Goal: Task Accomplishment & Management: Use online tool/utility

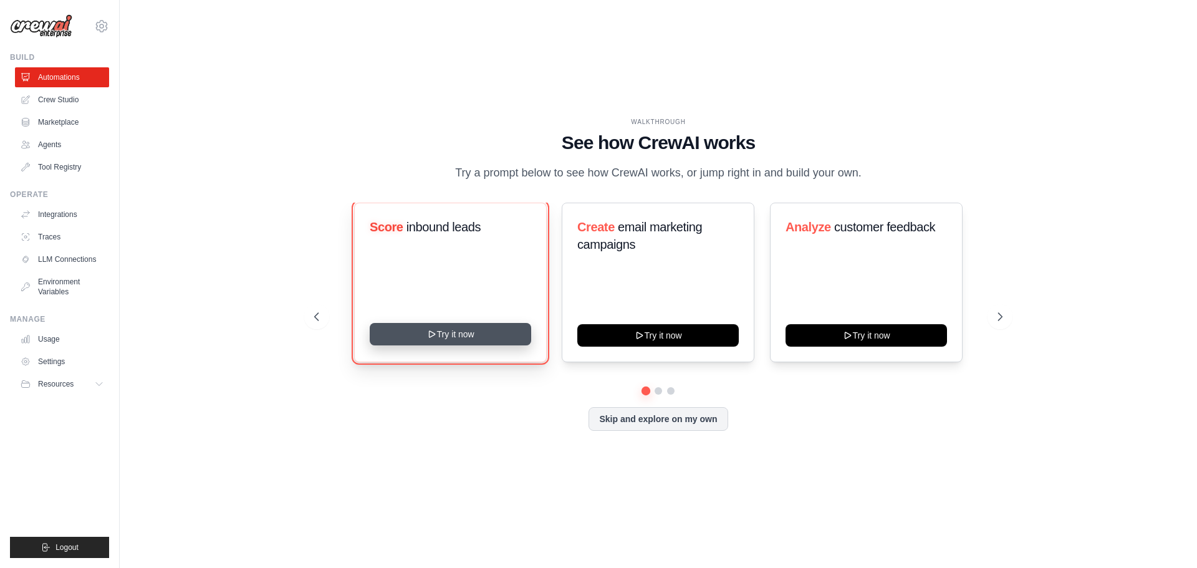
click at [484, 337] on button "Try it now" at bounding box center [451, 334] width 162 height 22
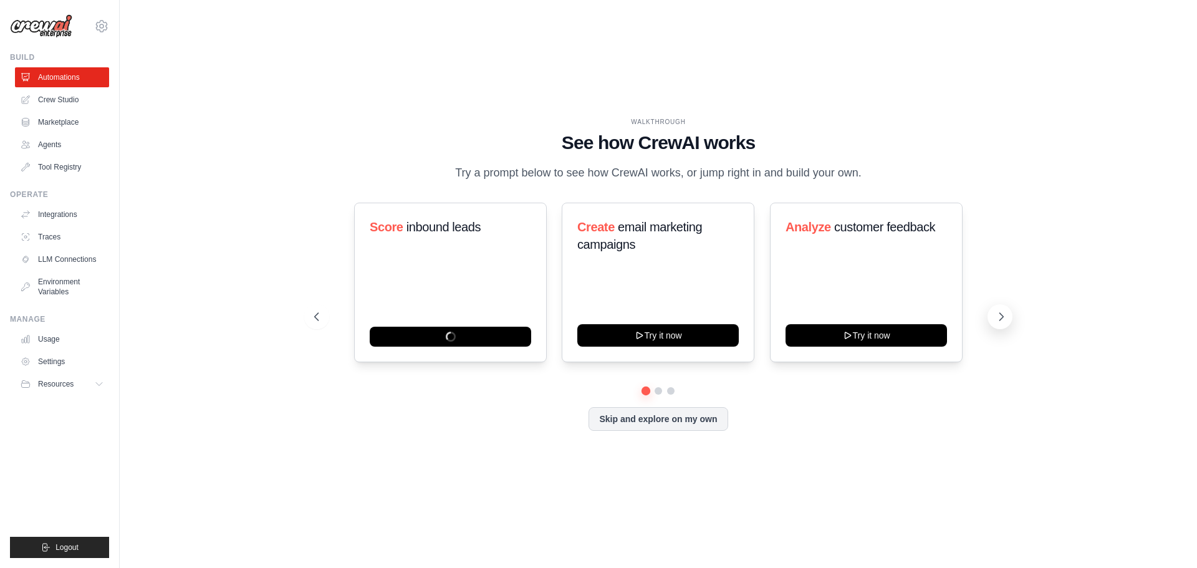
click at [1005, 312] on icon at bounding box center [1001, 317] width 12 height 12
drag, startPoint x: 1005, startPoint y: 312, endPoint x: 465, endPoint y: 465, distance: 562.0
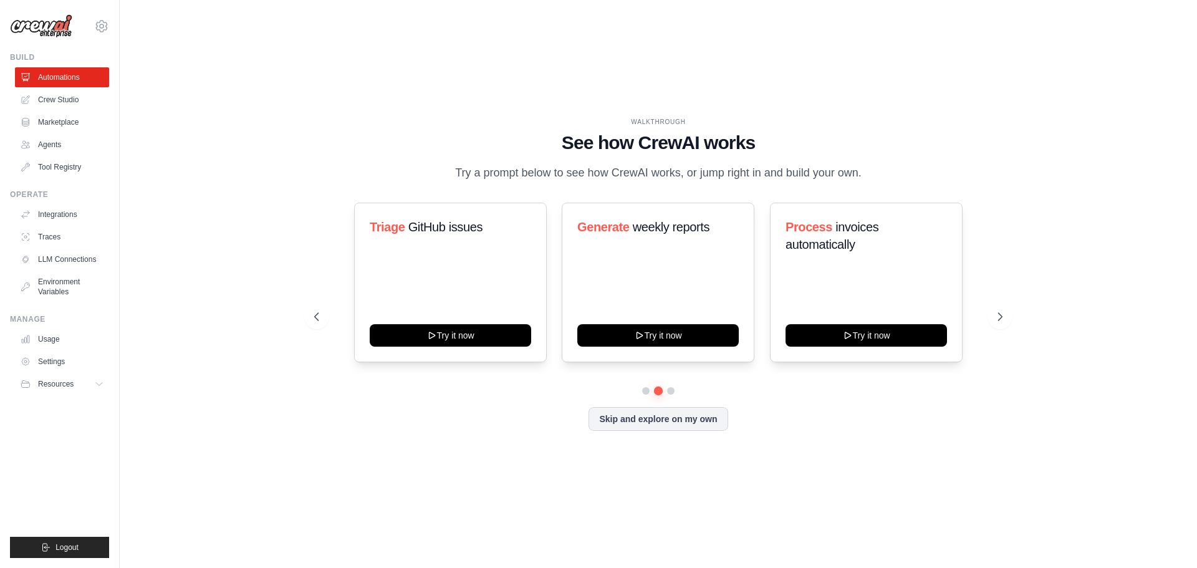
click at [465, 465] on div "WALKTHROUGH See how CrewAI works Try a prompt below to see how CrewAI works, or…" at bounding box center [659, 283] width 1038 height 543
click at [67, 100] on link "Crew Studio" at bounding box center [63, 100] width 94 height 20
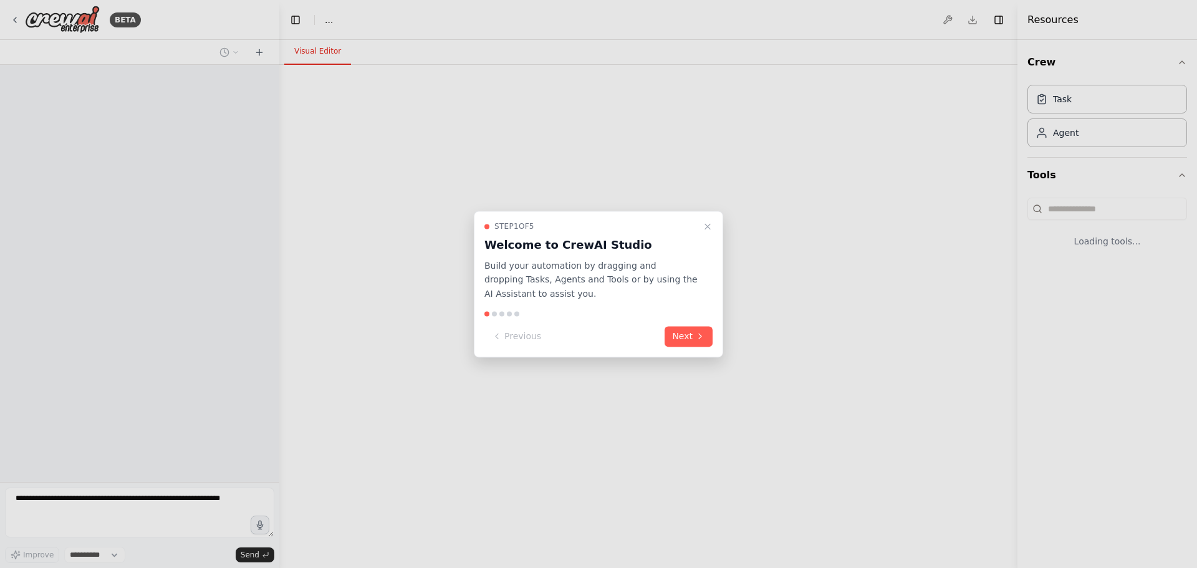
select select "****"
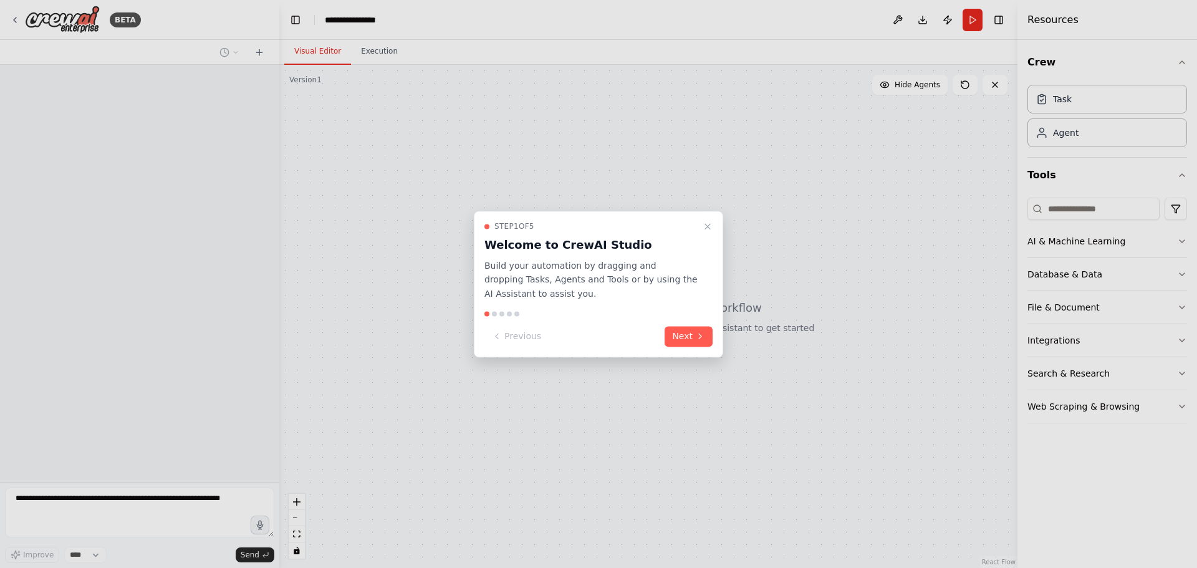
click at [688, 340] on button "Next" at bounding box center [689, 336] width 48 height 21
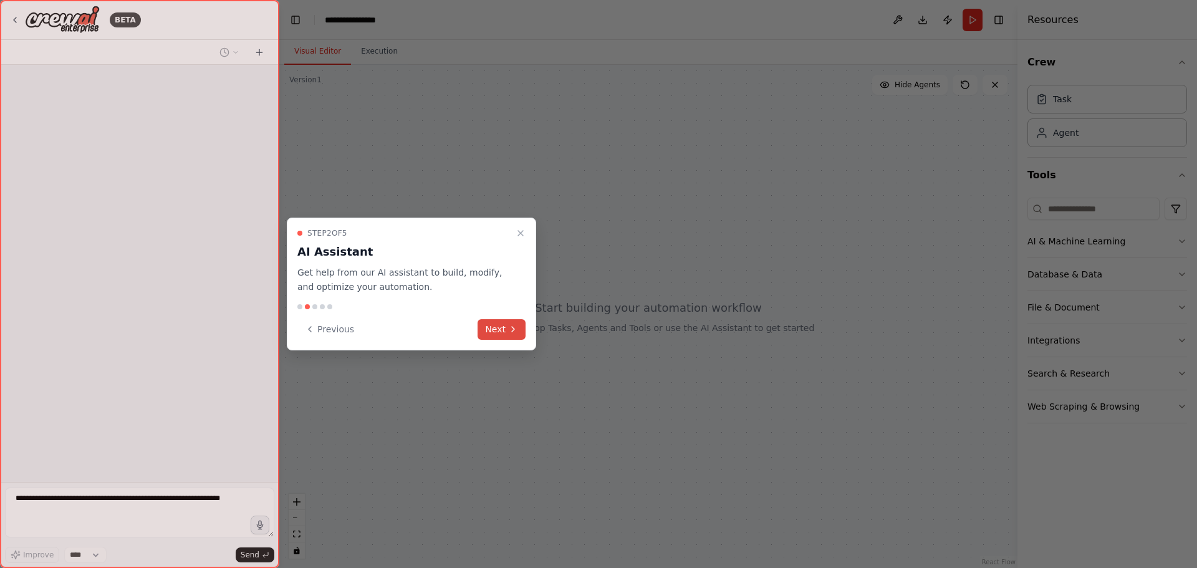
click at [504, 319] on button "Next" at bounding box center [502, 329] width 48 height 21
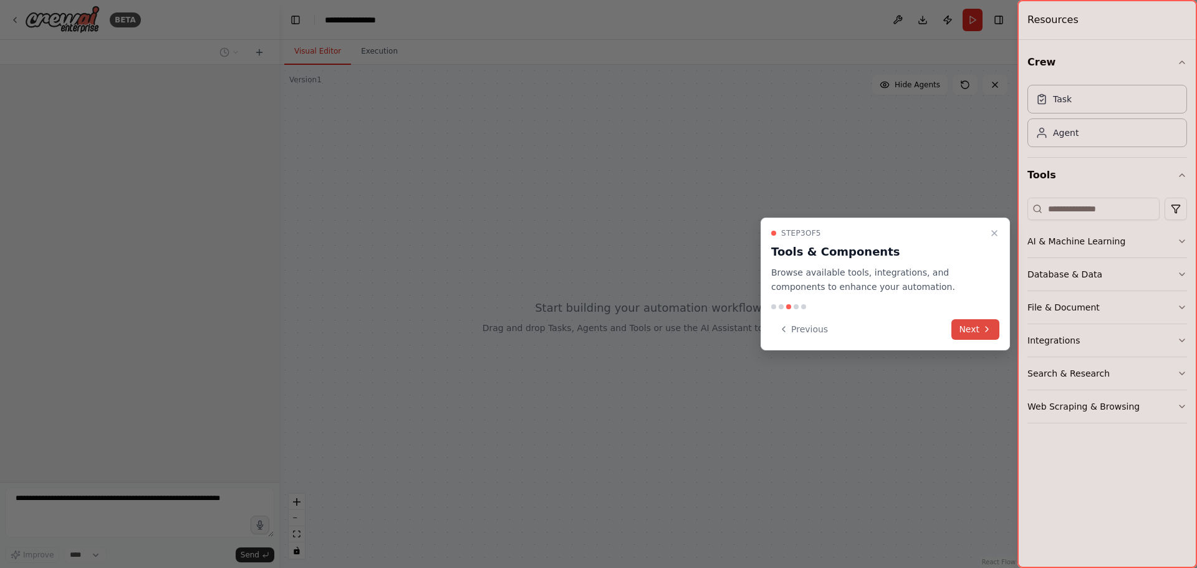
click at [967, 324] on button "Next" at bounding box center [976, 329] width 48 height 21
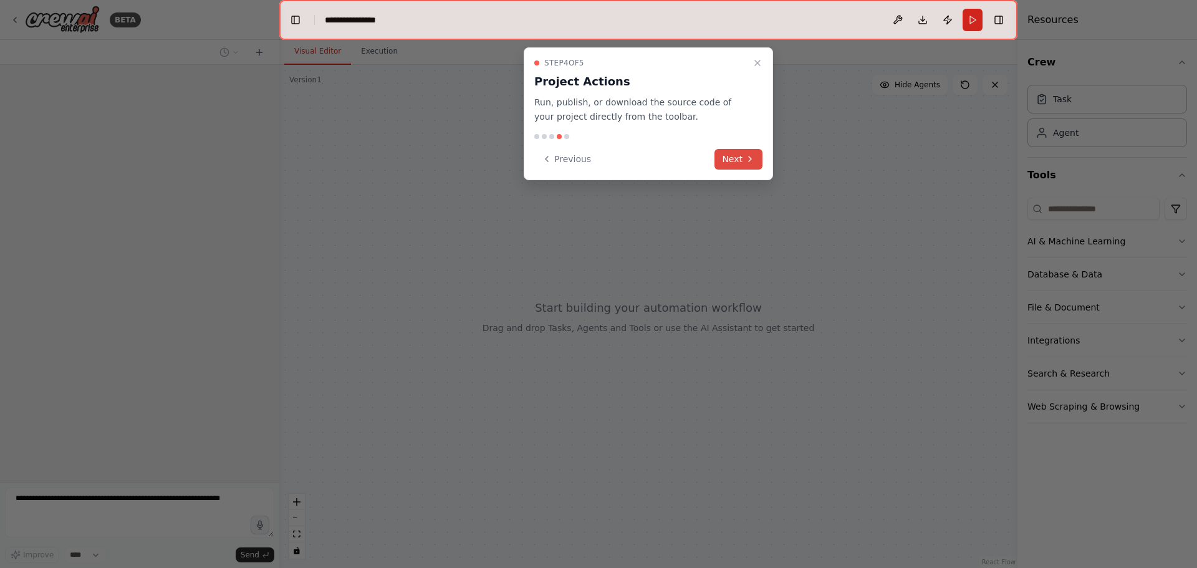
click at [742, 153] on button "Next" at bounding box center [739, 159] width 48 height 21
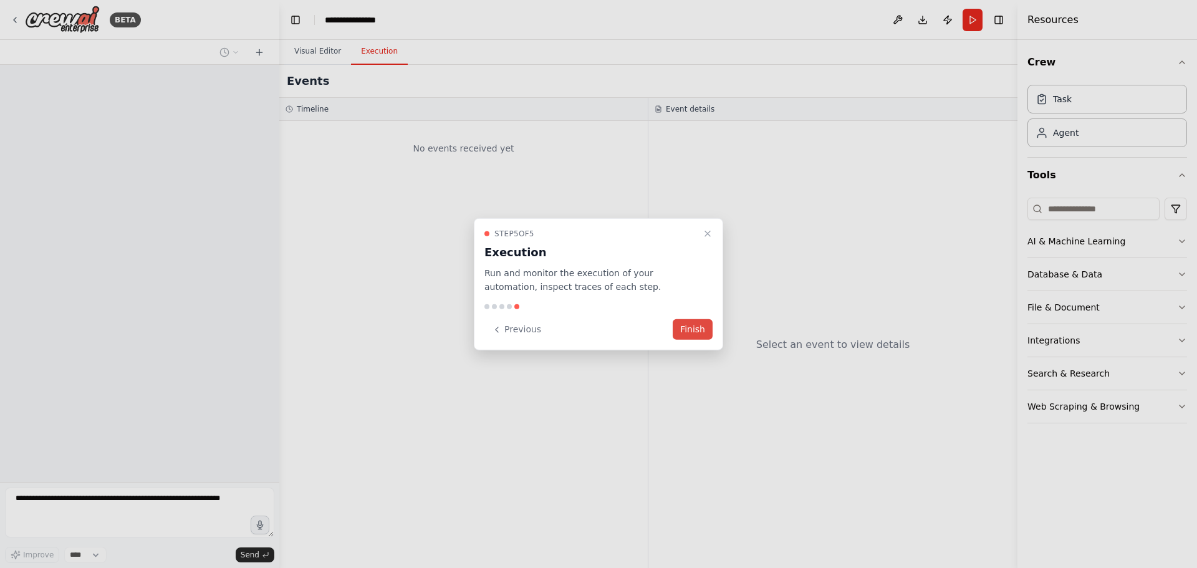
click at [688, 327] on button "Finish" at bounding box center [693, 329] width 40 height 21
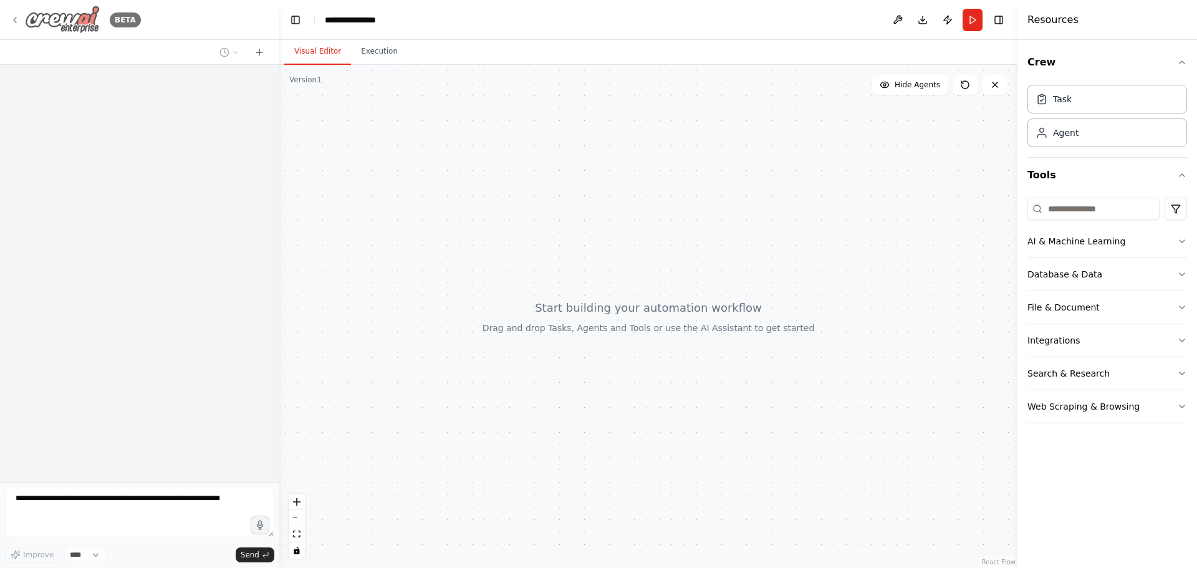
click at [85, 15] on img at bounding box center [62, 20] width 75 height 28
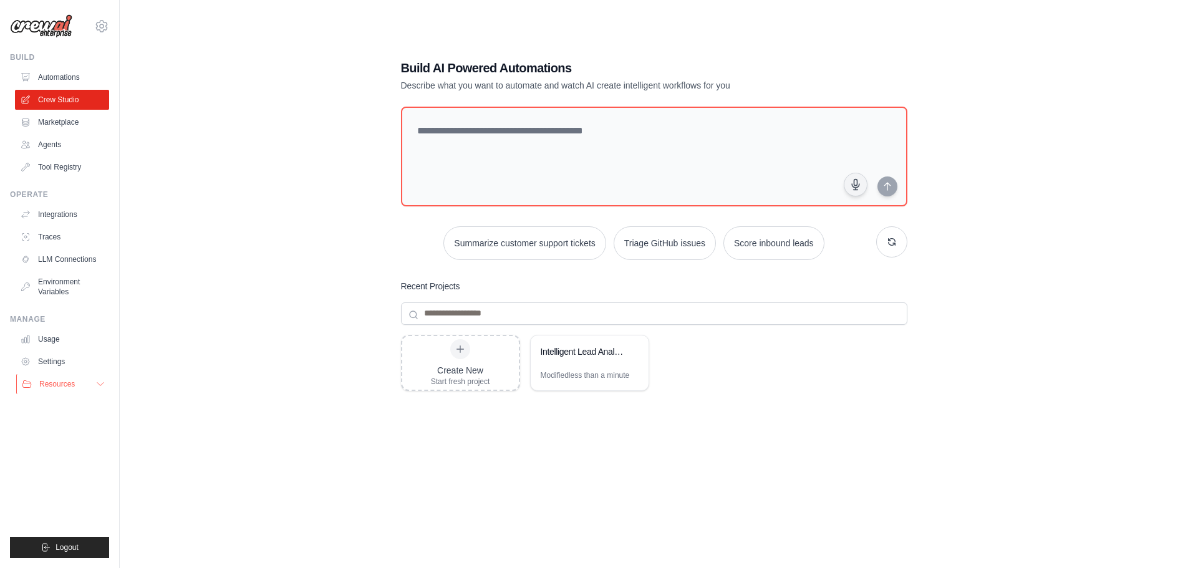
click at [99, 387] on icon at bounding box center [100, 384] width 10 height 10
click at [78, 468] on span "Video Tutorials" at bounding box center [68, 465] width 49 height 10
click at [59, 27] on img at bounding box center [41, 26] width 62 height 24
click at [61, 84] on link "Automations" at bounding box center [63, 77] width 94 height 20
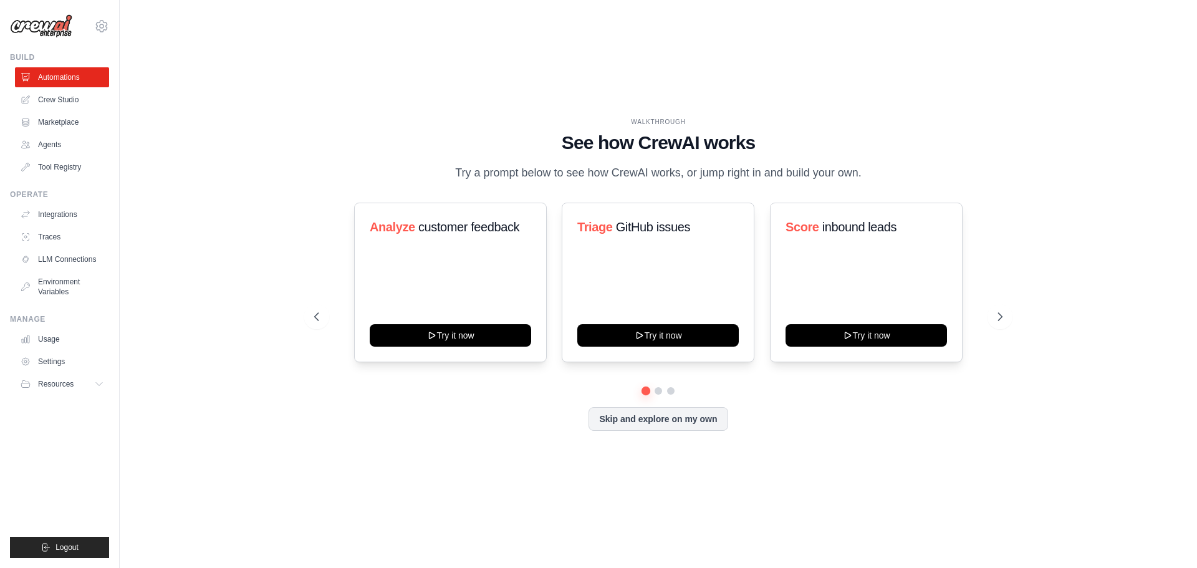
click at [54, 17] on img at bounding box center [41, 26] width 62 height 24
click at [51, 150] on link "Agents" at bounding box center [63, 145] width 94 height 20
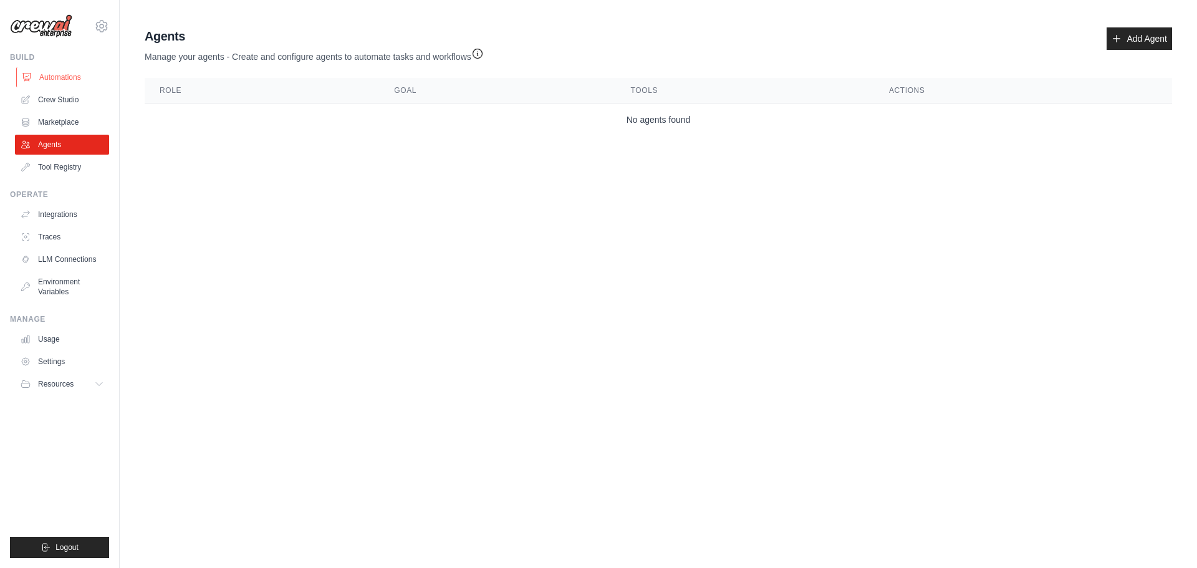
click at [63, 74] on link "Automations" at bounding box center [63, 77] width 94 height 20
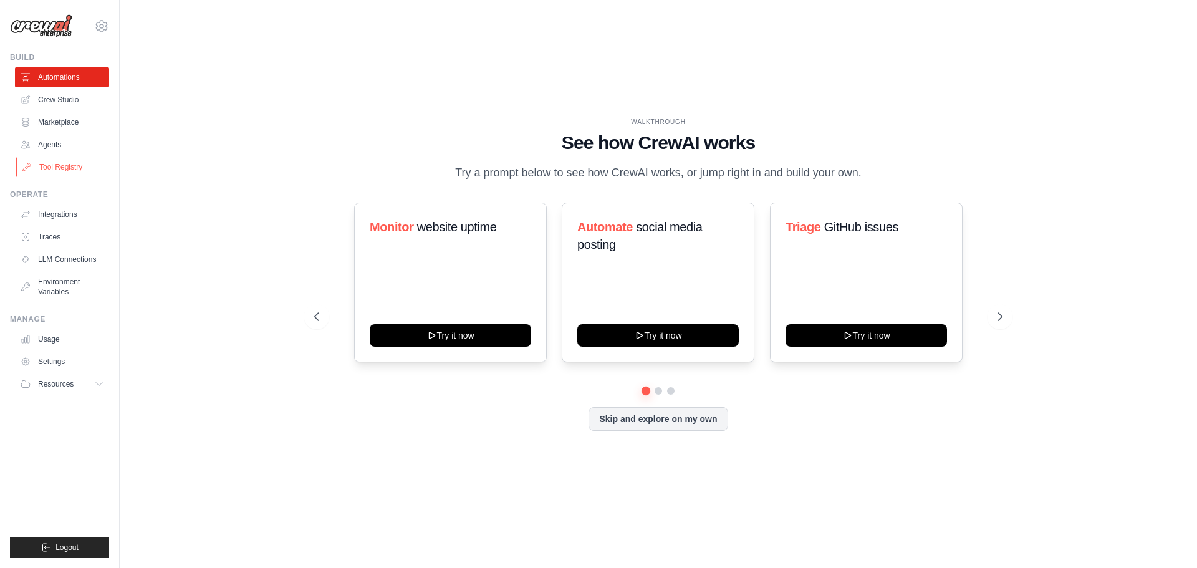
click at [73, 169] on link "Tool Registry" at bounding box center [63, 167] width 94 height 20
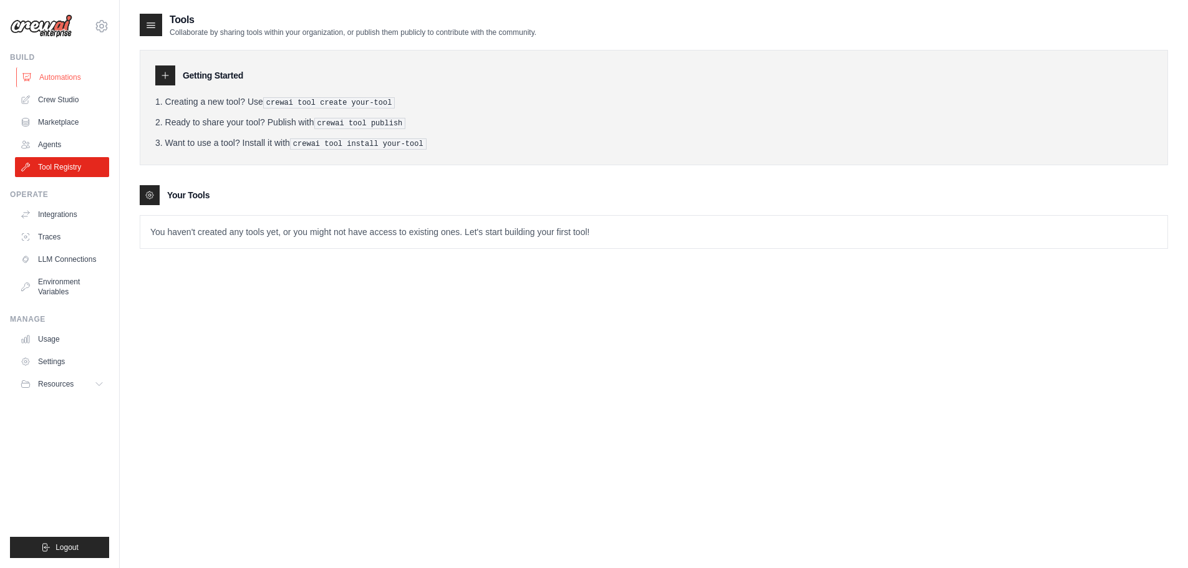
click at [72, 76] on link "Automations" at bounding box center [63, 77] width 94 height 20
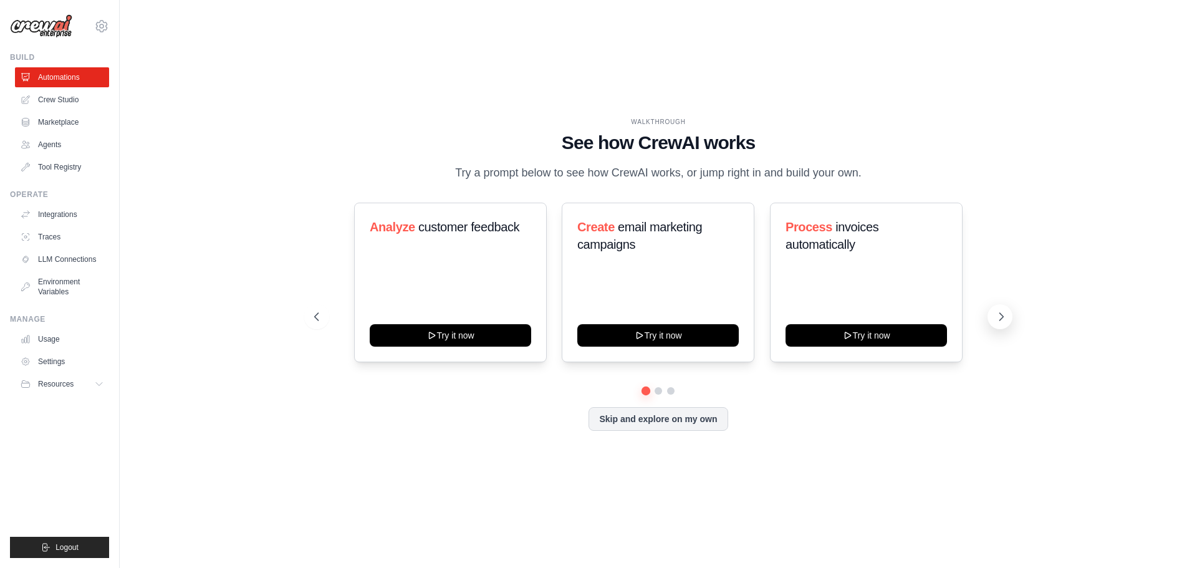
click at [1004, 314] on icon at bounding box center [1001, 317] width 12 height 12
click at [689, 415] on button "Skip and explore on my own" at bounding box center [658, 418] width 139 height 24
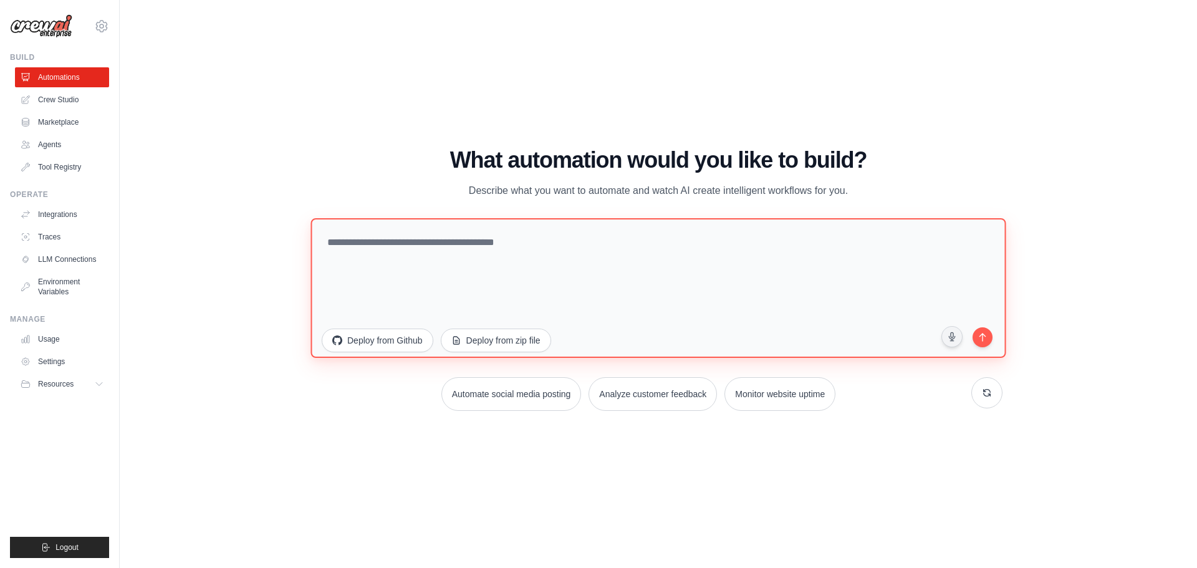
click at [641, 280] on textarea at bounding box center [658, 288] width 695 height 140
click at [691, 256] on textarea "**********" at bounding box center [658, 288] width 695 height 140
drag, startPoint x: 574, startPoint y: 249, endPoint x: 565, endPoint y: 242, distance: 11.6
click at [567, 243] on textarea "**********" at bounding box center [658, 288] width 695 height 140
type textarea "**********"
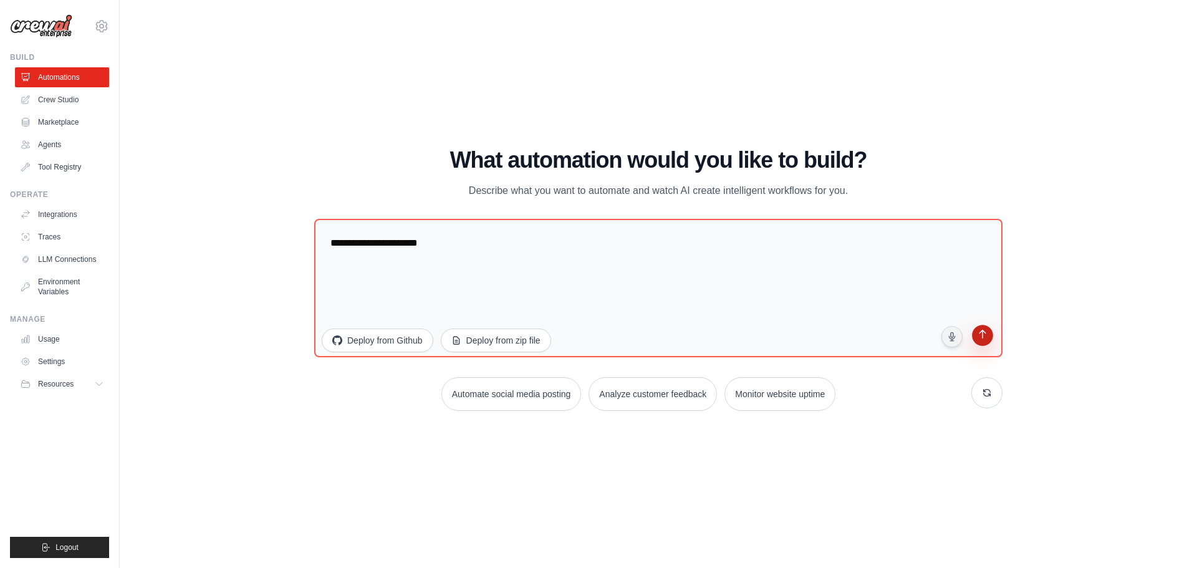
click at [986, 335] on icon "submit" at bounding box center [982, 335] width 7 height 9
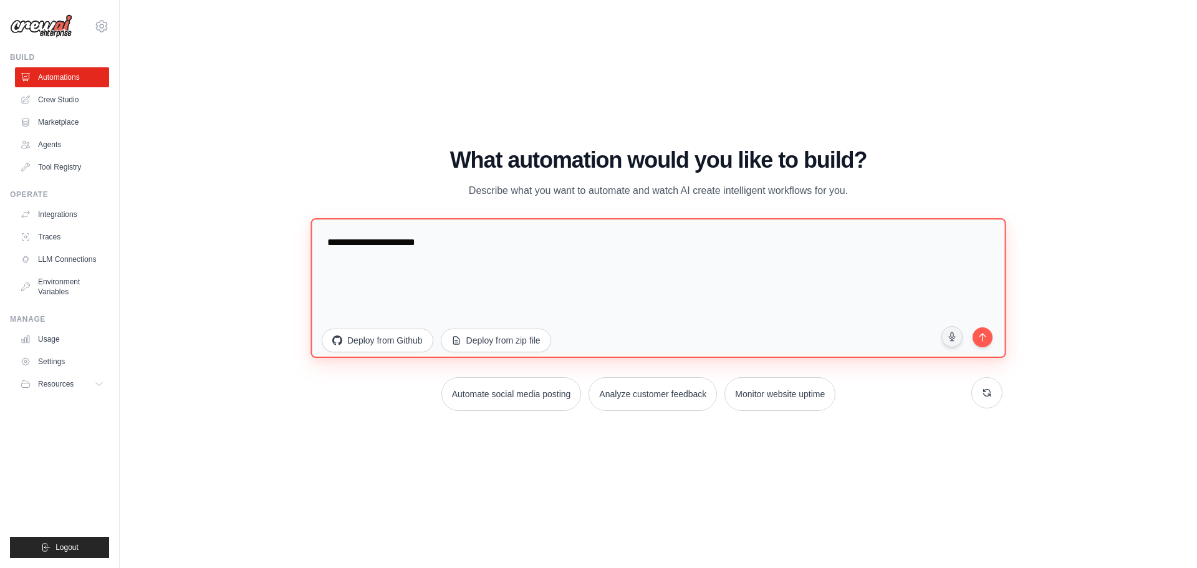
drag, startPoint x: 435, startPoint y: 252, endPoint x: 244, endPoint y: 247, distance: 191.5
click at [244, 247] on div "WALKTHROUGH See how CrewAI works Try a prompt below to see how CrewAI works, or…" at bounding box center [659, 283] width 1038 height 543
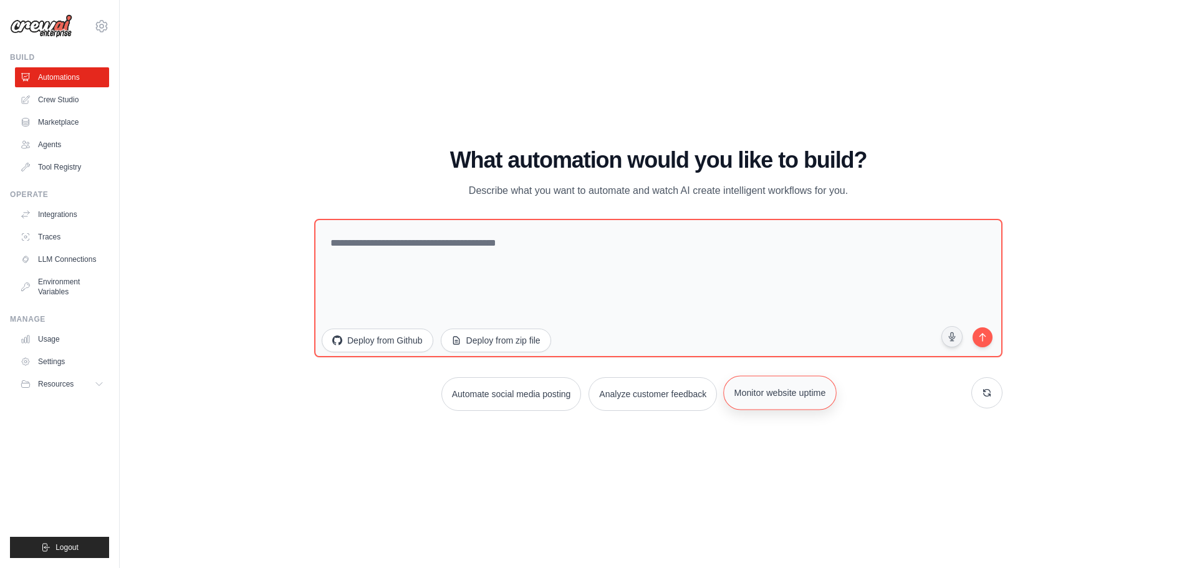
click at [762, 393] on button "Monitor website uptime" at bounding box center [780, 392] width 113 height 34
click at [632, 398] on button "Analyze customer feedback" at bounding box center [652, 392] width 131 height 34
click at [538, 402] on button "Automate social media posting" at bounding box center [511, 392] width 143 height 34
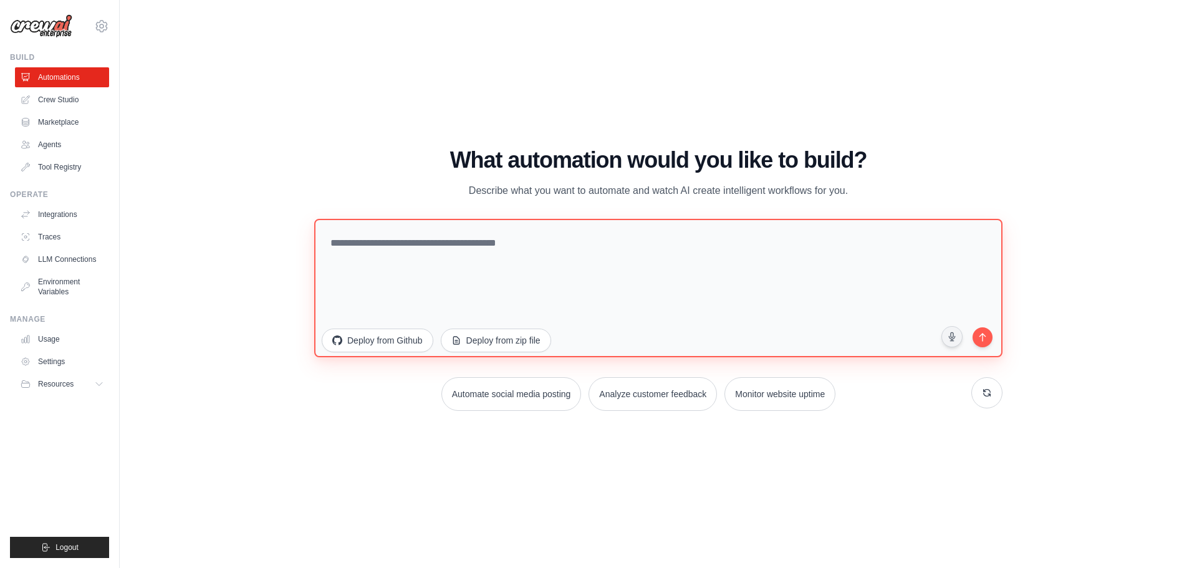
drag, startPoint x: 728, startPoint y: 264, endPoint x: 241, endPoint y: 243, distance: 488.1
click at [241, 243] on div "WALKTHROUGH See how CrewAI works Try a prompt below to see how CrewAI works, or…" at bounding box center [659, 283] width 1038 height 543
type textarea "**********"
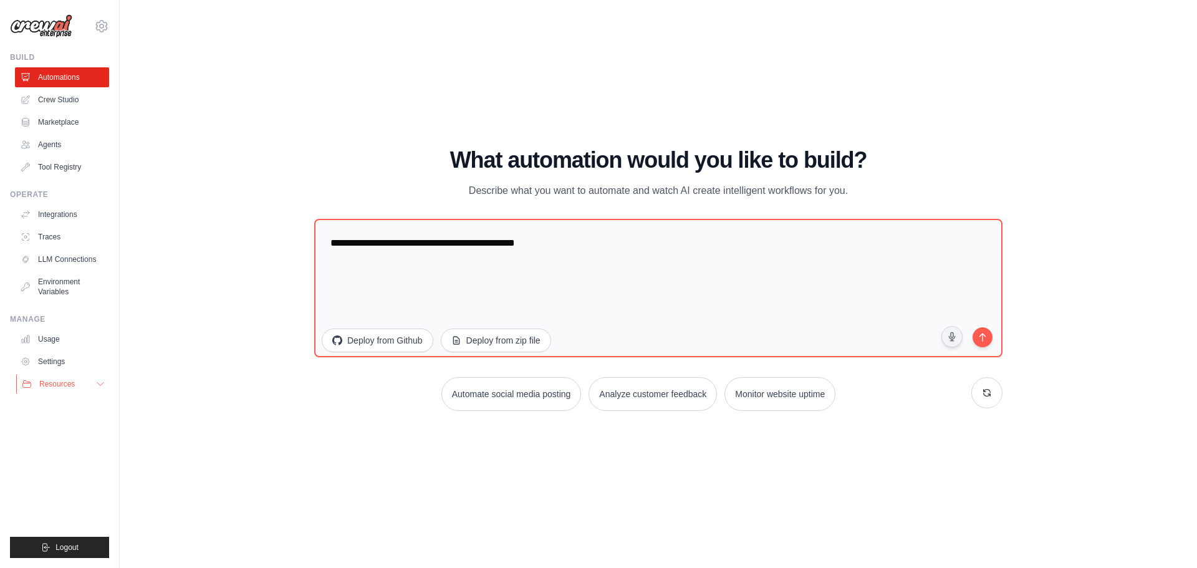
click at [50, 385] on span "Resources" at bounding box center [57, 384] width 36 height 10
click at [68, 405] on span "Documentation" at bounding box center [69, 405] width 51 height 10
click at [54, 102] on link "Crew Studio" at bounding box center [63, 100] width 94 height 20
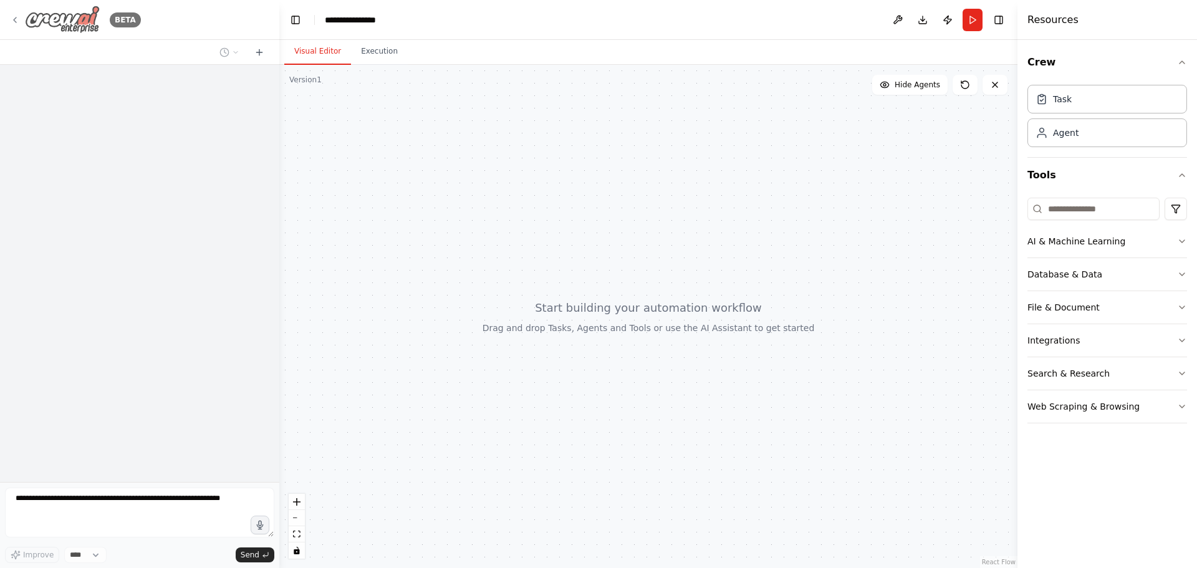
click at [79, 13] on img at bounding box center [62, 20] width 75 height 28
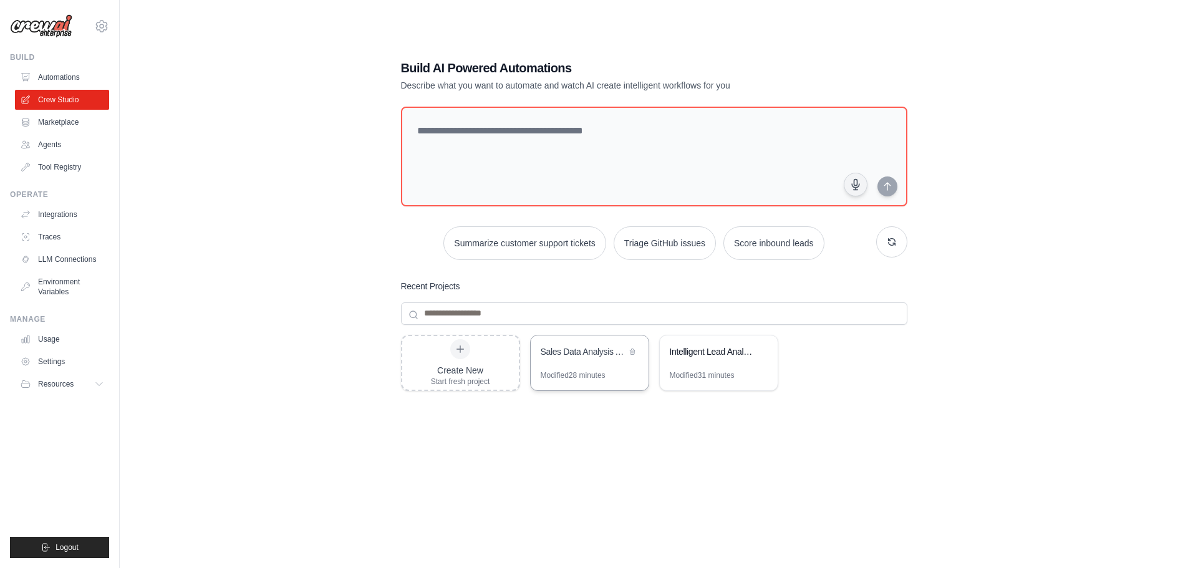
click at [592, 359] on div "Sales Data Analysis Automation" at bounding box center [583, 352] width 85 height 15
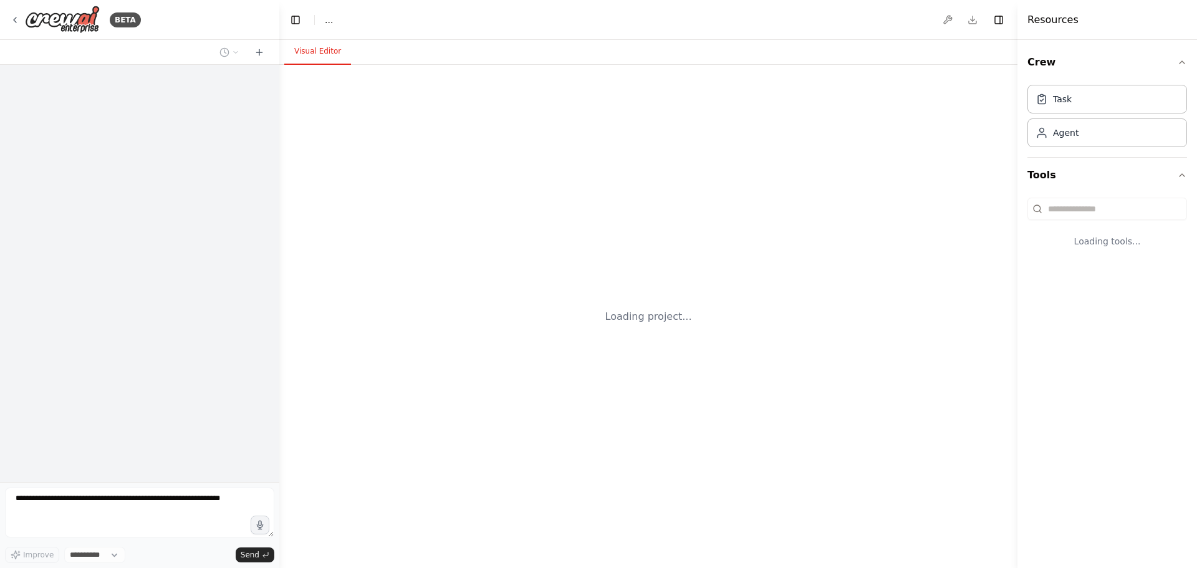
select select "****"
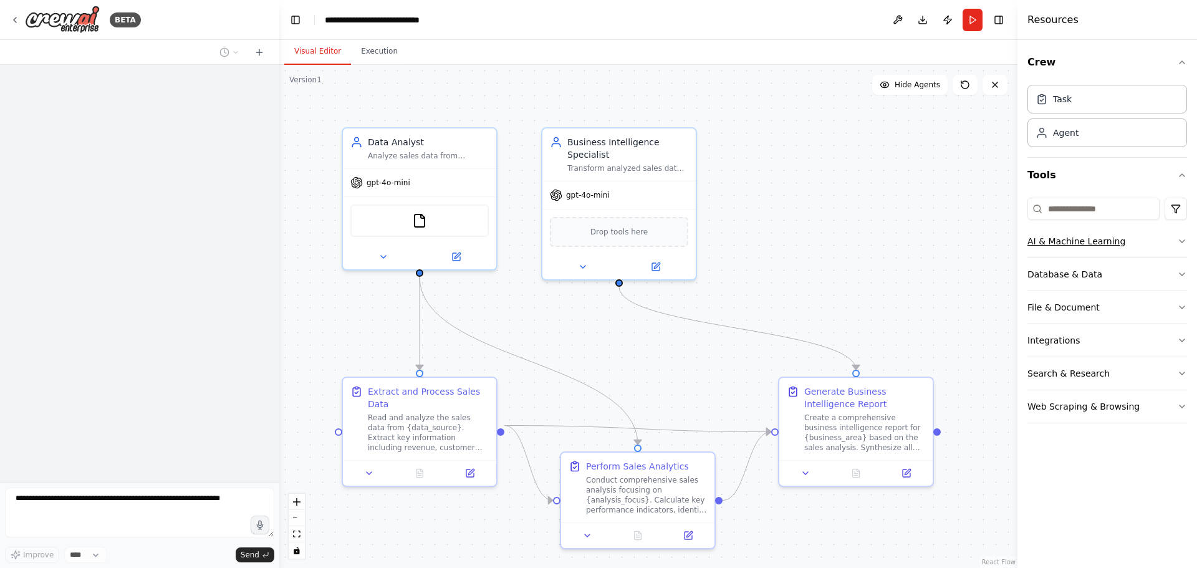
click at [1167, 242] on button "AI & Machine Learning" at bounding box center [1108, 241] width 160 height 32
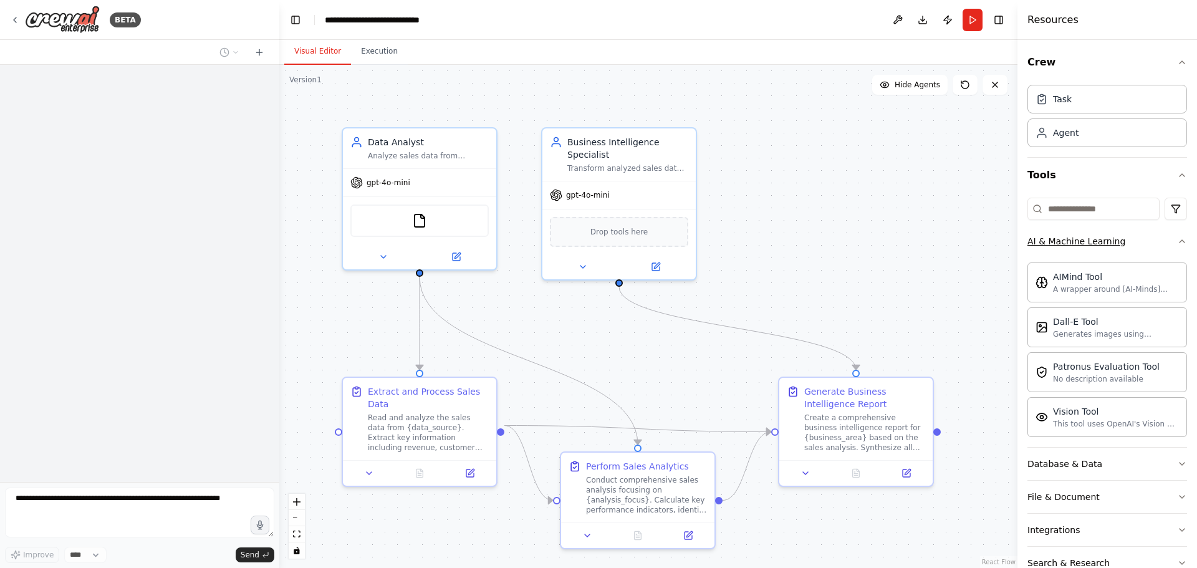
click at [1162, 243] on button "AI & Machine Learning" at bounding box center [1108, 241] width 160 height 32
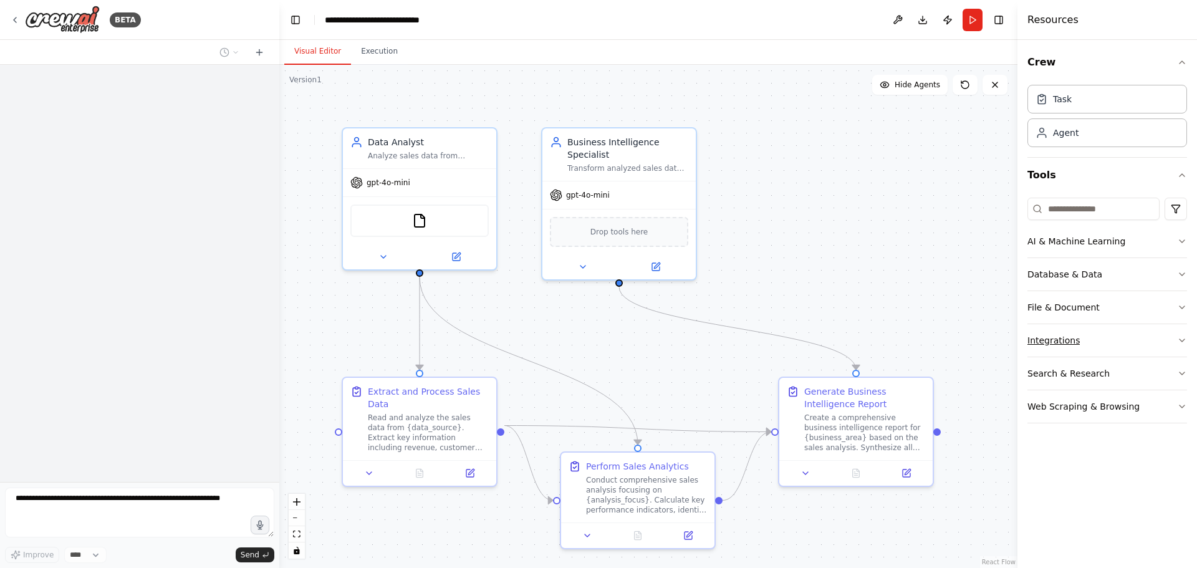
click at [1152, 340] on button "Integrations" at bounding box center [1108, 340] width 160 height 32
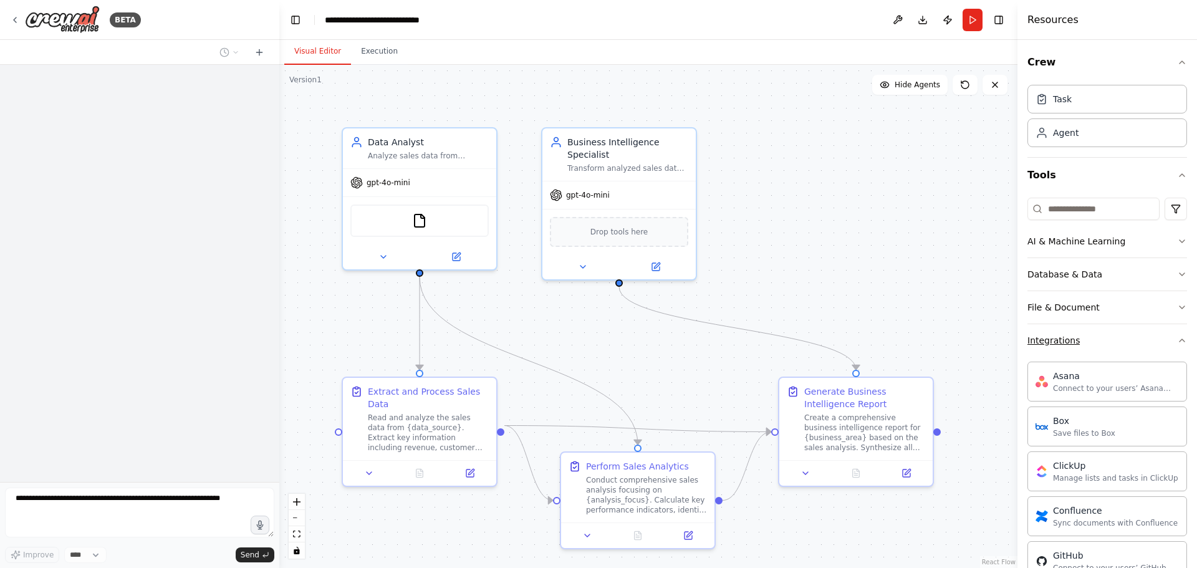
click at [1152, 340] on button "Integrations" at bounding box center [1108, 340] width 160 height 32
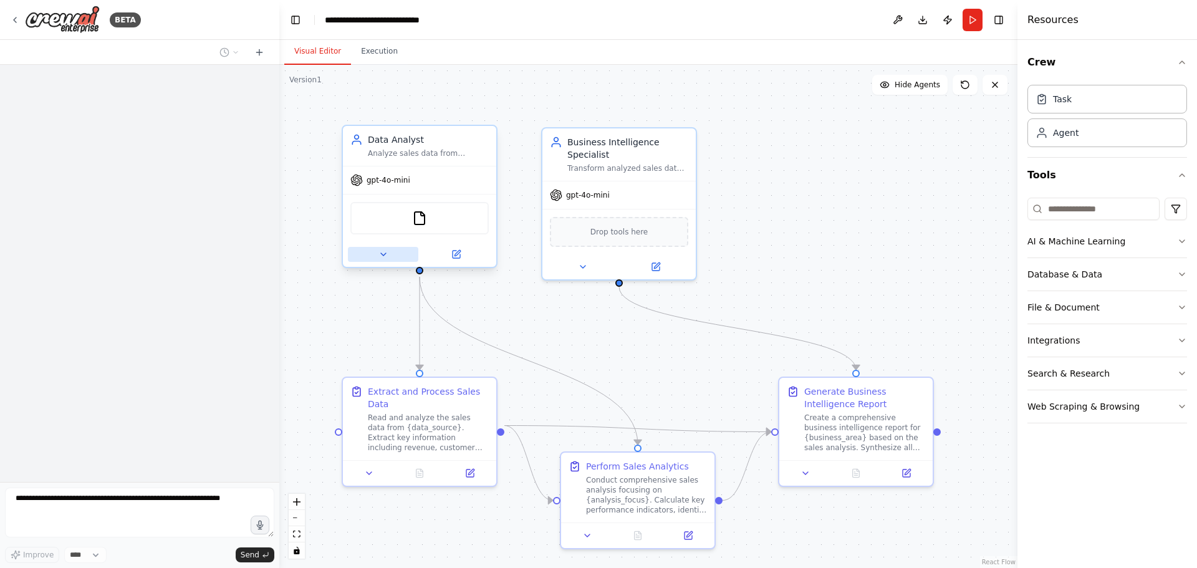
click at [391, 261] on button at bounding box center [383, 254] width 70 height 15
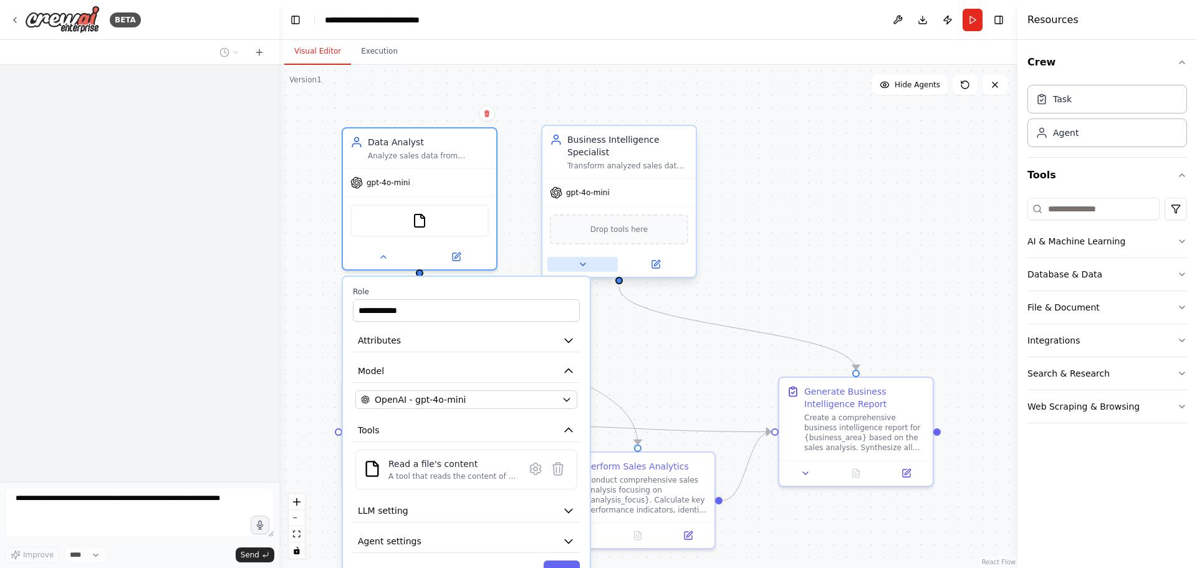
click at [571, 260] on button at bounding box center [583, 264] width 70 height 15
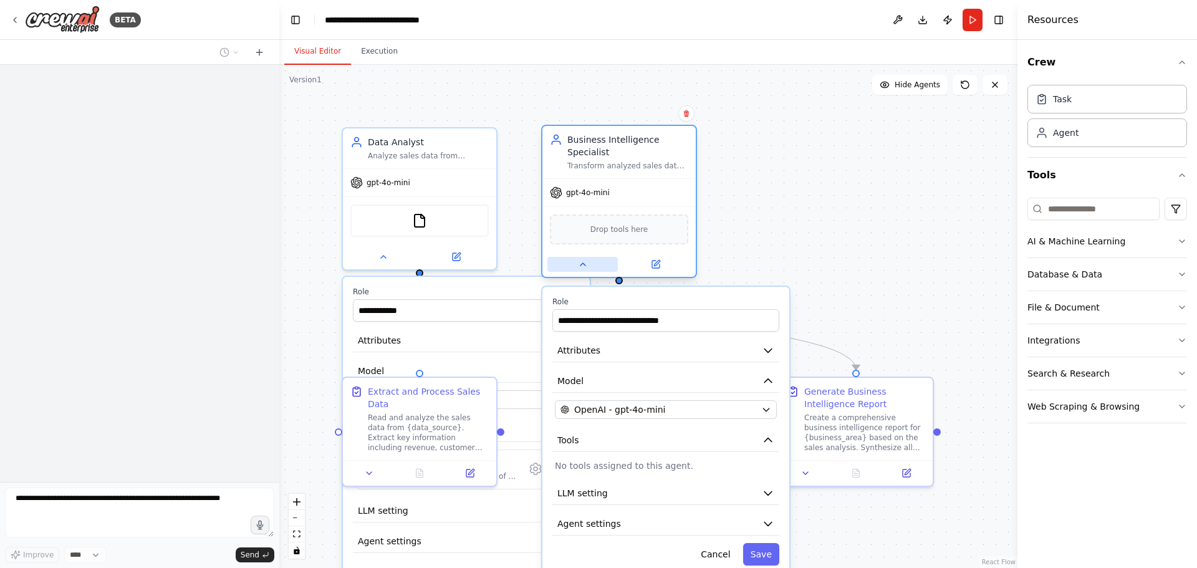
click at [571, 260] on button at bounding box center [583, 264] width 70 height 15
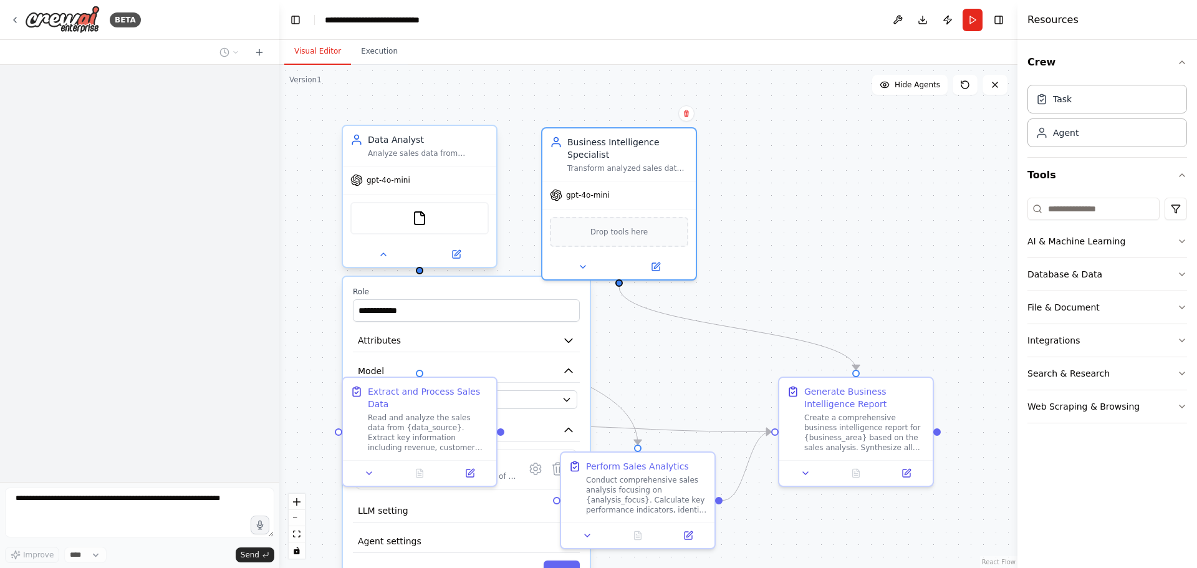
click at [386, 266] on div at bounding box center [419, 254] width 153 height 25
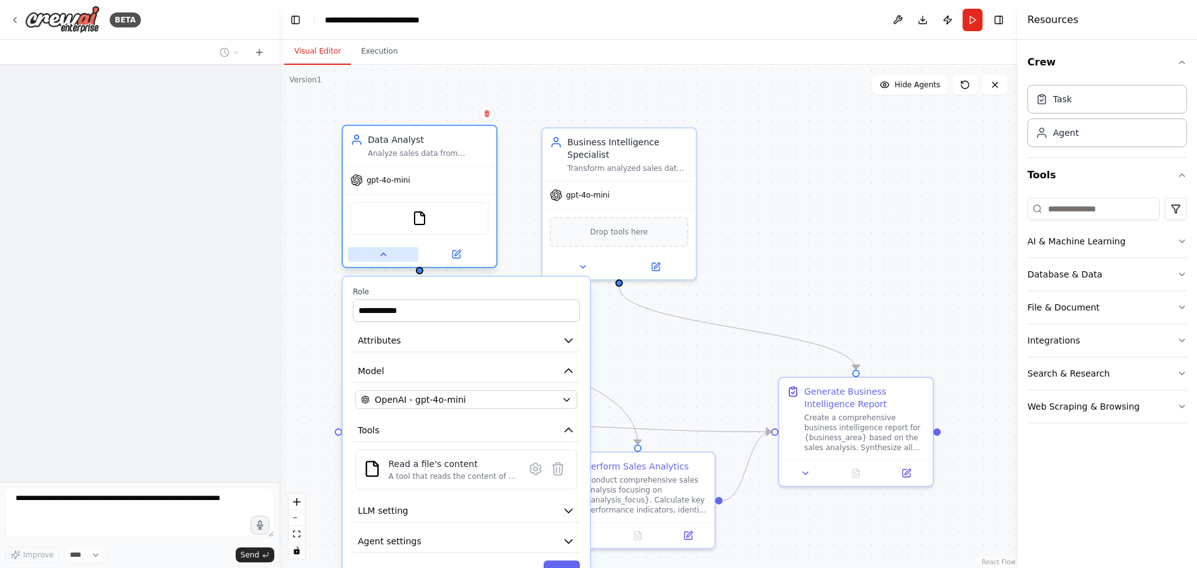
click at [388, 261] on button at bounding box center [383, 254] width 70 height 15
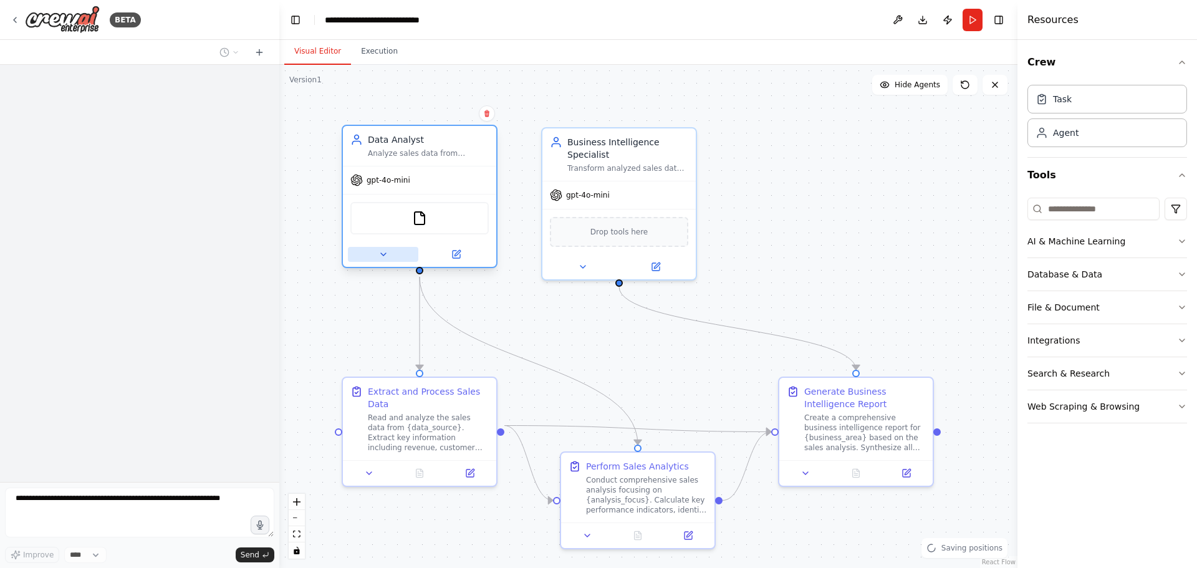
click at [388, 261] on button at bounding box center [383, 254] width 70 height 15
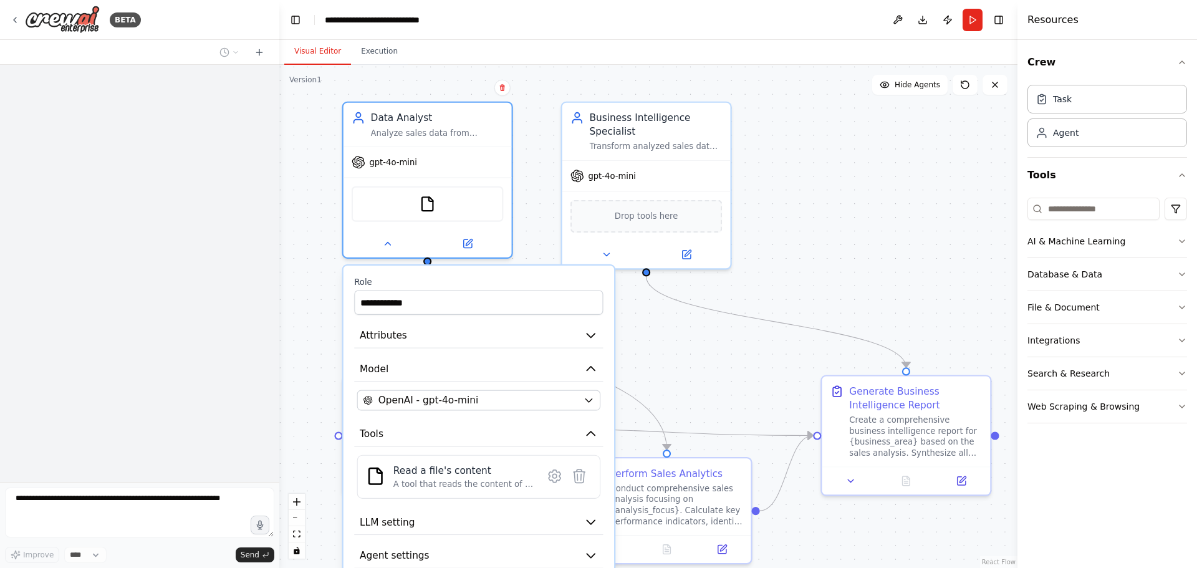
drag, startPoint x: 699, startPoint y: 364, endPoint x: 722, endPoint y: 278, distance: 88.5
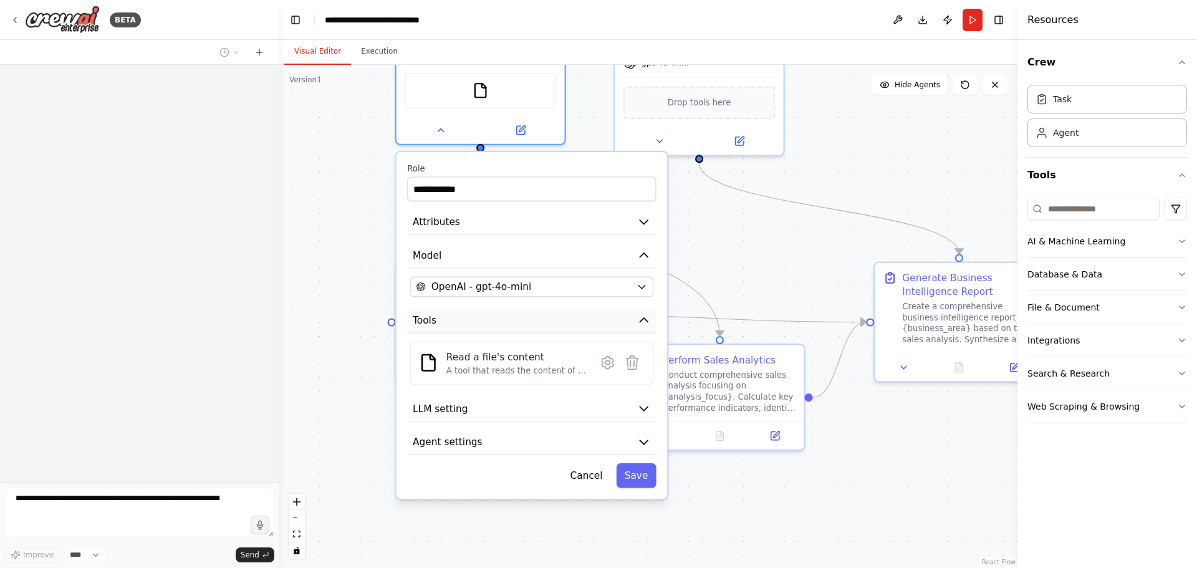
drag, startPoint x: 676, startPoint y: 366, endPoint x: 604, endPoint y: 294, distance: 102.3
click at [718, 236] on div "**********" at bounding box center [648, 316] width 738 height 503
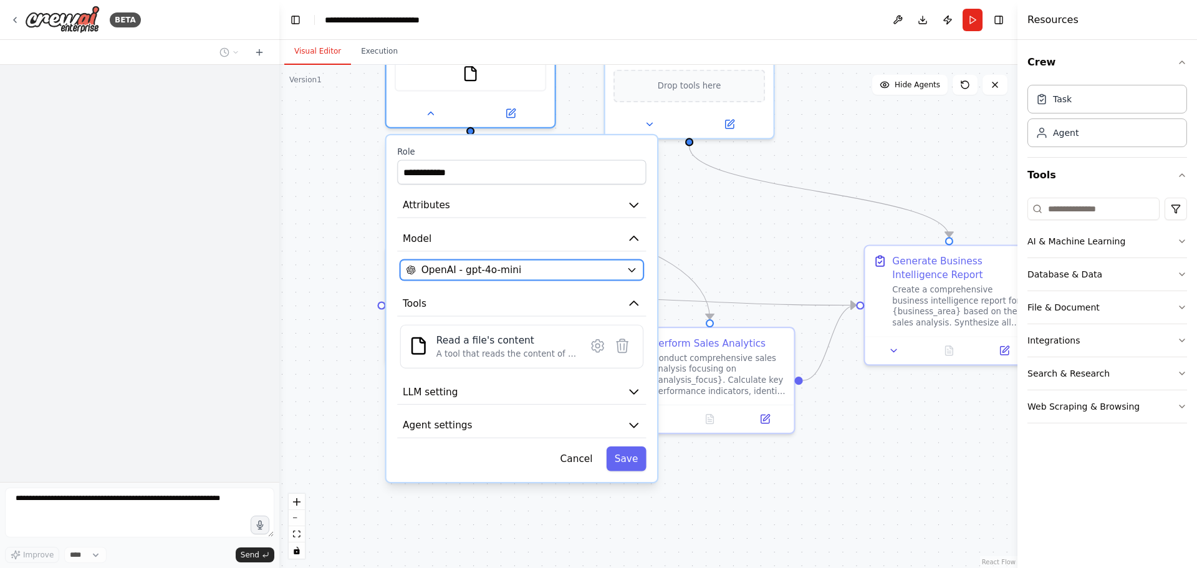
click at [606, 269] on div "OpenAI - gpt-4o-mini" at bounding box center [514, 270] width 215 height 14
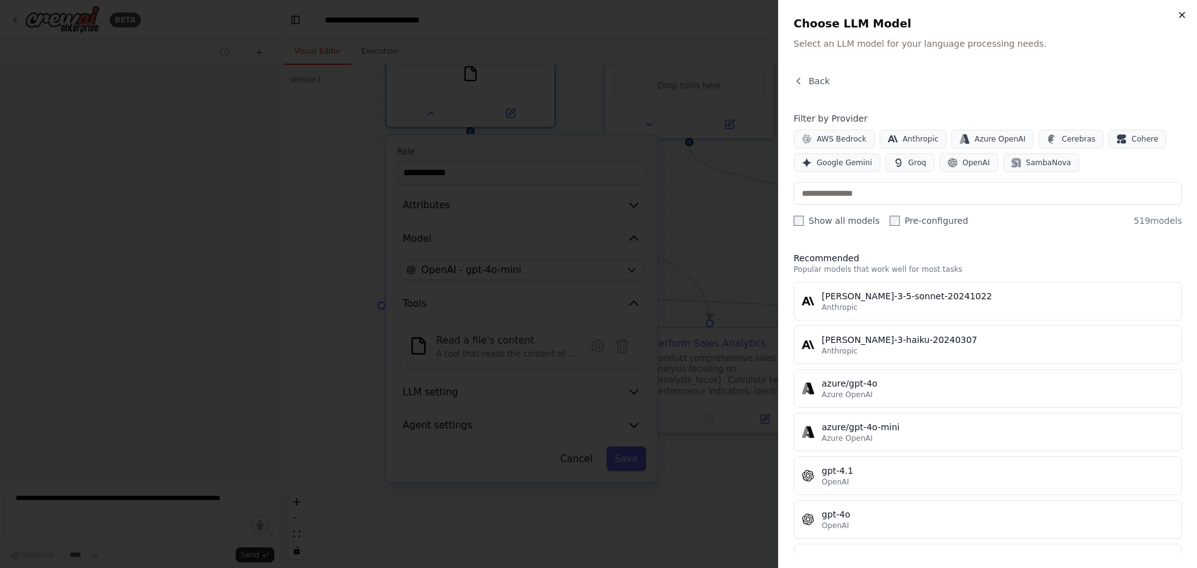
click at [1184, 17] on icon "button" at bounding box center [1182, 15] width 10 height 10
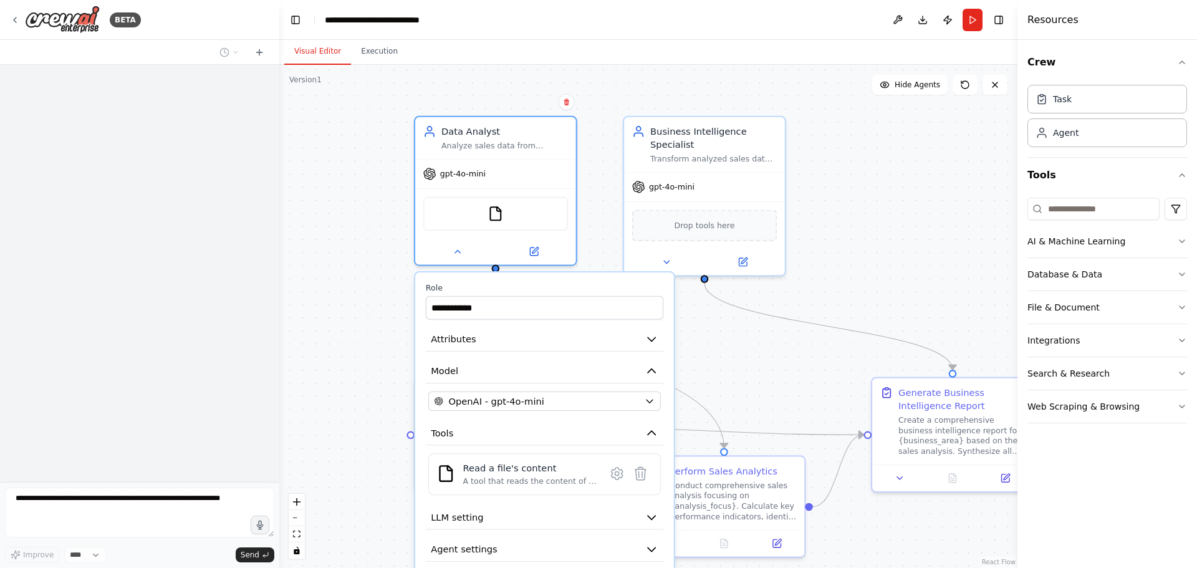
drag, startPoint x: 706, startPoint y: 201, endPoint x: 715, endPoint y: 279, distance: 77.9
click at [718, 332] on div "**********" at bounding box center [648, 316] width 738 height 503
click at [855, 181] on div "**********" at bounding box center [648, 316] width 738 height 503
click at [742, 164] on div "Business Intelligence Specialist Transform analyzed sales data into comprehensi…" at bounding box center [705, 140] width 161 height 55
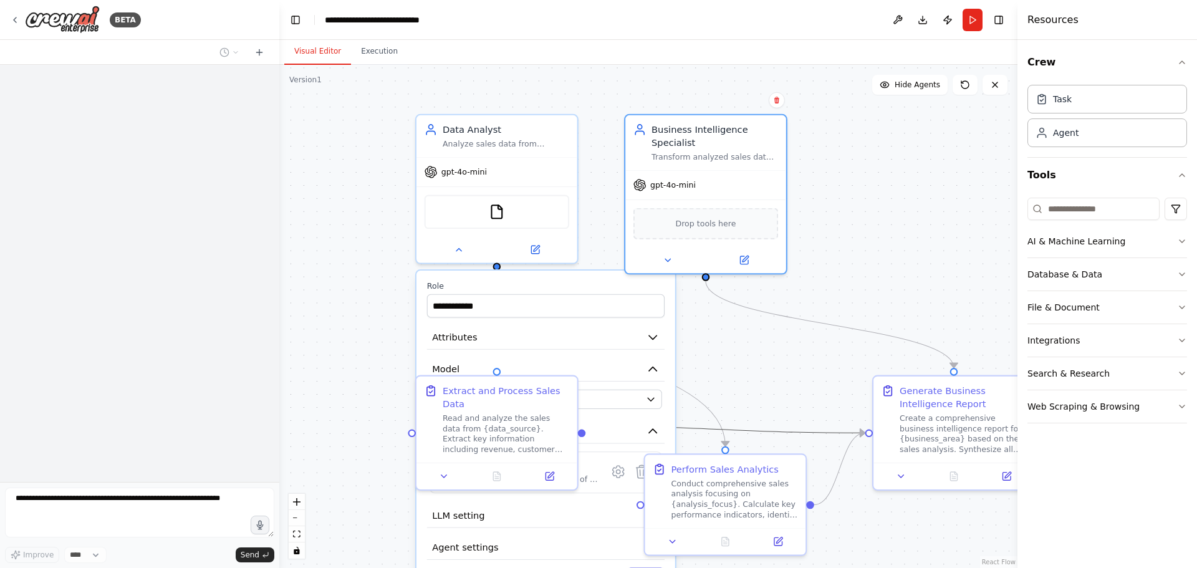
click at [775, 433] on icon "Edge from cb9a596c-e0f8-4f03-8eca-adc4822dd1f0 to 6955b060-371a-4c70-8961-77ff9…" at bounding box center [725, 430] width 279 height 6
click at [343, 364] on div "**********" at bounding box center [648, 316] width 738 height 503
click at [498, 435] on div "Read and analyze the sales data from {data_source}. Extract key information inc…" at bounding box center [506, 431] width 127 height 42
click at [445, 467] on button at bounding box center [444, 474] width 45 height 16
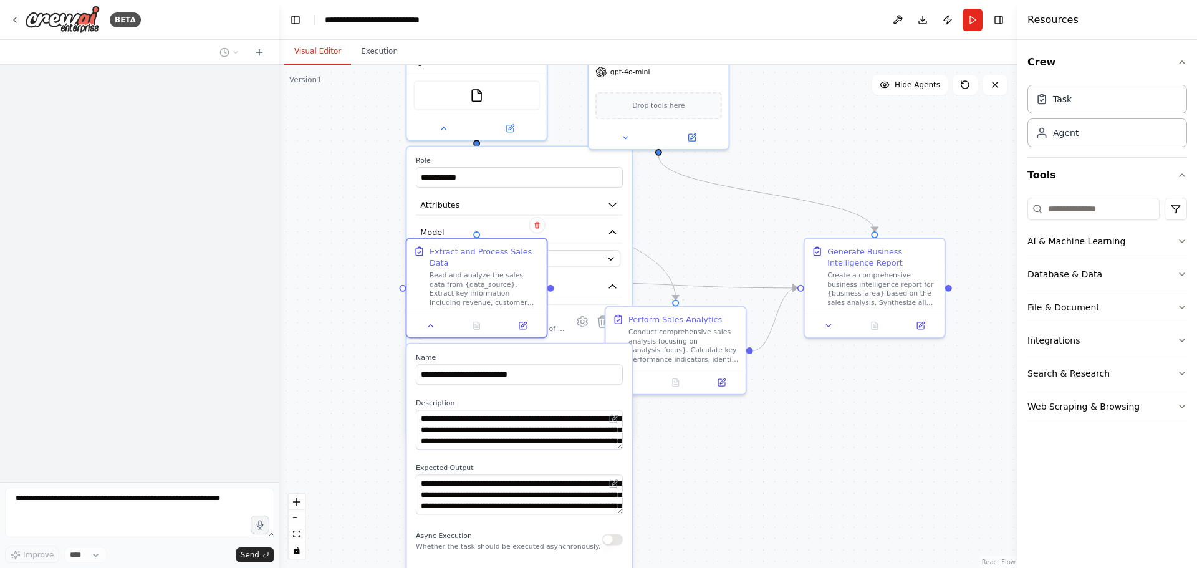
drag, startPoint x: 378, startPoint y: 465, endPoint x: 377, endPoint y: 321, distance: 144.1
click at [377, 321] on div "**********" at bounding box center [648, 316] width 738 height 503
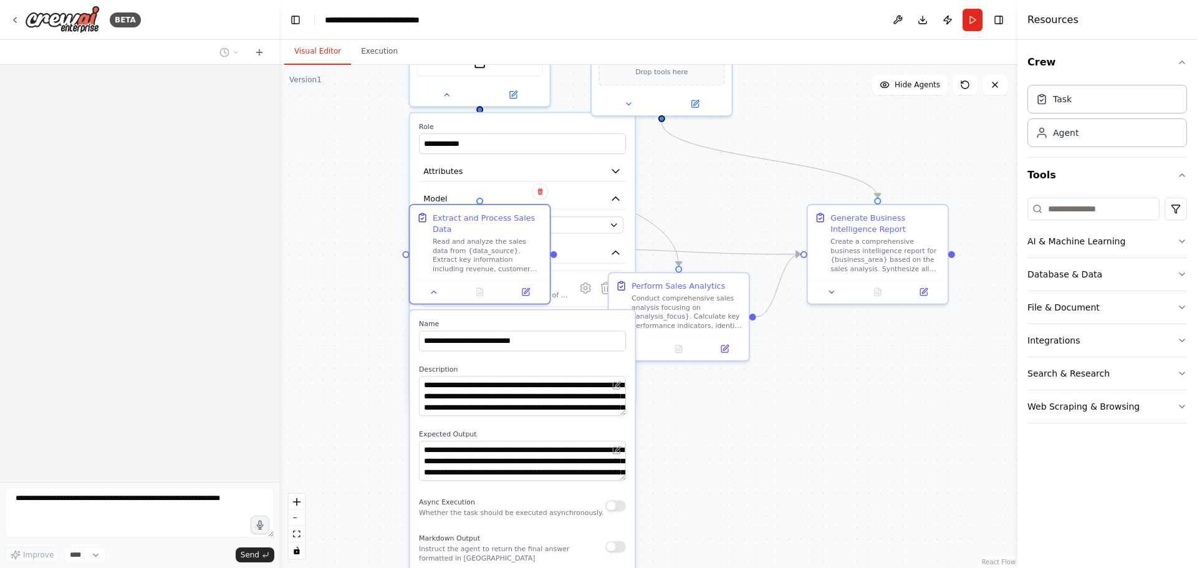
drag, startPoint x: 385, startPoint y: 384, endPoint x: 387, endPoint y: 355, distance: 29.4
click at [387, 355] on div "**********" at bounding box center [648, 316] width 738 height 503
click at [434, 285] on icon at bounding box center [434, 289] width 9 height 9
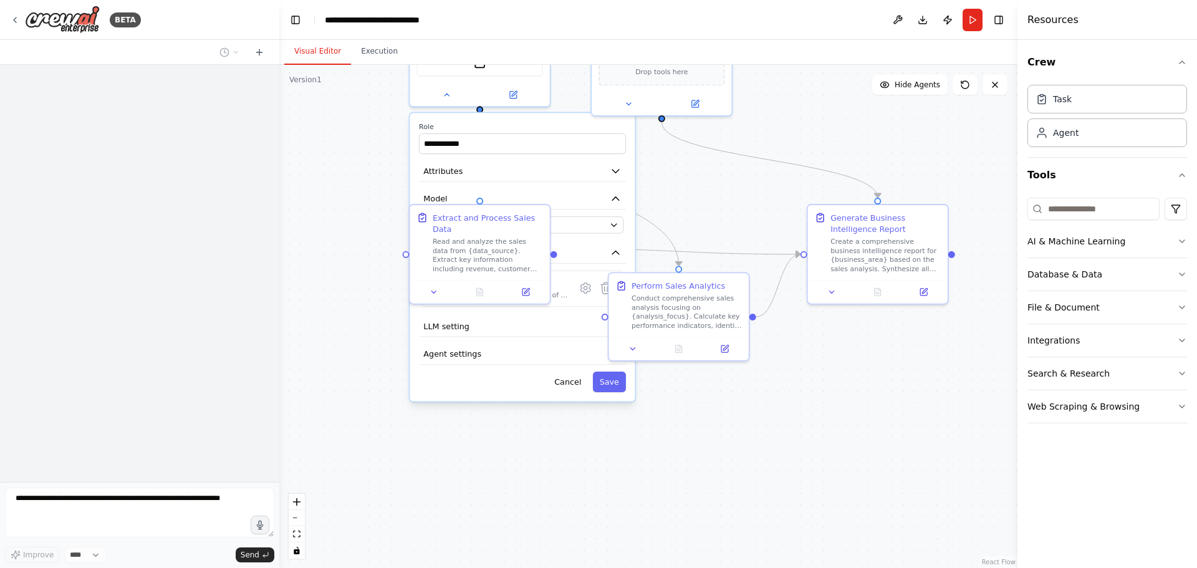
click at [577, 393] on div "**********" at bounding box center [522, 257] width 225 height 288
click at [356, 96] on div "**********" at bounding box center [648, 316] width 738 height 503
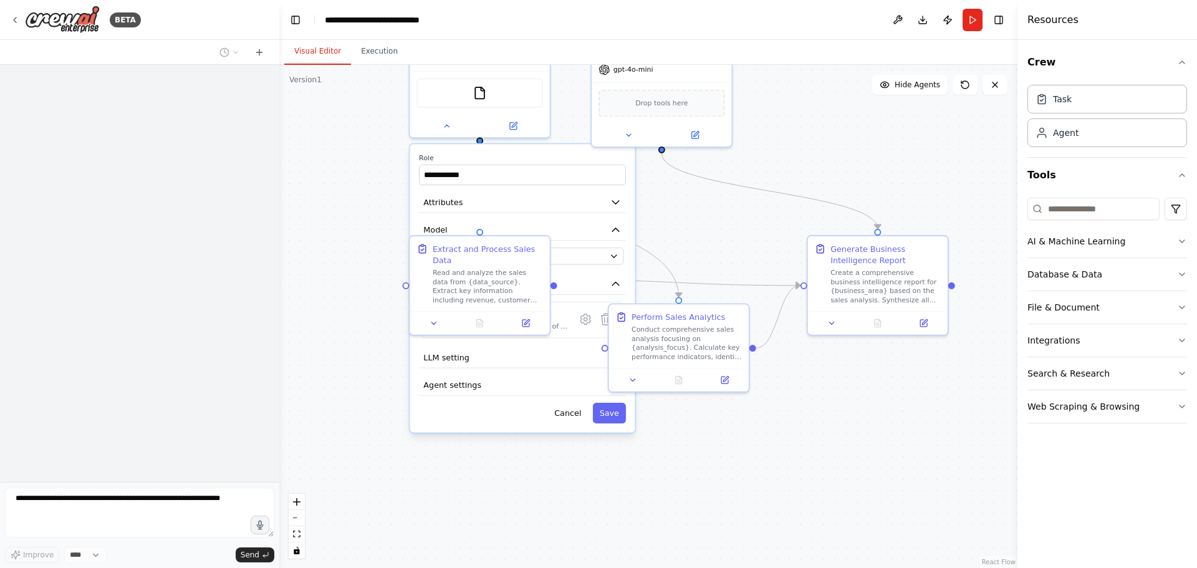
drag, startPoint x: 375, startPoint y: 126, endPoint x: 375, endPoint y: 199, distance: 73.0
click at [376, 202] on div "**********" at bounding box center [648, 316] width 738 height 503
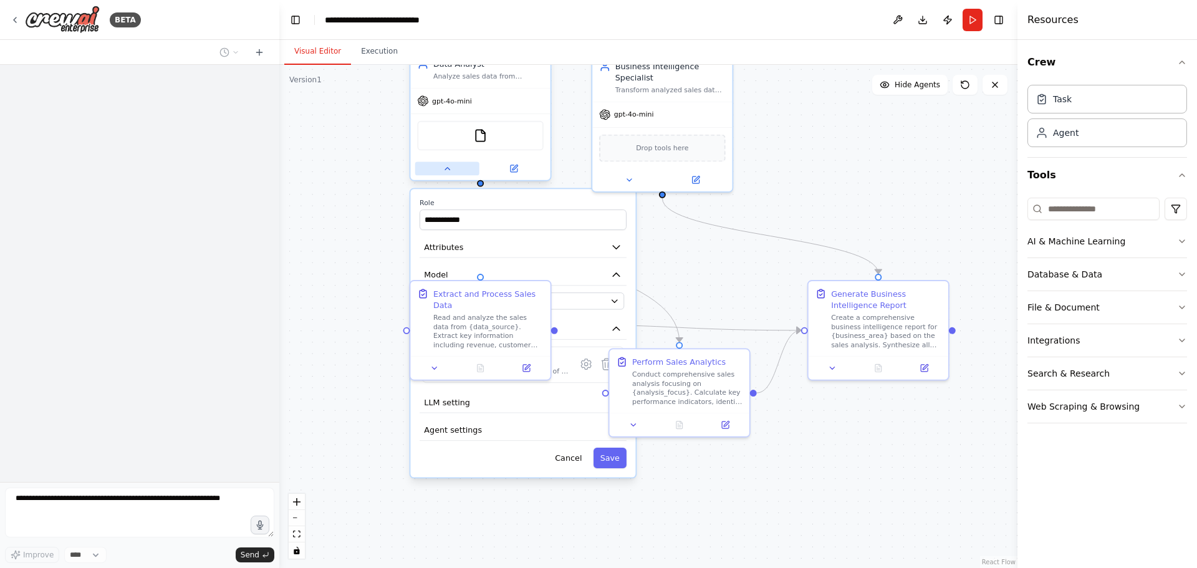
click at [462, 165] on button at bounding box center [447, 169] width 64 height 14
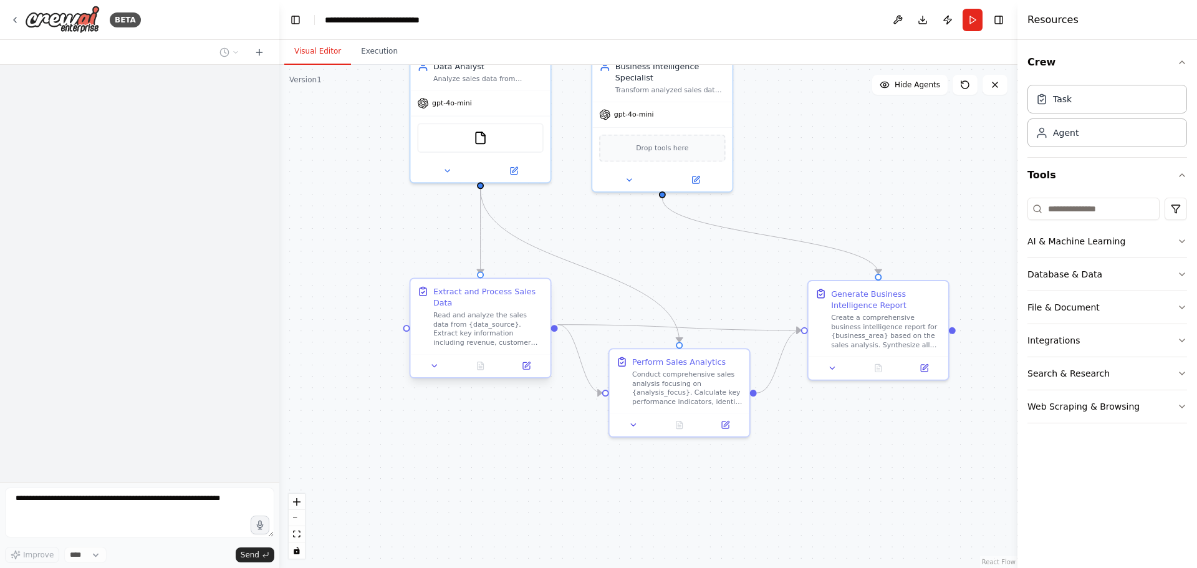
click at [486, 311] on div "Read and analyze the sales data from {data_source}. Extract key information inc…" at bounding box center [488, 329] width 110 height 36
click at [503, 323] on div "Read and analyze the sales data from {data_source}. Extract key information inc…" at bounding box center [488, 329] width 110 height 36
click at [452, 178] on div at bounding box center [480, 168] width 140 height 22
click at [450, 176] on div at bounding box center [480, 168] width 140 height 22
click at [450, 174] on button at bounding box center [447, 169] width 64 height 14
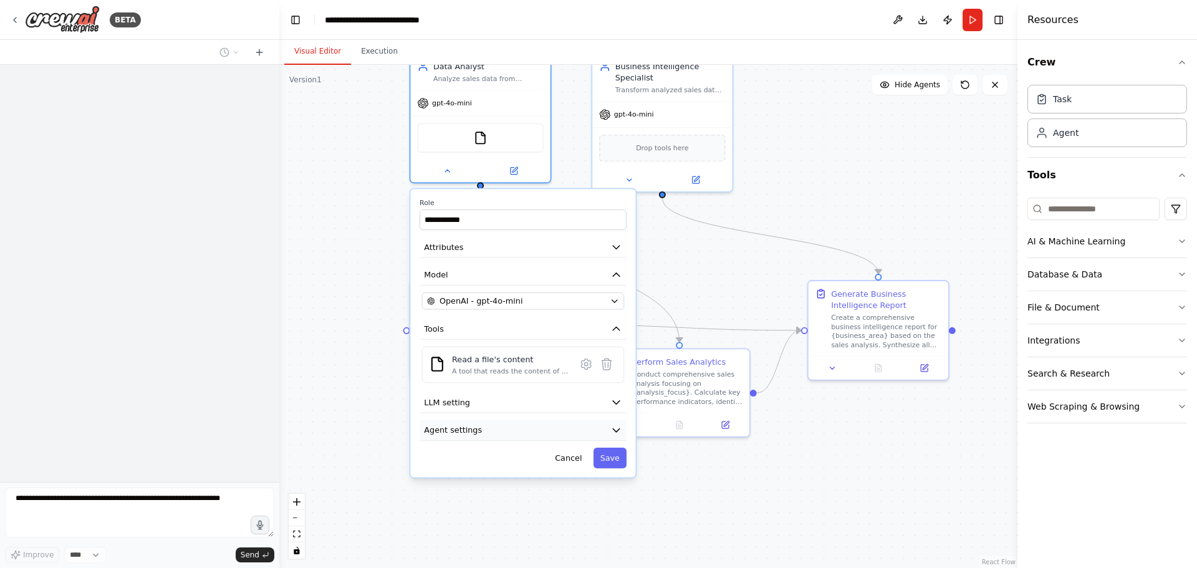
click at [528, 428] on button "Agent settings" at bounding box center [523, 430] width 207 height 21
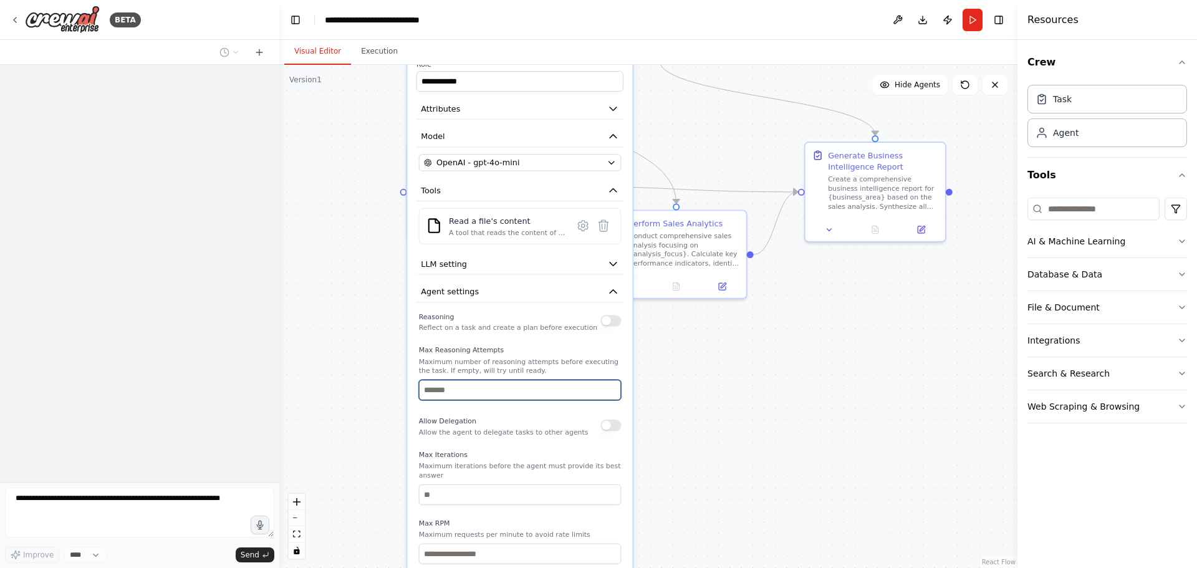
drag, startPoint x: 392, startPoint y: 448, endPoint x: 389, endPoint y: 310, distance: 138.5
click at [389, 310] on div "**********" at bounding box center [648, 316] width 738 height 503
click at [735, 411] on div "**********" at bounding box center [648, 316] width 738 height 503
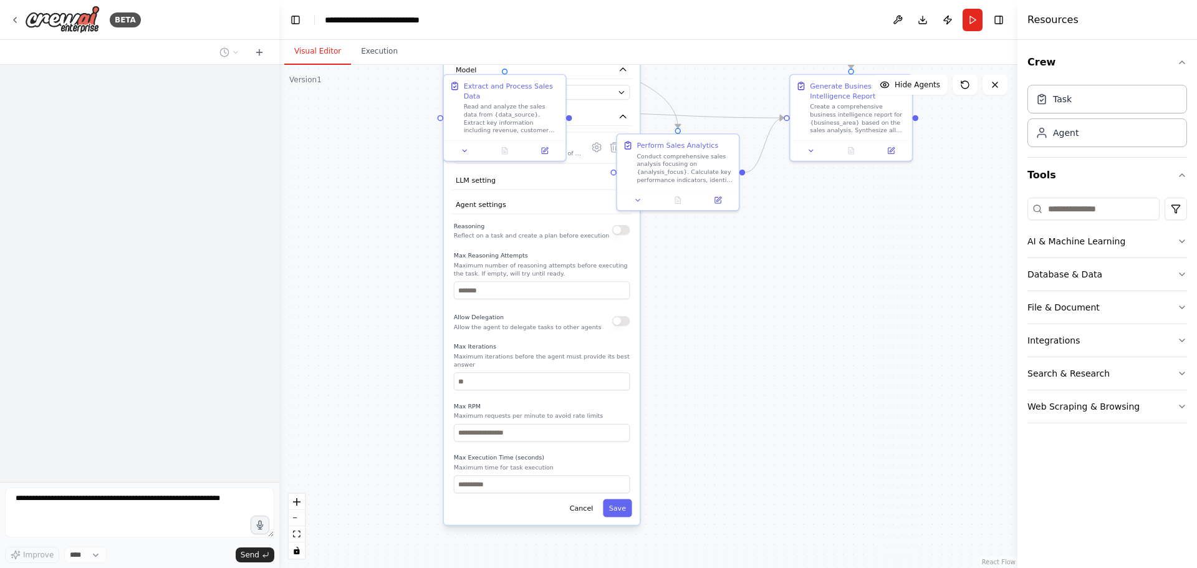
drag, startPoint x: 755, startPoint y: 514, endPoint x: 778, endPoint y: 404, distance: 112.2
click at [778, 404] on div "**********" at bounding box center [648, 316] width 738 height 503
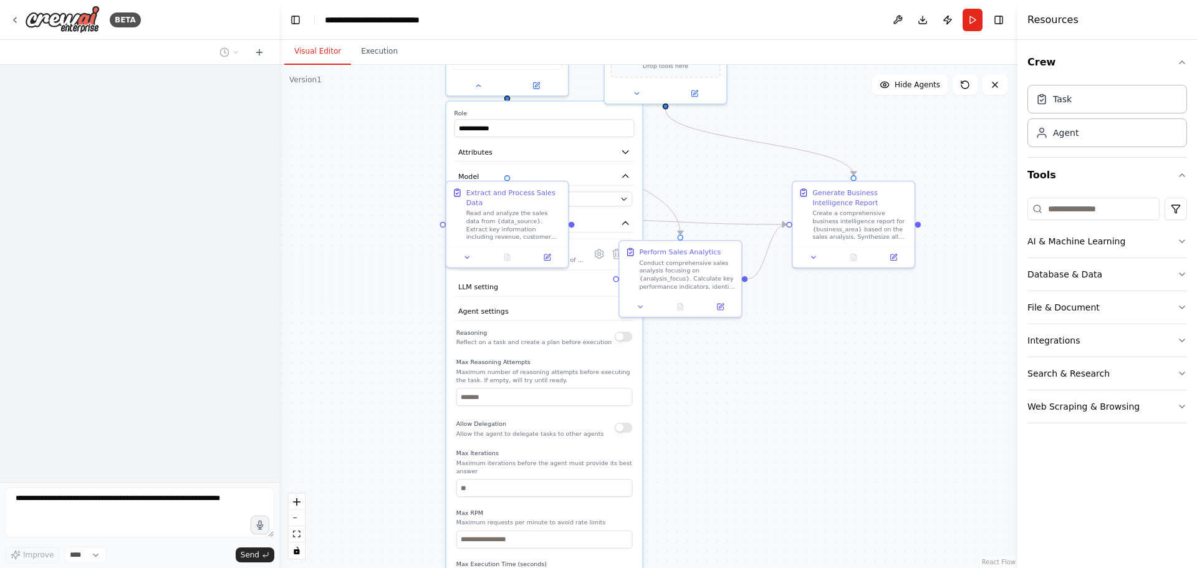
drag, startPoint x: 386, startPoint y: 341, endPoint x: 388, endPoint y: 452, distance: 111.0
click at [388, 452] on div "**********" at bounding box center [648, 316] width 738 height 503
click at [480, 96] on div "**********" at bounding box center [506, 40] width 123 height 114
click at [480, 88] on button at bounding box center [478, 84] width 56 height 12
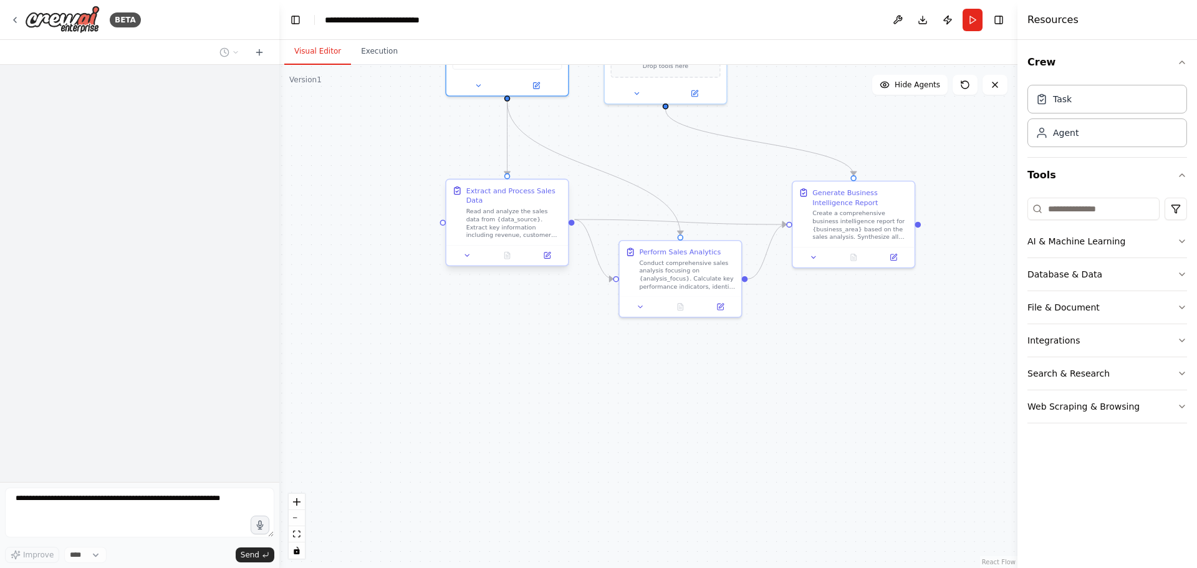
click at [495, 222] on div "Read and analyze the sales data from {data_source}. Extract key information inc…" at bounding box center [514, 224] width 96 height 32
click at [468, 253] on div at bounding box center [507, 255] width 122 height 21
click at [468, 251] on button at bounding box center [467, 255] width 34 height 12
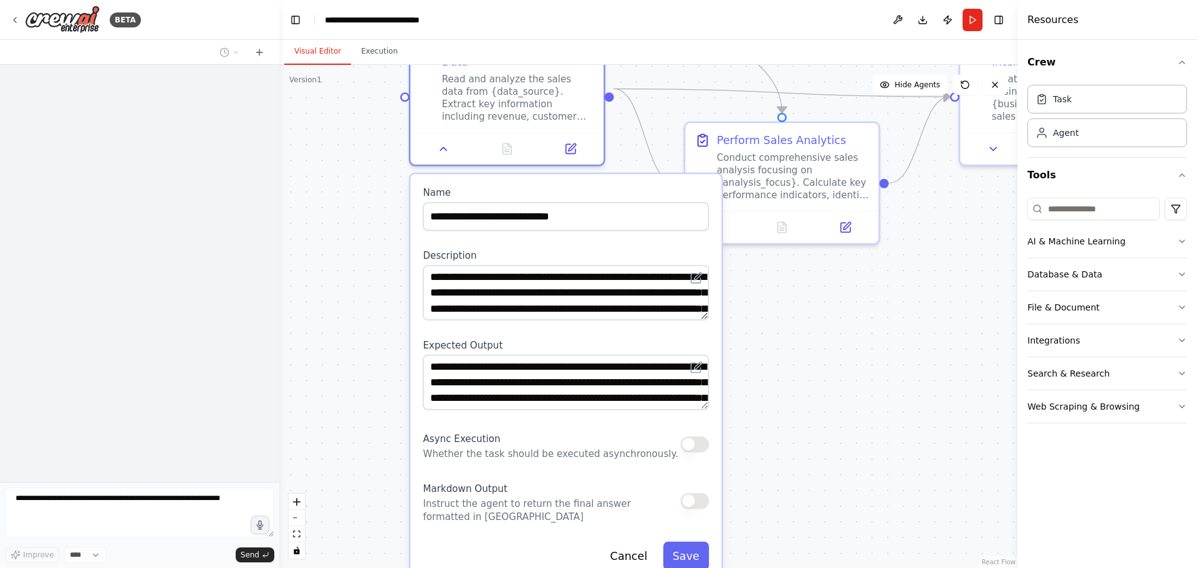
drag, startPoint x: 851, startPoint y: 472, endPoint x: 859, endPoint y: 417, distance: 56.1
click at [859, 417] on div ".deletable-edge-delete-btn { width: 20px; height: 20px; border: 0px solid #ffff…" at bounding box center [648, 316] width 738 height 503
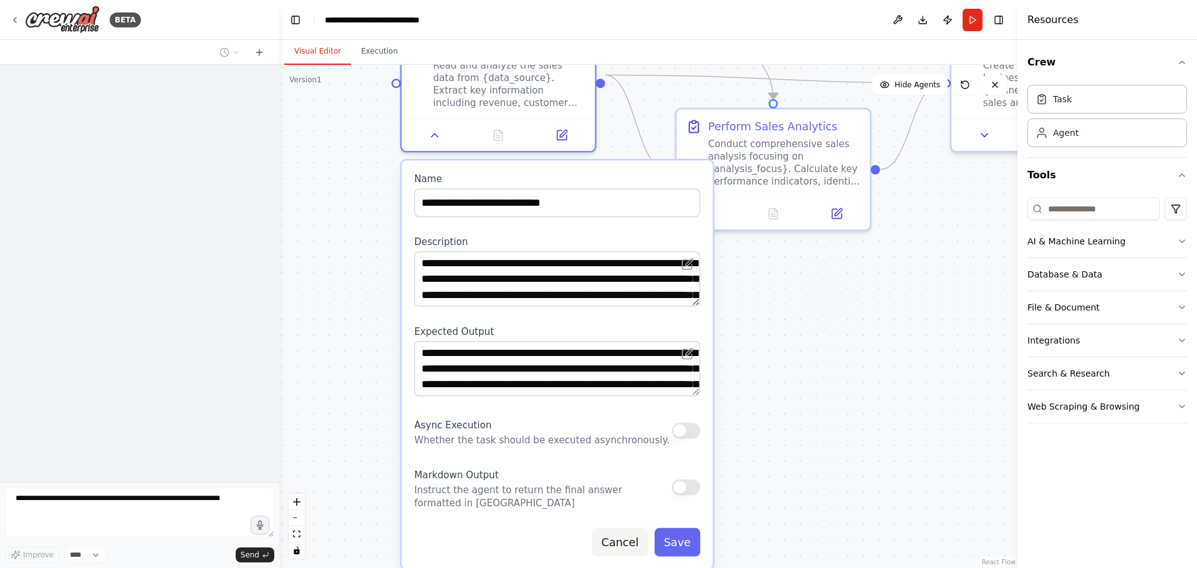
click at [618, 528] on button "Cancel" at bounding box center [620, 542] width 56 height 28
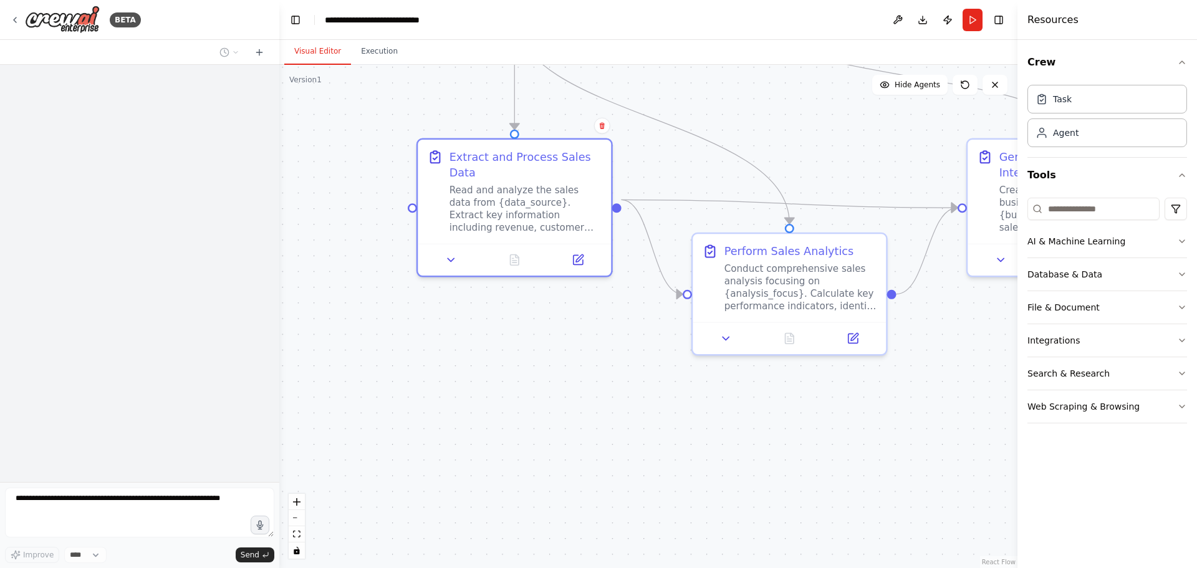
drag, startPoint x: 693, startPoint y: 344, endPoint x: 680, endPoint y: 572, distance: 228.0
click at [680, 567] on html "**********" at bounding box center [598, 284] width 1197 height 568
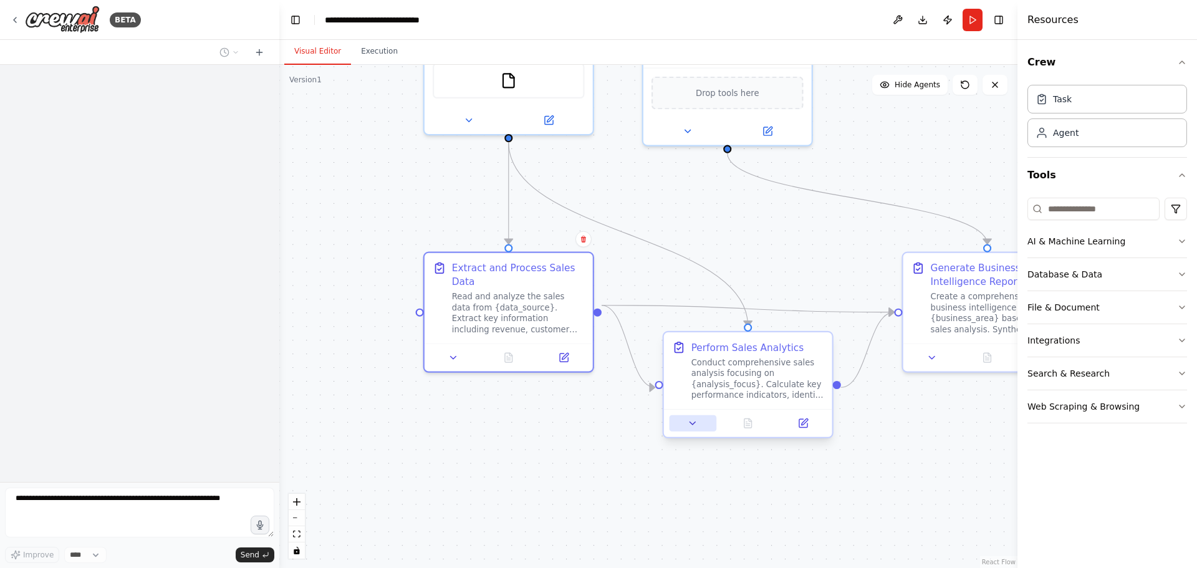
click at [696, 432] on button at bounding box center [693, 423] width 47 height 16
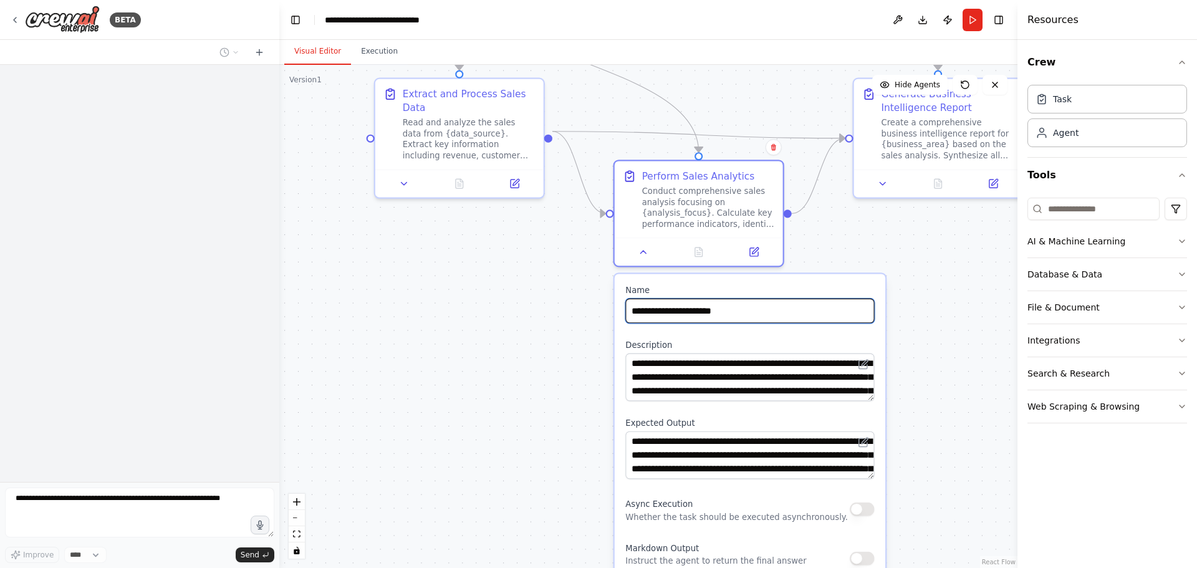
drag, startPoint x: 886, startPoint y: 430, endPoint x: 836, endPoint y: 254, distance: 182.6
click at [836, 254] on div ".deletable-edge-delete-btn { width: 20px; height: 20px; border: 0px solid #ffff…" at bounding box center [648, 316] width 738 height 503
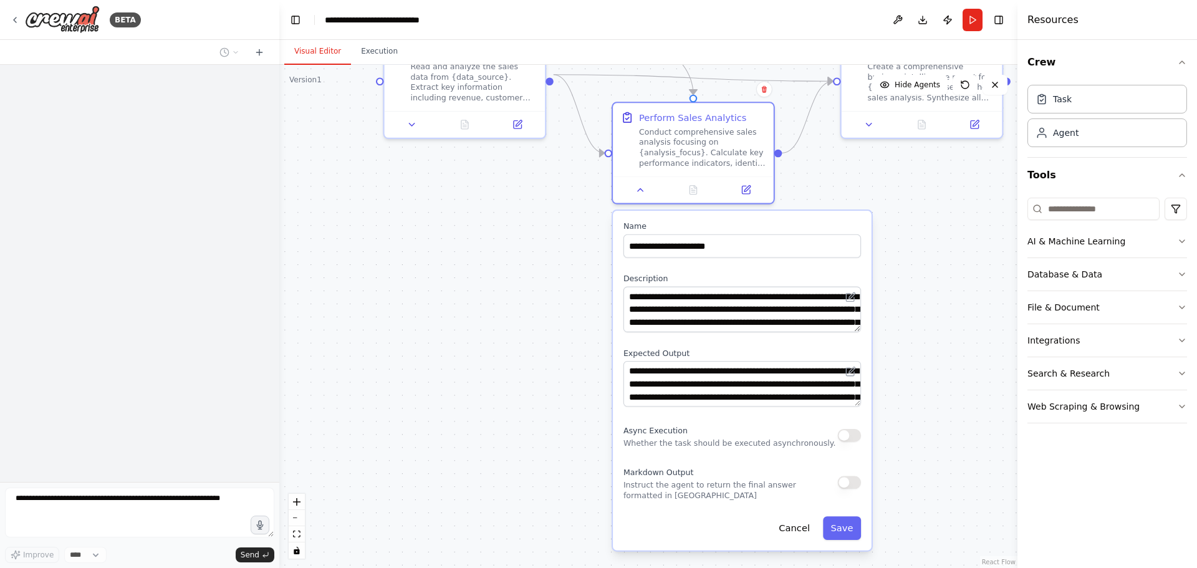
drag, startPoint x: 919, startPoint y: 441, endPoint x: 910, endPoint y: 391, distance: 50.6
click at [910, 391] on div ".deletable-edge-delete-btn { width: 20px; height: 20px; border: 0px solid #ffff…" at bounding box center [648, 316] width 738 height 503
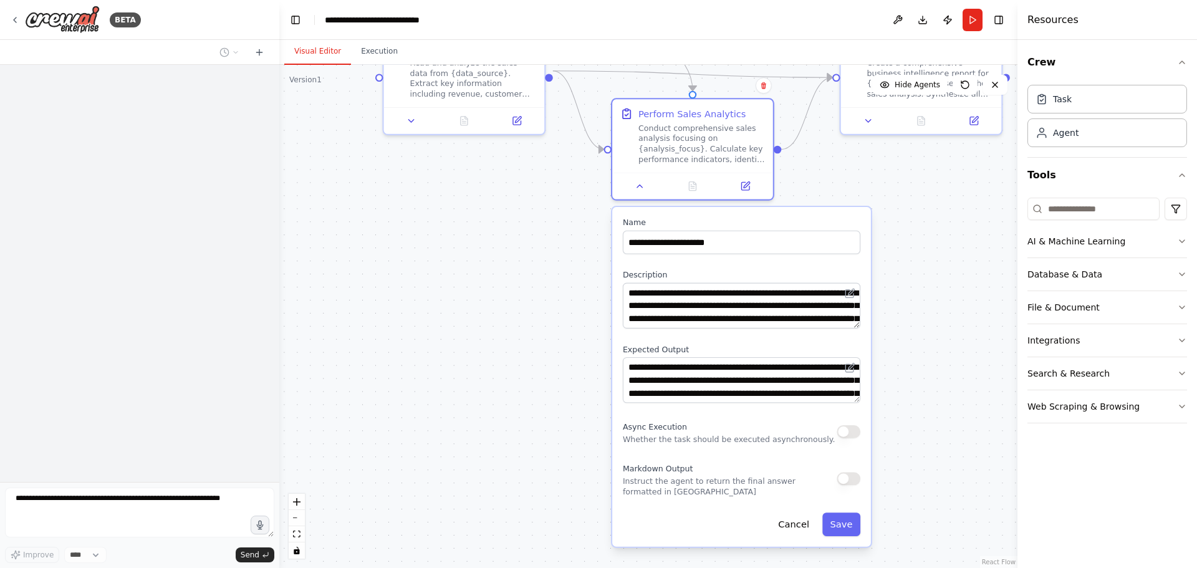
click at [939, 321] on div ".deletable-edge-delete-btn { width: 20px; height: 20px; border: 0px solid #ffff…" at bounding box center [648, 316] width 738 height 503
click at [641, 197] on div "Perform Sales Analytics Conduct comprehensive sales analysis focusing on {analy…" at bounding box center [692, 146] width 163 height 102
click at [643, 190] on button at bounding box center [640, 184] width 45 height 16
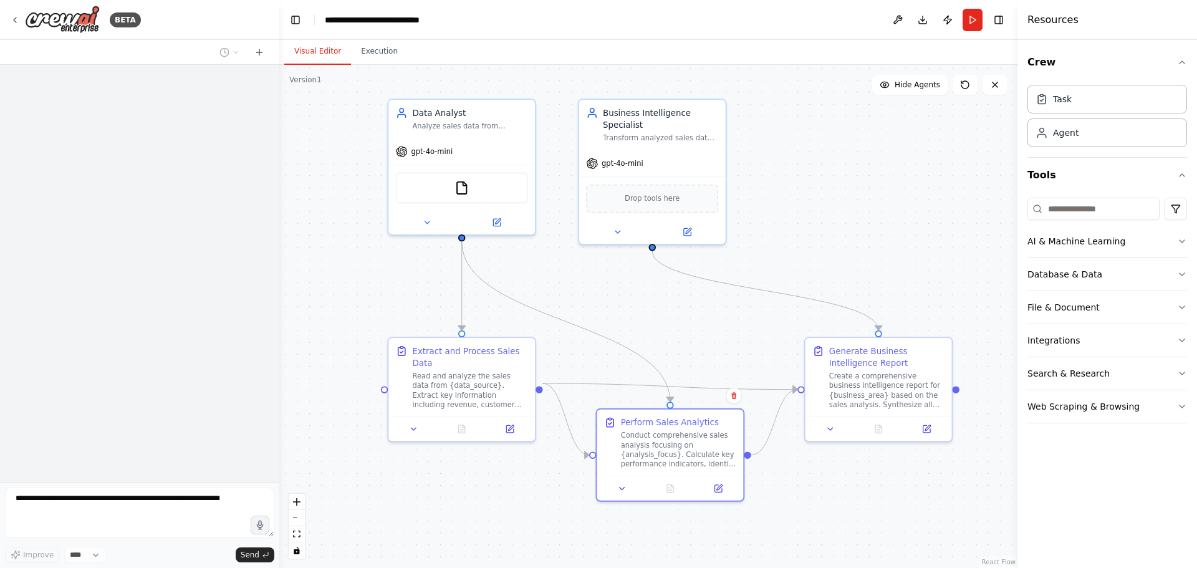
drag, startPoint x: 797, startPoint y: 212, endPoint x: 760, endPoint y: 490, distance: 280.0
click at [766, 515] on div ".deletable-edge-delete-btn { width: 20px; height: 20px; border: 0px solid #ffff…" at bounding box center [648, 316] width 738 height 503
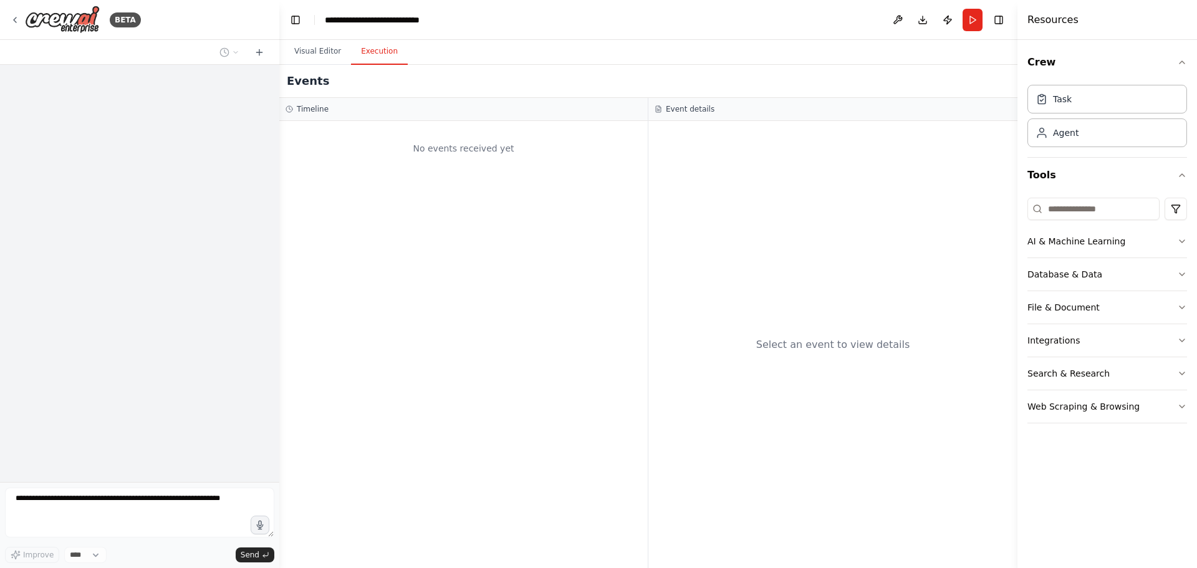
click at [378, 49] on button "Execution" at bounding box center [379, 52] width 57 height 26
click at [316, 52] on button "Visual Editor" at bounding box center [317, 52] width 67 height 26
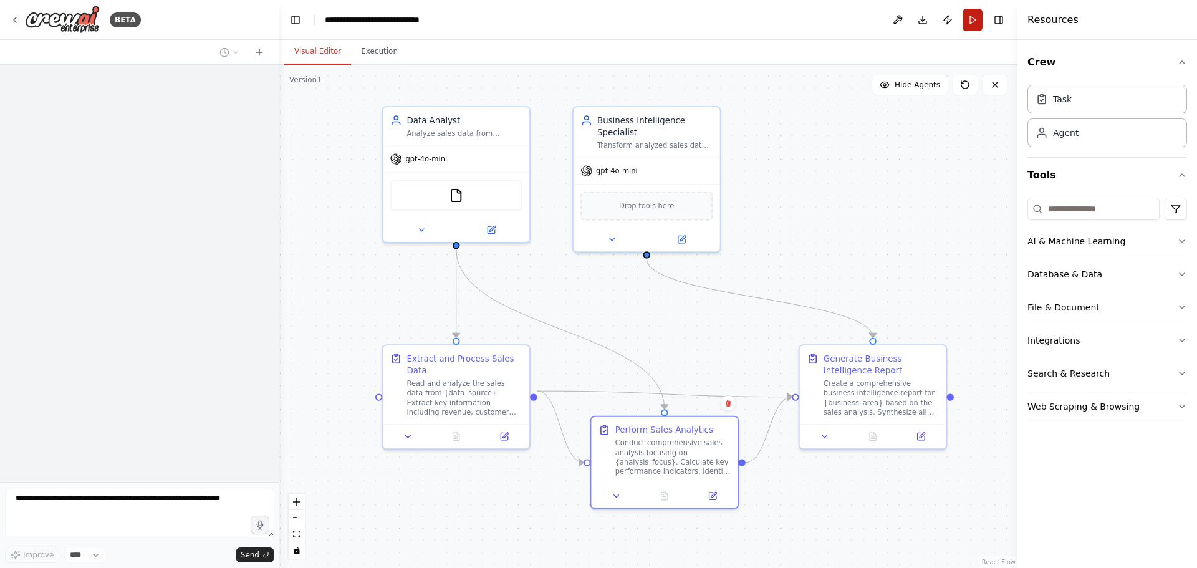
click at [976, 18] on button "Run" at bounding box center [973, 20] width 20 height 22
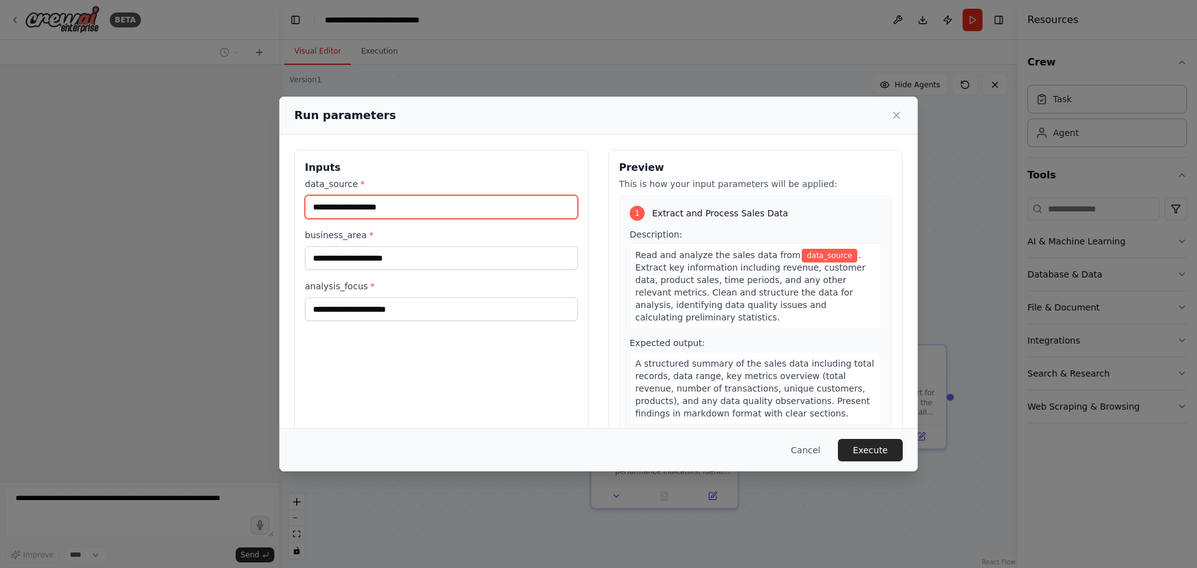
click at [396, 210] on input "data_source *" at bounding box center [441, 207] width 273 height 24
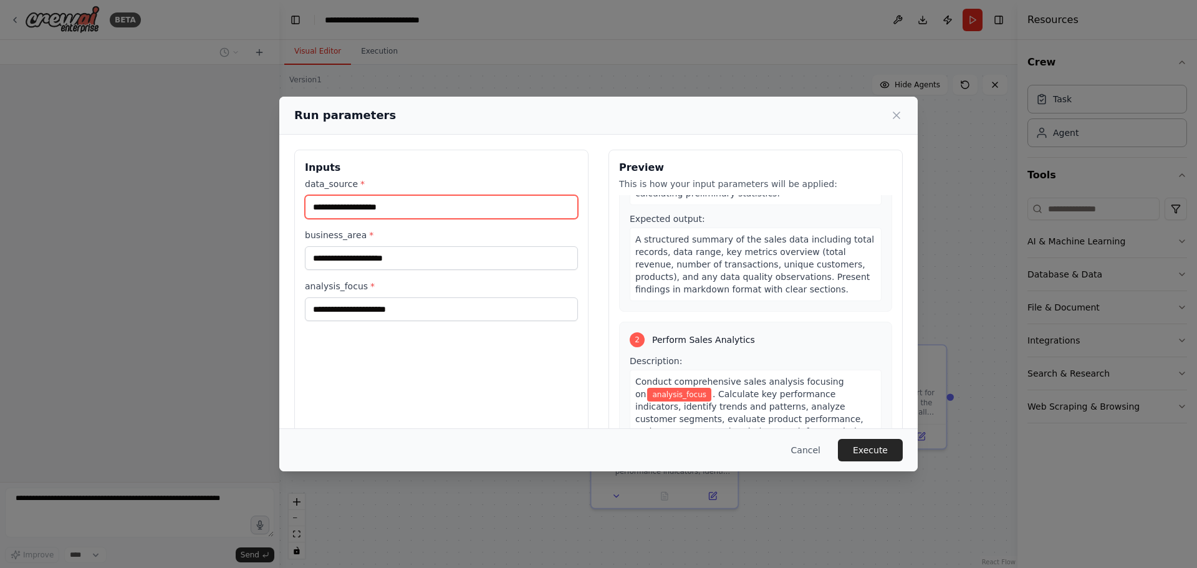
scroll to position [125, 0]
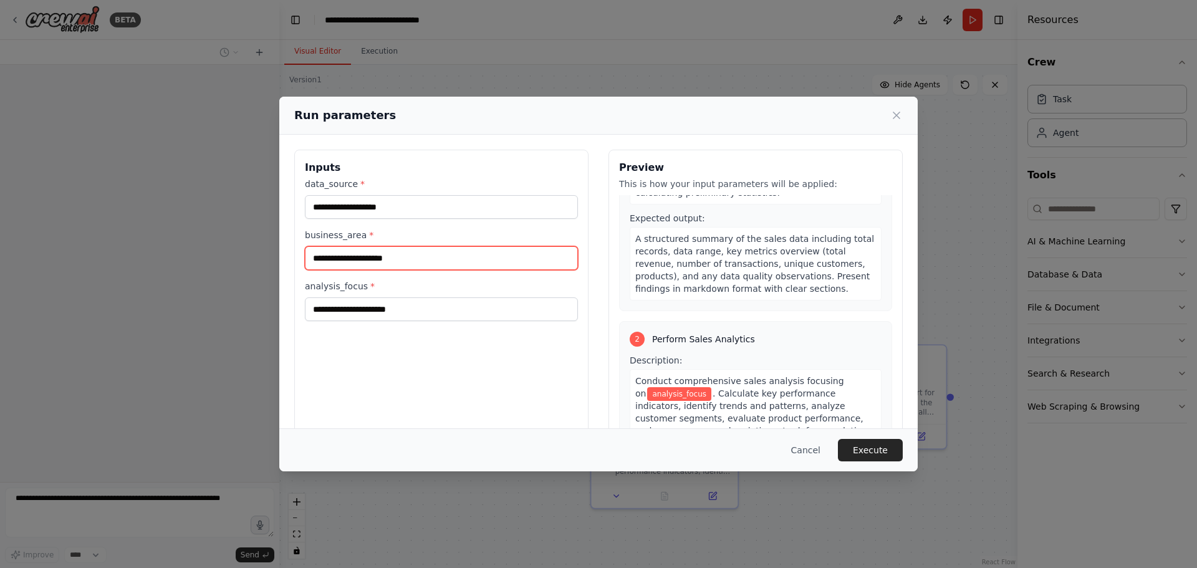
click at [387, 256] on input "business_area *" at bounding box center [441, 258] width 273 height 24
type input "**********"
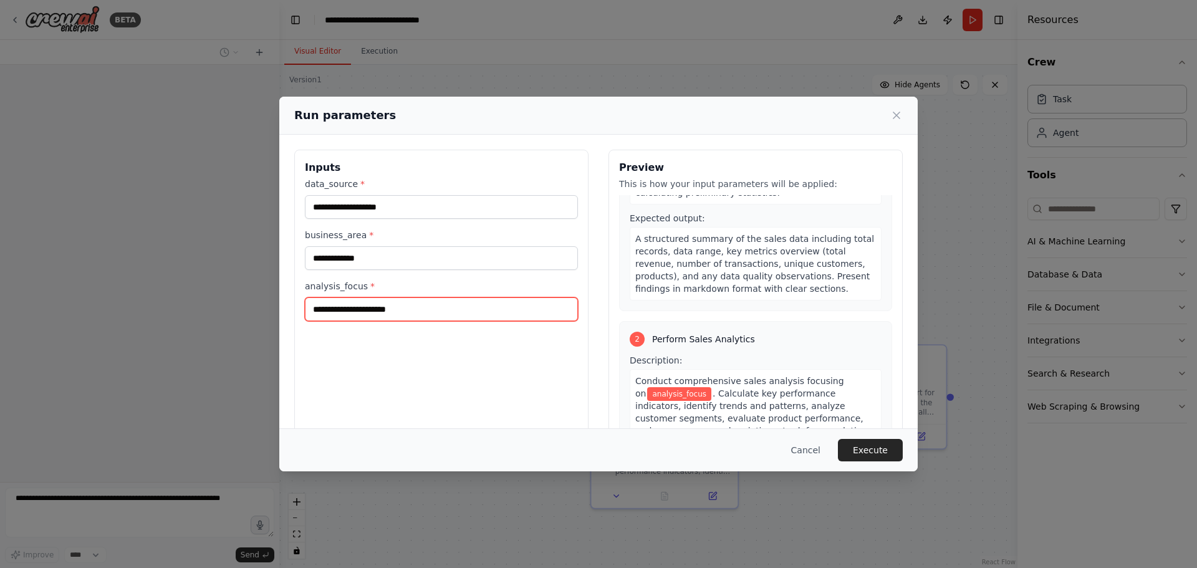
click at [395, 309] on input "analysis_focus *" at bounding box center [441, 309] width 273 height 24
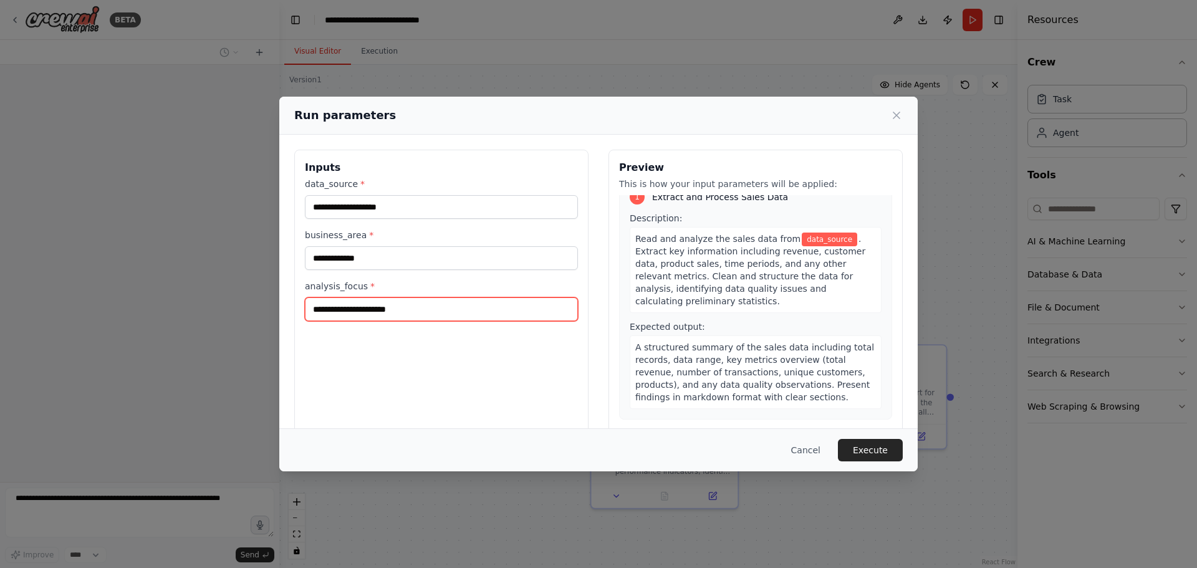
scroll to position [21, 0]
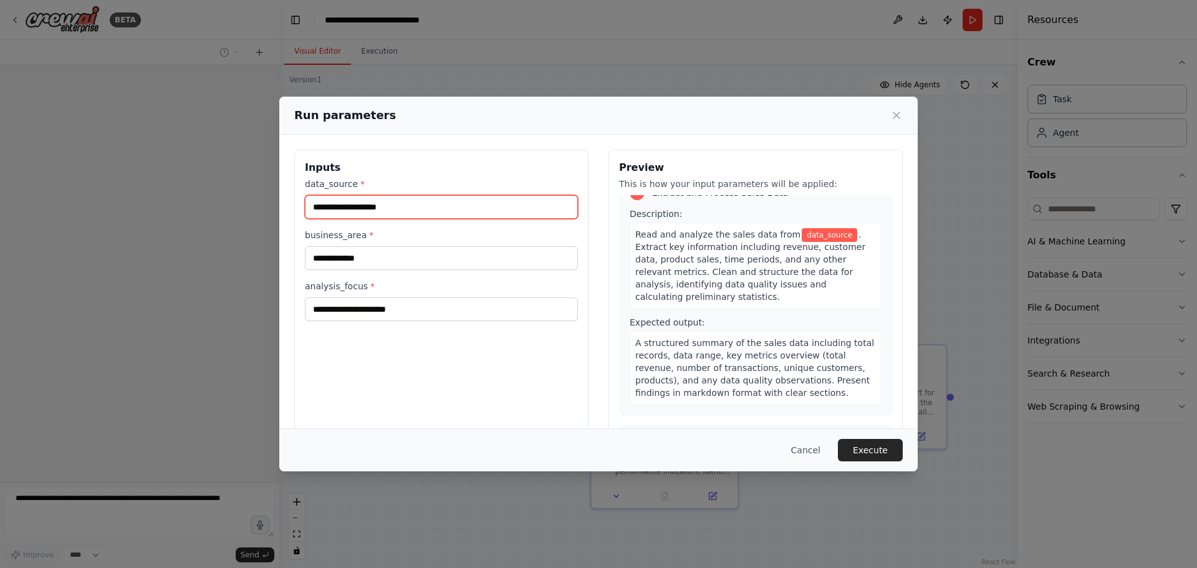
click at [372, 217] on input "data_source *" at bounding box center [441, 207] width 273 height 24
click at [897, 113] on icon at bounding box center [896, 115] width 12 height 12
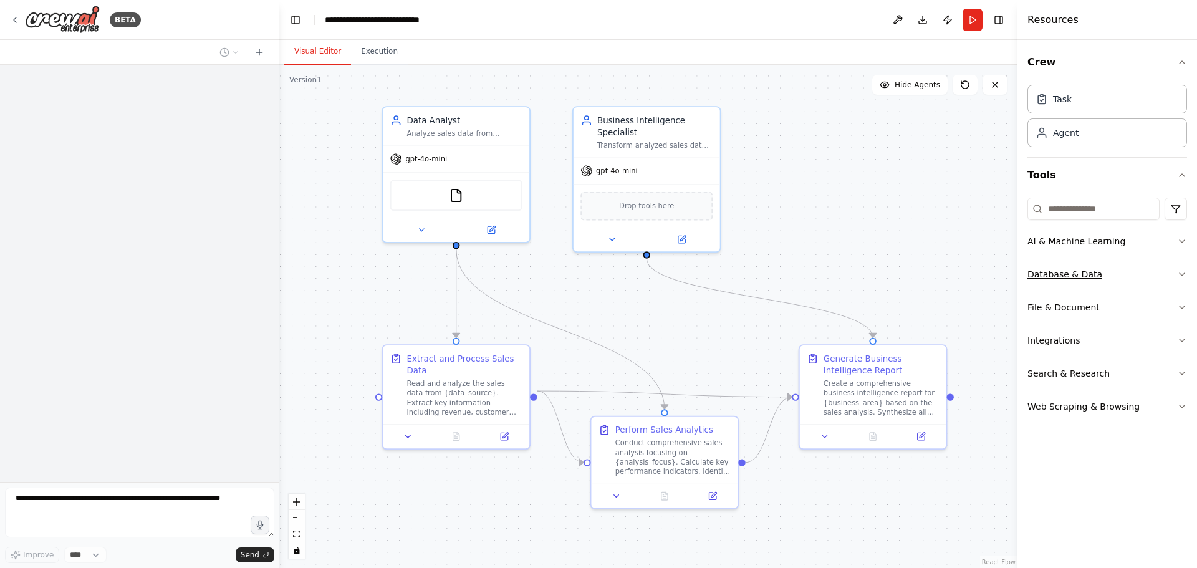
click at [1165, 278] on button "Database & Data" at bounding box center [1108, 274] width 160 height 32
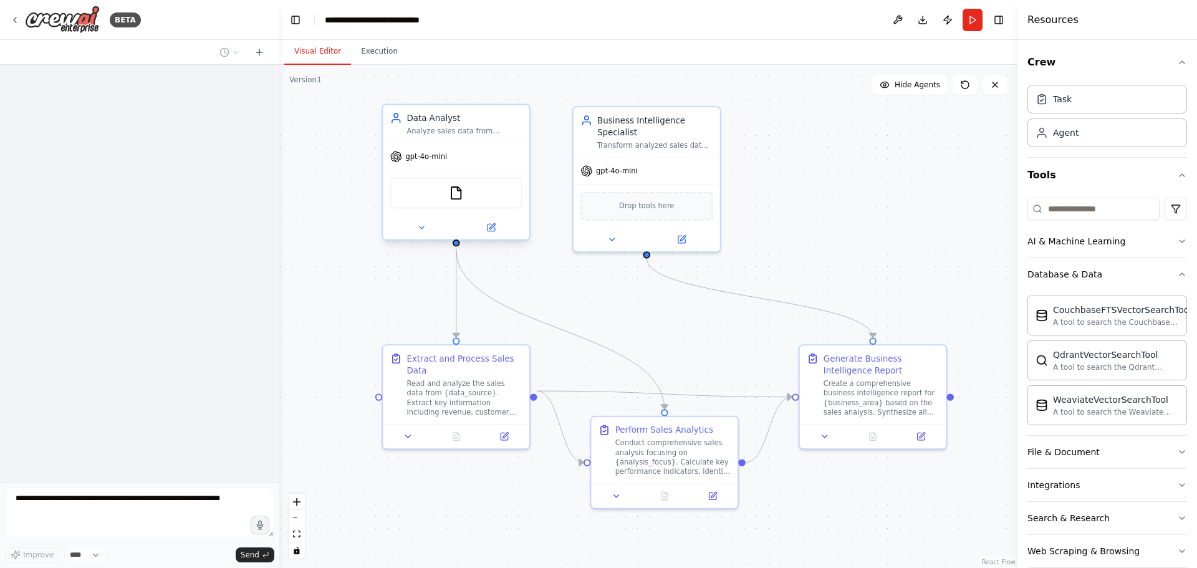
click at [495, 132] on div "Analyze sales data from {data_source} to identify key performance metrics, tren…" at bounding box center [464, 131] width 115 height 9
click at [413, 224] on button at bounding box center [421, 228] width 67 height 14
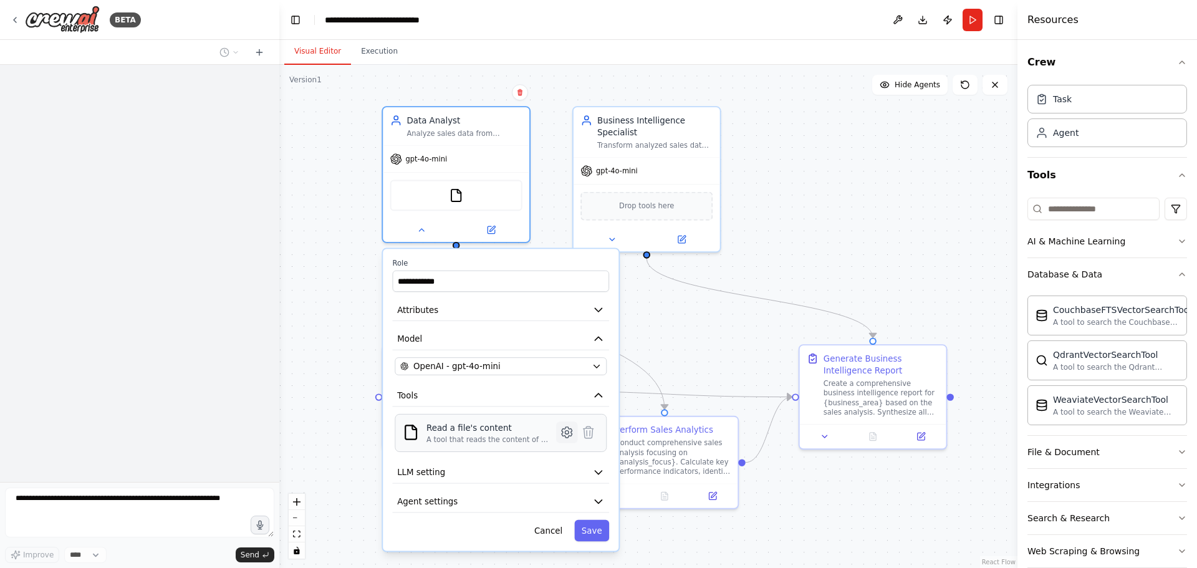
click at [564, 430] on icon at bounding box center [567, 432] width 10 height 11
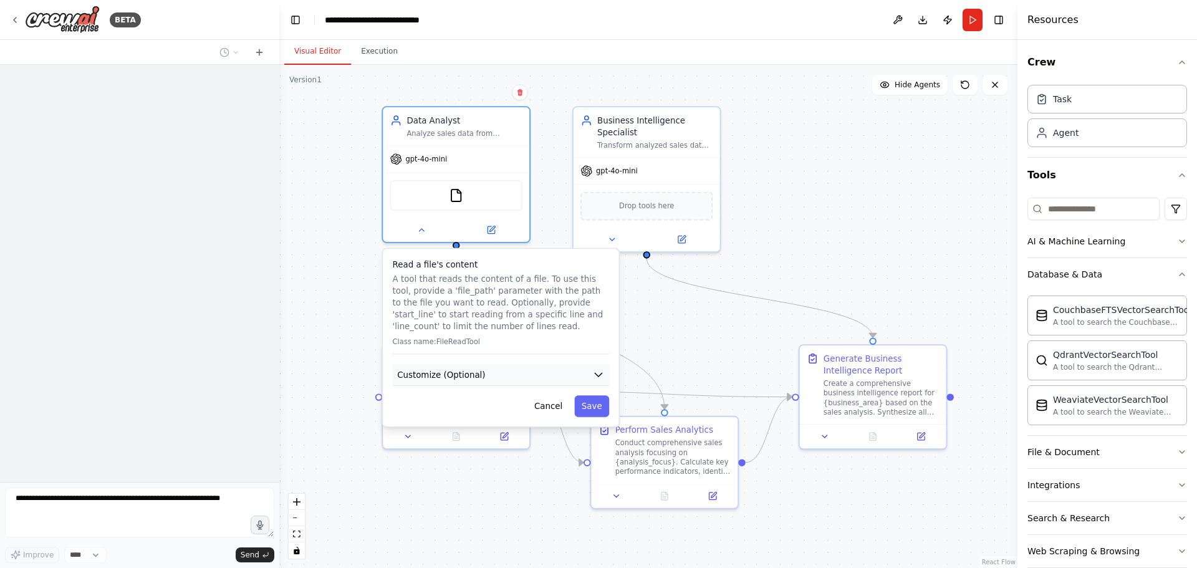
click at [581, 370] on button "Customize (Optional)" at bounding box center [501, 375] width 217 height 22
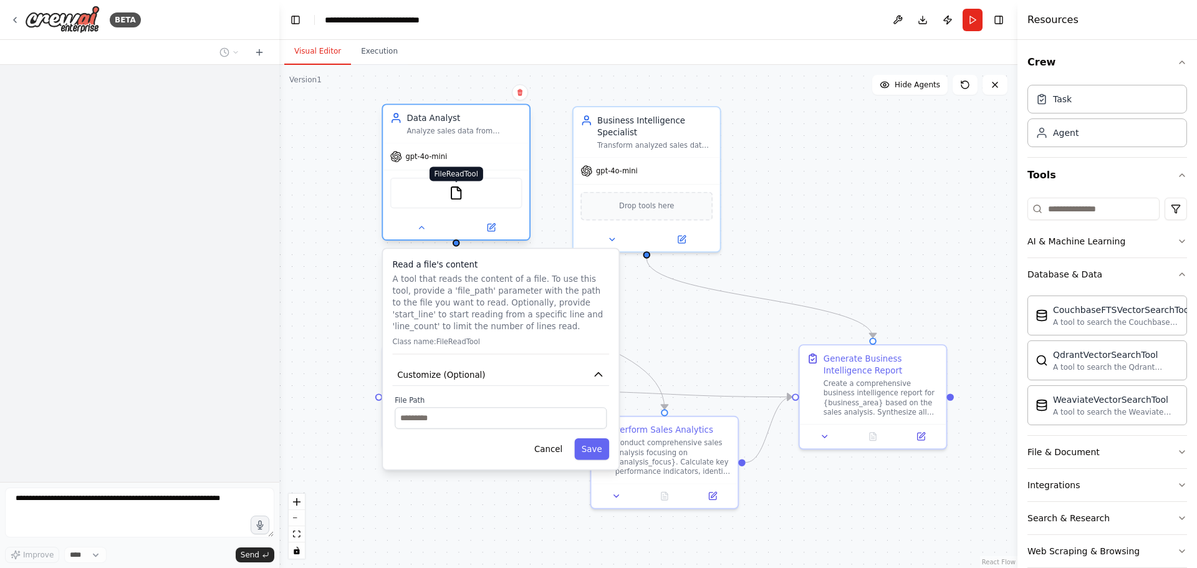
click at [453, 192] on img at bounding box center [456, 193] width 14 height 14
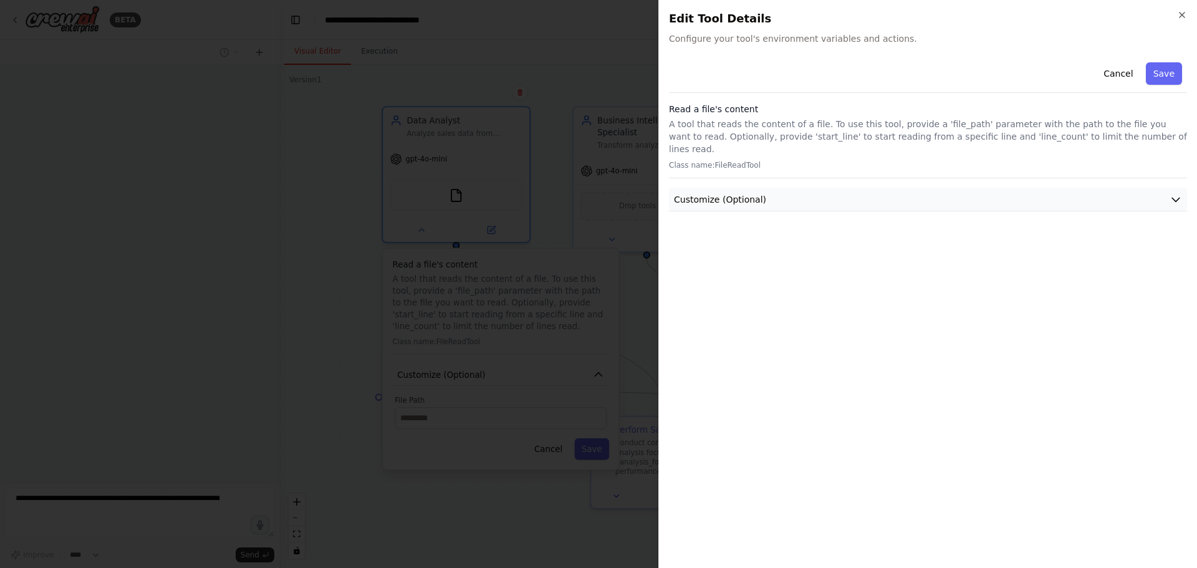
click at [1155, 188] on button "Customize (Optional)" at bounding box center [928, 199] width 518 height 23
click at [695, 36] on span "Configure your tool's environment variables and actions." at bounding box center [928, 38] width 518 height 12
drag, startPoint x: 494, startPoint y: 42, endPoint x: 814, endPoint y: 39, distance: 320.5
click at [500, 42] on div at bounding box center [598, 284] width 1197 height 568
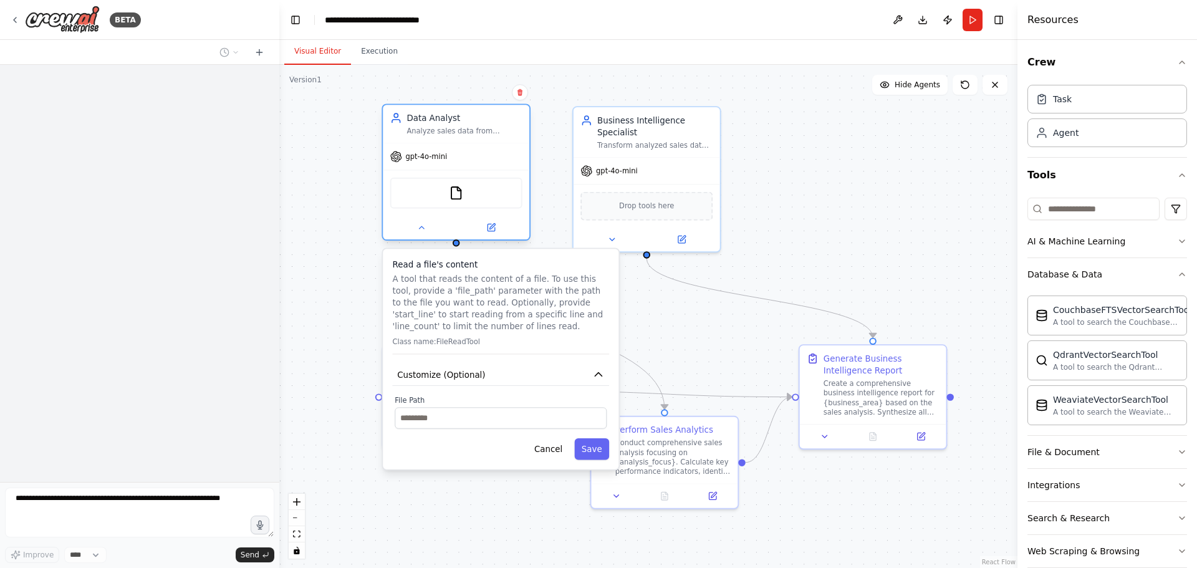
click at [430, 236] on div at bounding box center [456, 228] width 147 height 24
click at [427, 233] on button at bounding box center [421, 228] width 67 height 14
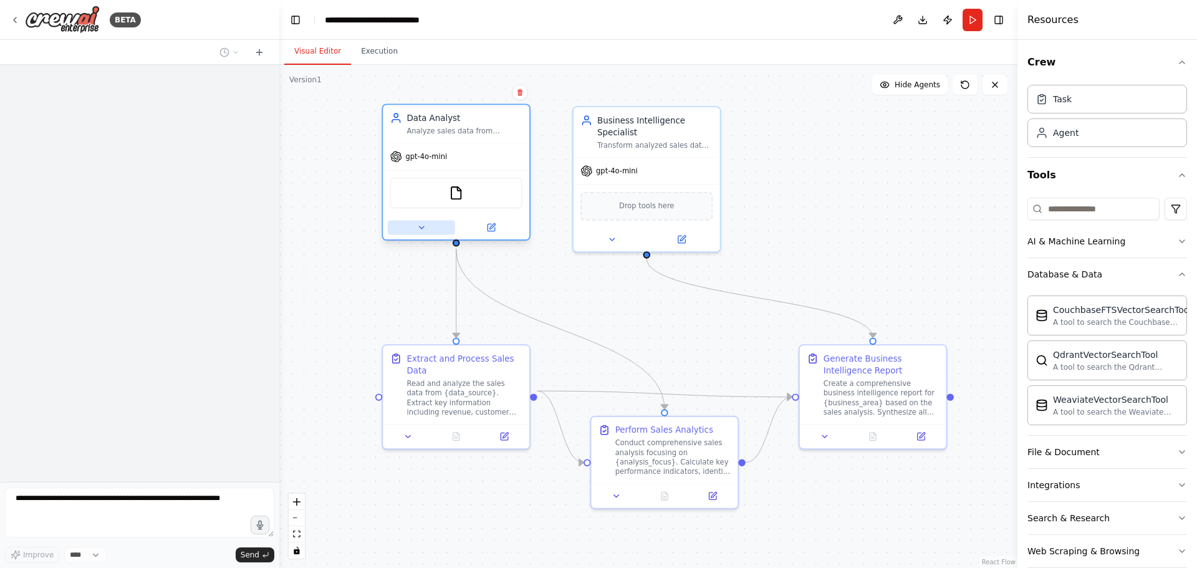
click at [413, 226] on button at bounding box center [421, 228] width 67 height 14
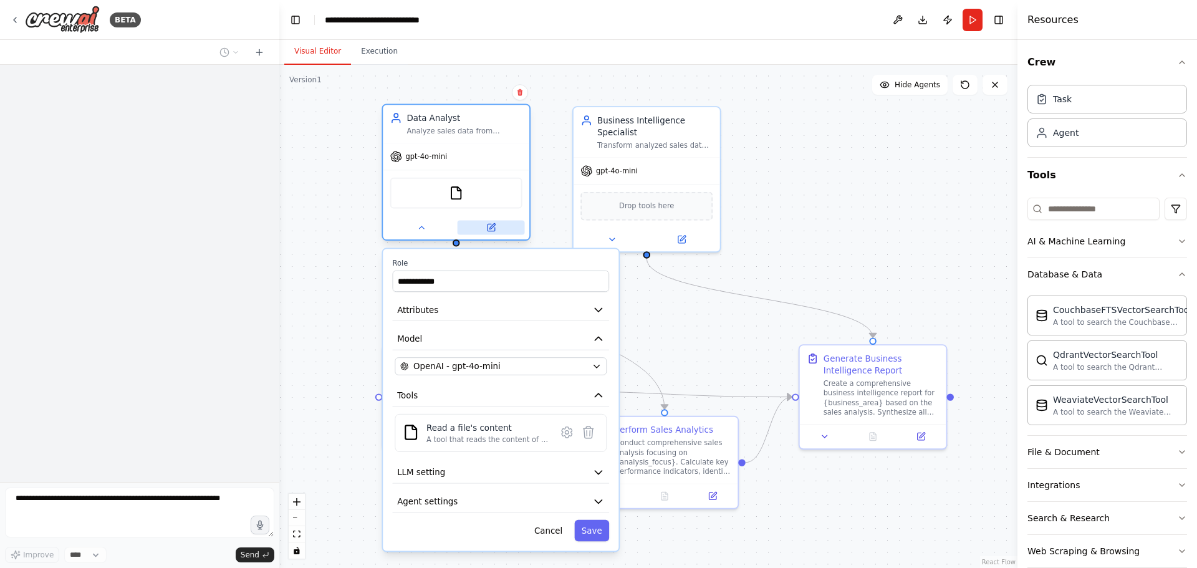
click at [490, 223] on icon at bounding box center [490, 227] width 9 height 9
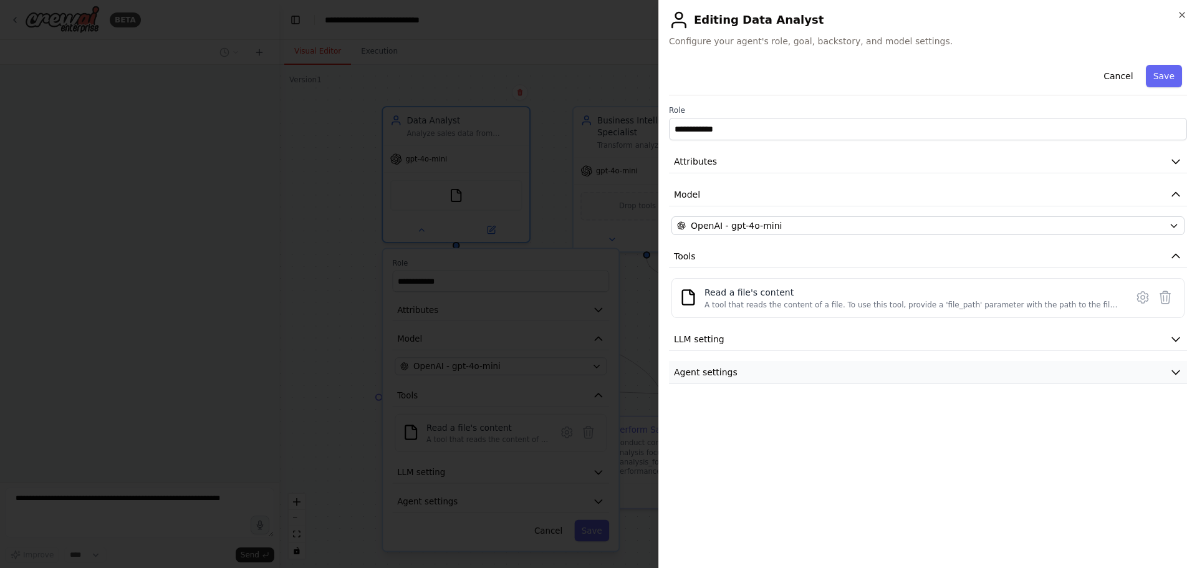
click at [826, 368] on button "Agent settings" at bounding box center [928, 372] width 518 height 23
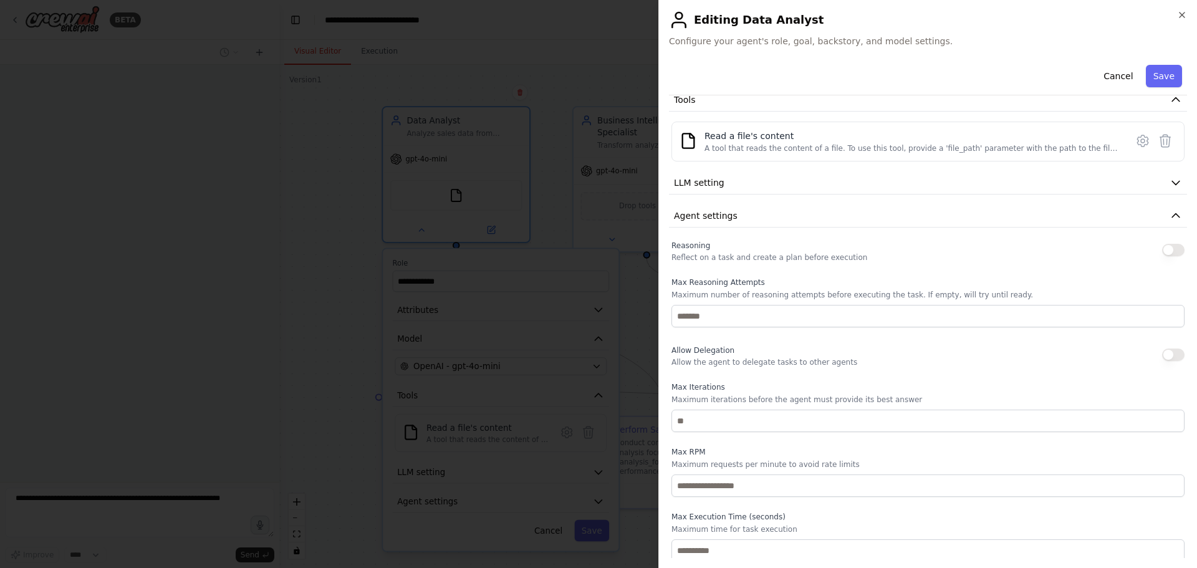
scroll to position [160, 0]
click at [806, 210] on button "Agent settings" at bounding box center [928, 212] width 518 height 23
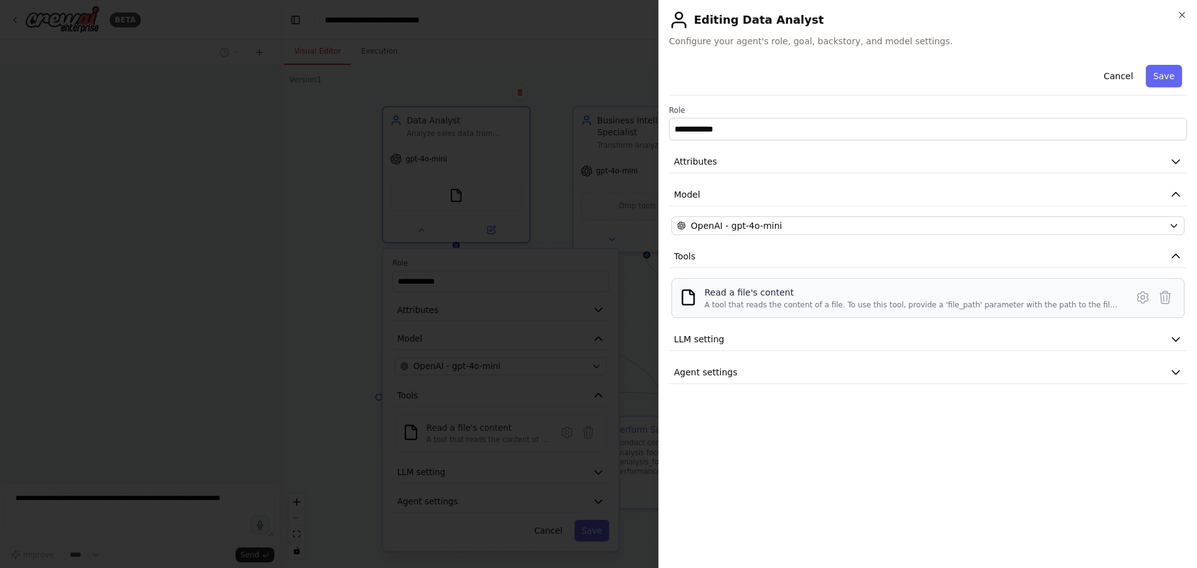
click at [695, 294] on img at bounding box center [688, 297] width 17 height 17
click at [771, 300] on div "A tool that reads the content of a file. To use this tool, provide a 'file_path…" at bounding box center [912, 305] width 415 height 10
click at [1137, 301] on icon at bounding box center [1143, 297] width 15 height 15
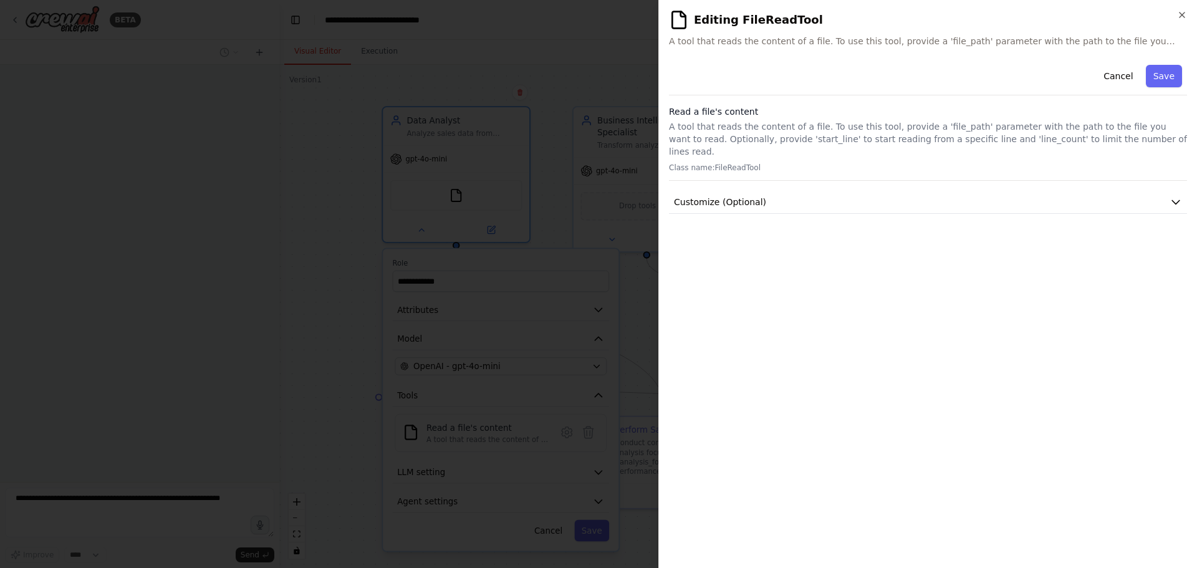
click at [988, 130] on p "A tool that reads the content of a file. To use this tool, provide a 'file_path…" at bounding box center [928, 138] width 518 height 37
click at [869, 170] on div "Cancel Save Read a file's content A tool that reads the content of a file. To u…" at bounding box center [928, 137] width 518 height 154
click at [872, 191] on button "Customize (Optional)" at bounding box center [928, 202] width 518 height 23
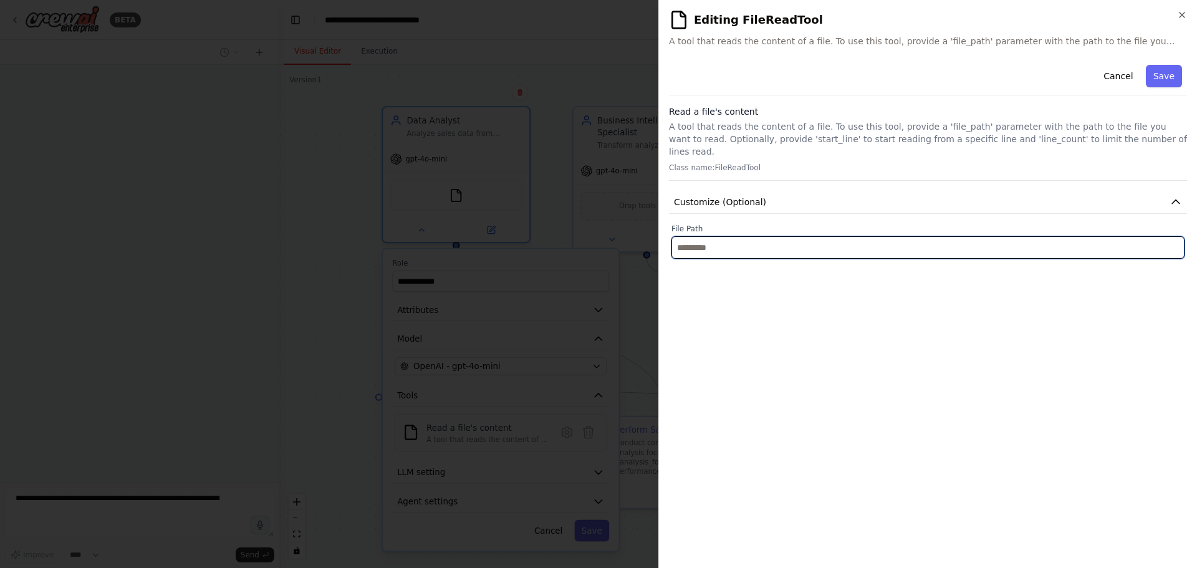
click at [818, 242] on input "text" at bounding box center [928, 247] width 513 height 22
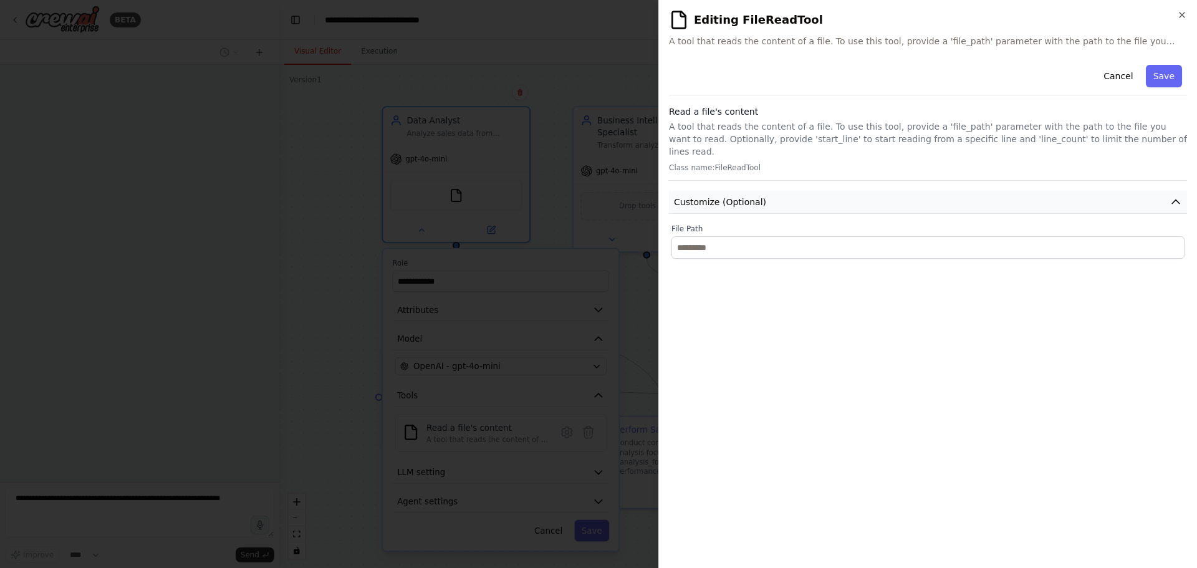
click at [811, 197] on button "Customize (Optional)" at bounding box center [928, 202] width 518 height 23
click at [821, 144] on p "A tool that reads the content of a file. To use this tool, provide a 'file_path…" at bounding box center [928, 138] width 518 height 37
click at [1183, 14] on icon "button" at bounding box center [1182, 15] width 10 height 10
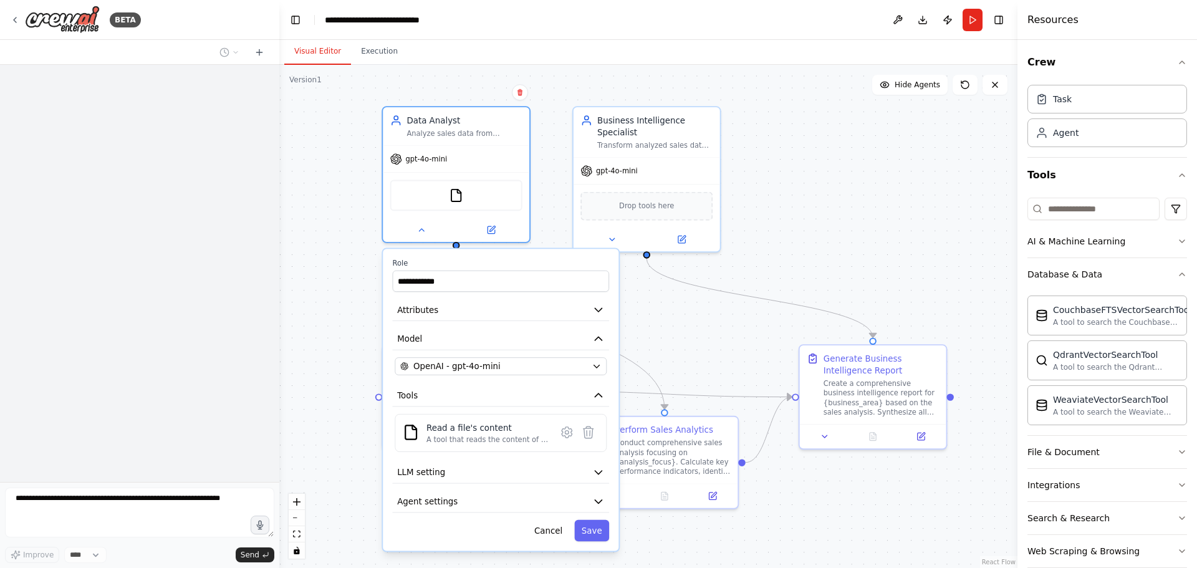
click at [817, 195] on div "**********" at bounding box center [648, 316] width 738 height 503
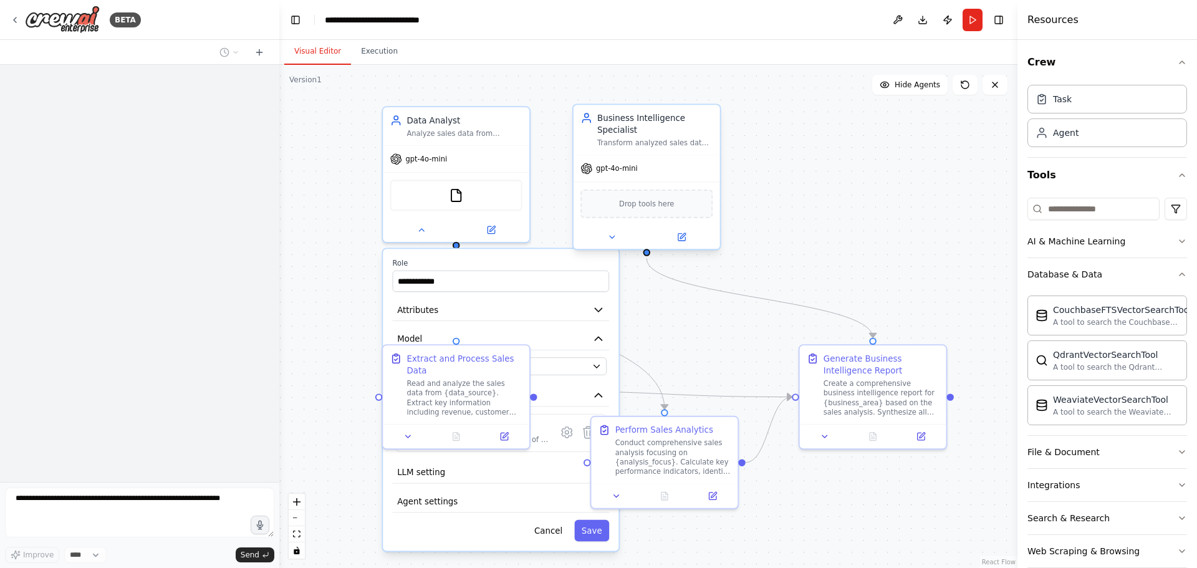
click at [662, 213] on div "Drop tools here" at bounding box center [647, 204] width 132 height 29
click at [317, 319] on div "**********" at bounding box center [648, 316] width 738 height 503
click at [428, 234] on button at bounding box center [421, 228] width 67 height 14
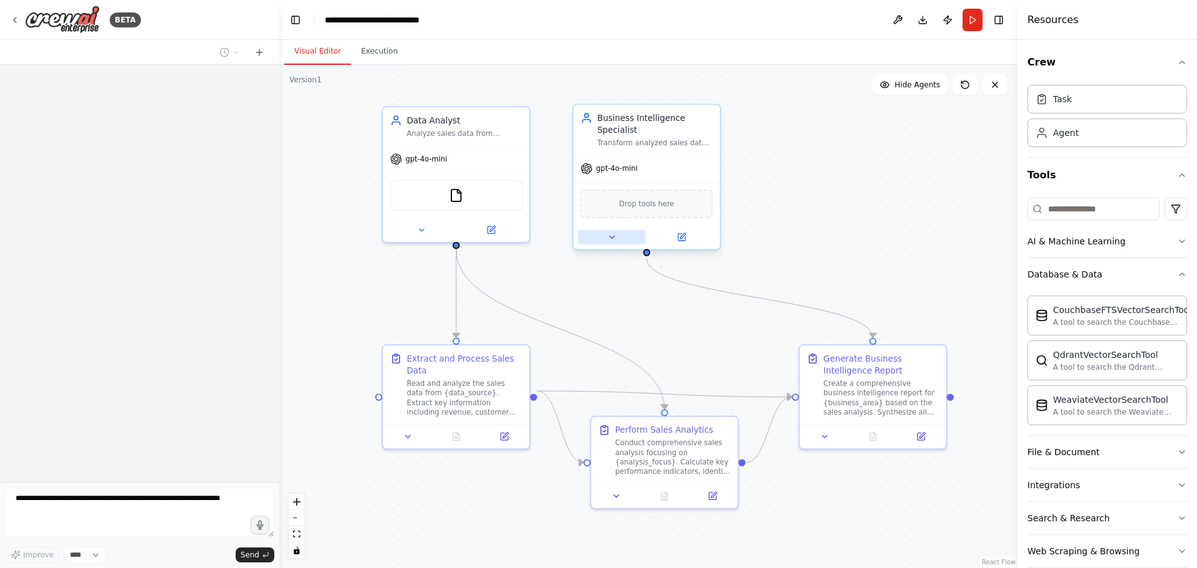
click at [621, 237] on button at bounding box center [611, 237] width 67 height 14
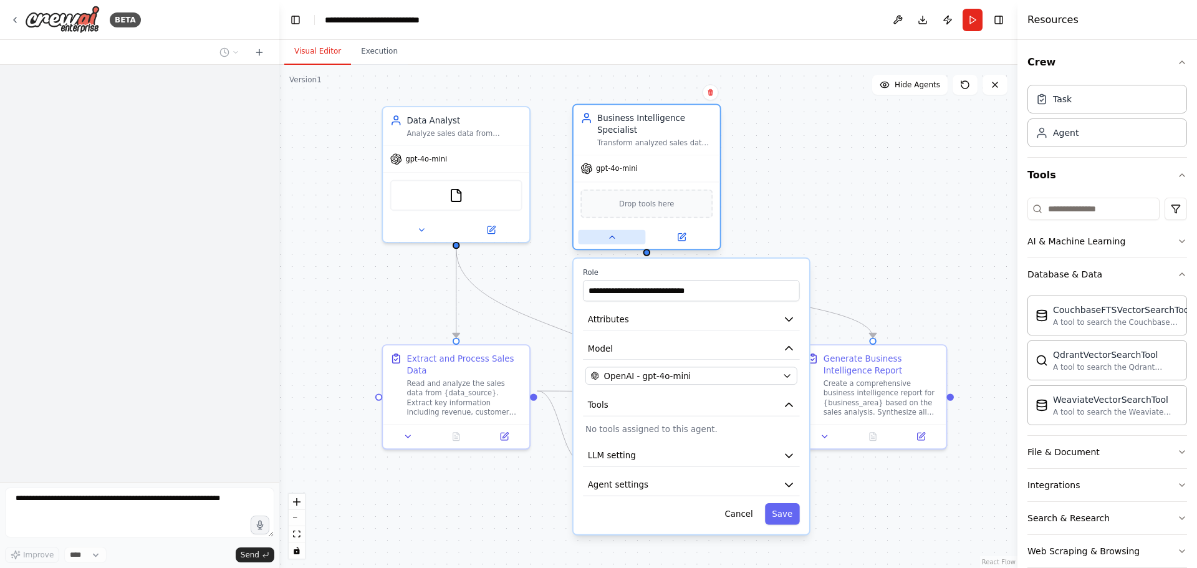
click at [609, 239] on icon at bounding box center [611, 237] width 9 height 9
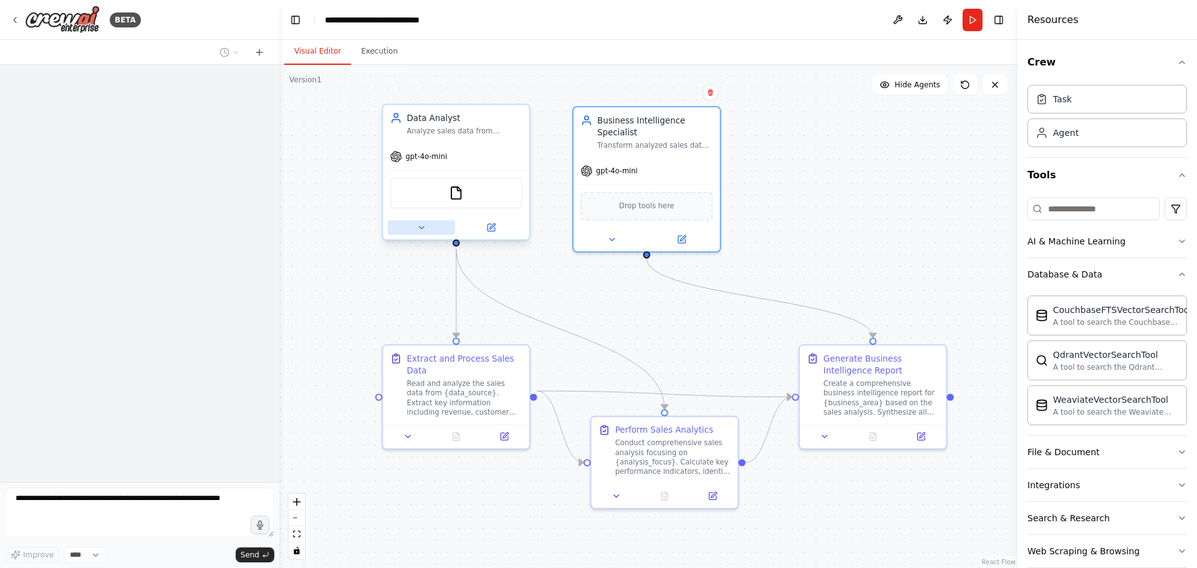
click at [428, 234] on button at bounding box center [421, 228] width 67 height 14
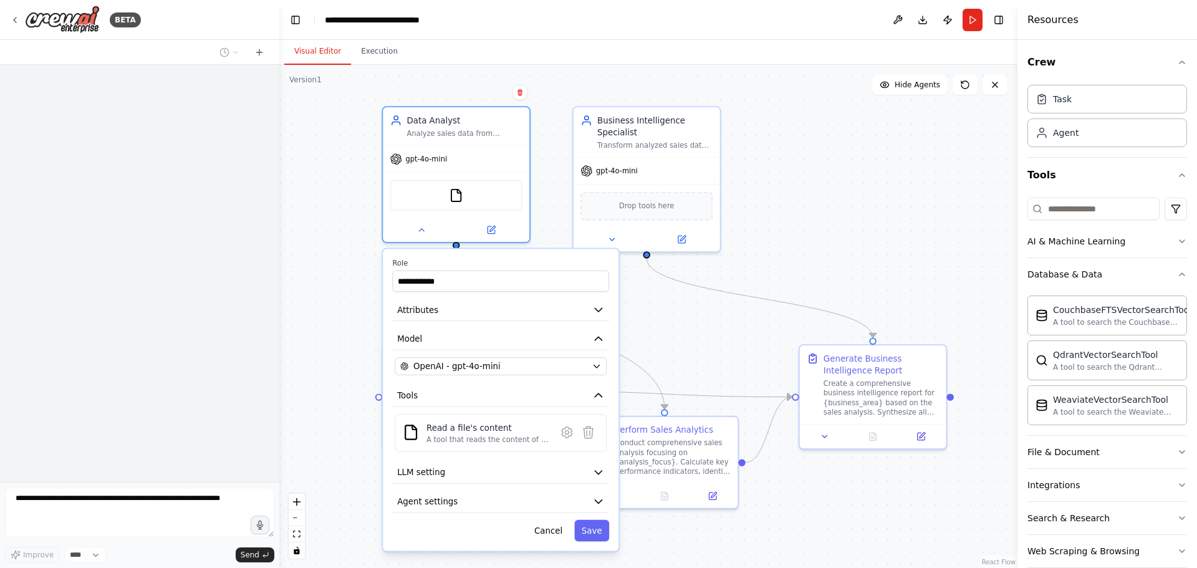
drag, startPoint x: 475, startPoint y: 434, endPoint x: 782, endPoint y: 246, distance: 360.0
click at [782, 246] on div "**********" at bounding box center [648, 316] width 738 height 503
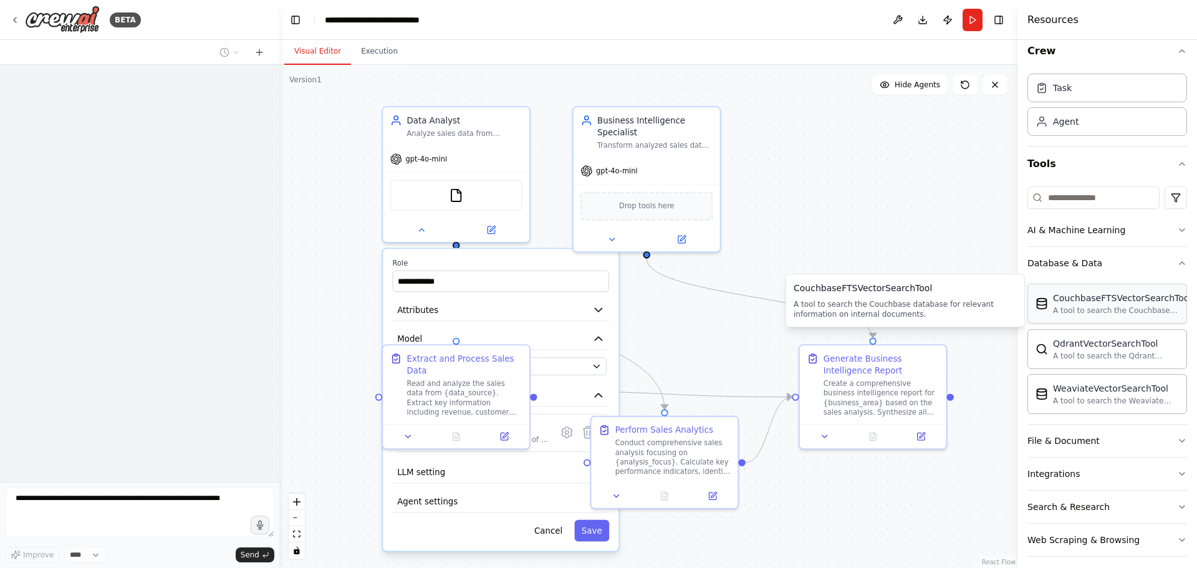
scroll to position [20, 0]
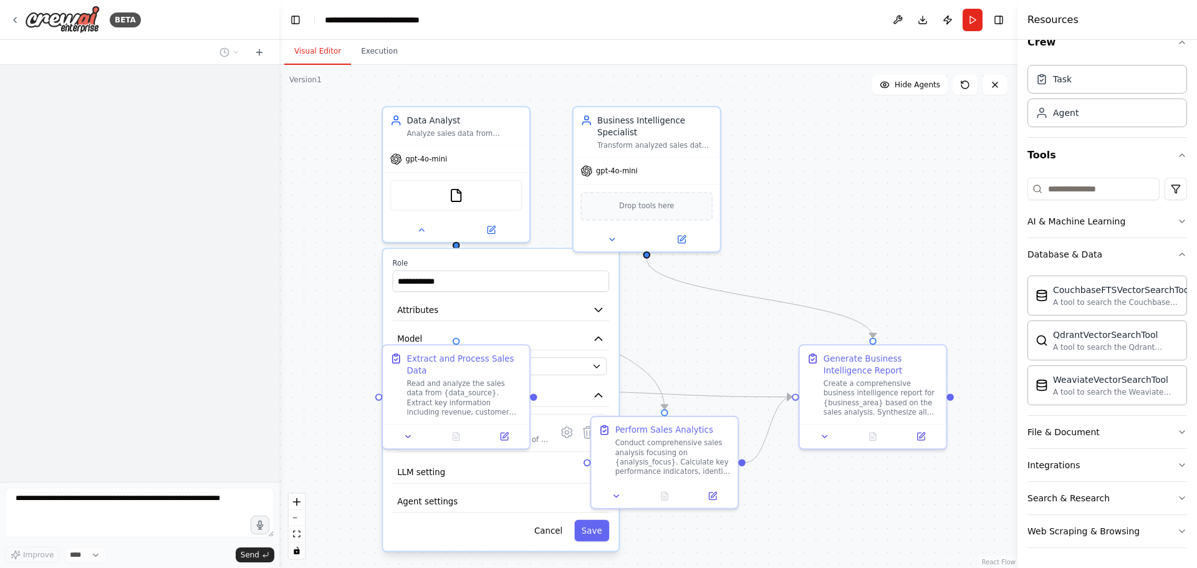
click at [1156, 271] on div "CouchbaseFTSVectorSearchTool A tool to search the Couchbase database for releva…" at bounding box center [1108, 338] width 160 height 135
click at [1155, 258] on button "Database & Data" at bounding box center [1108, 254] width 160 height 32
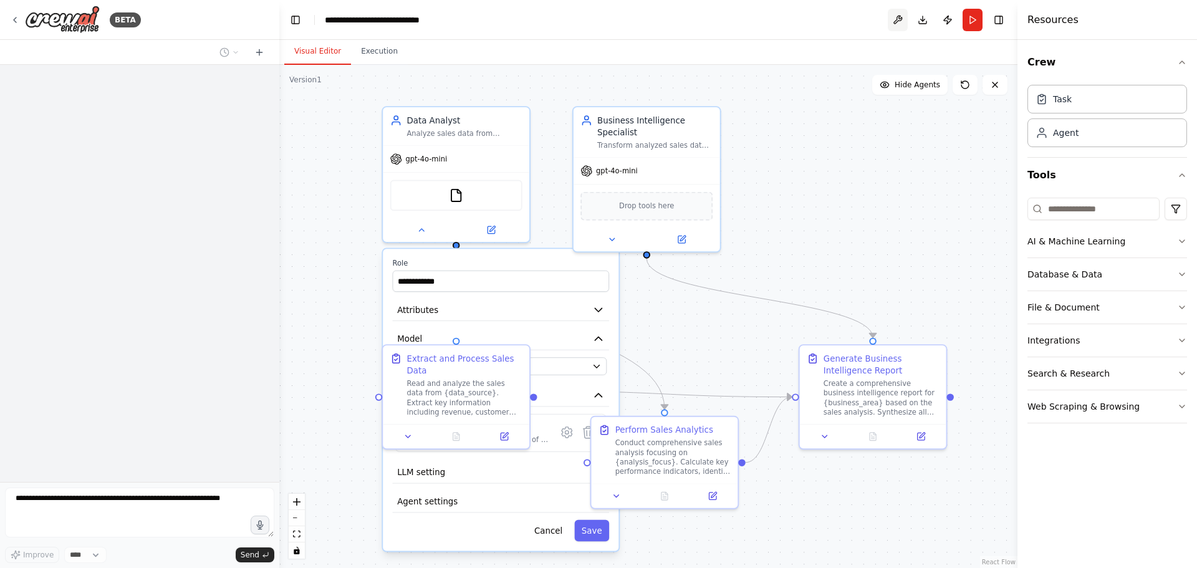
click at [893, 24] on button at bounding box center [898, 20] width 20 height 22
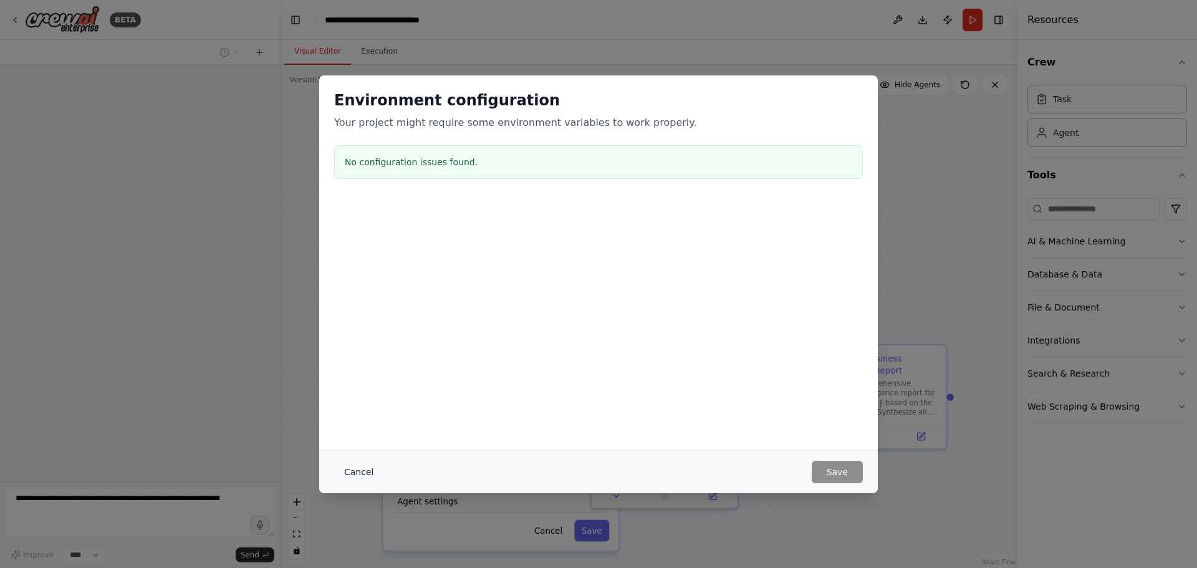
click at [352, 473] on button "Cancel" at bounding box center [358, 472] width 49 height 22
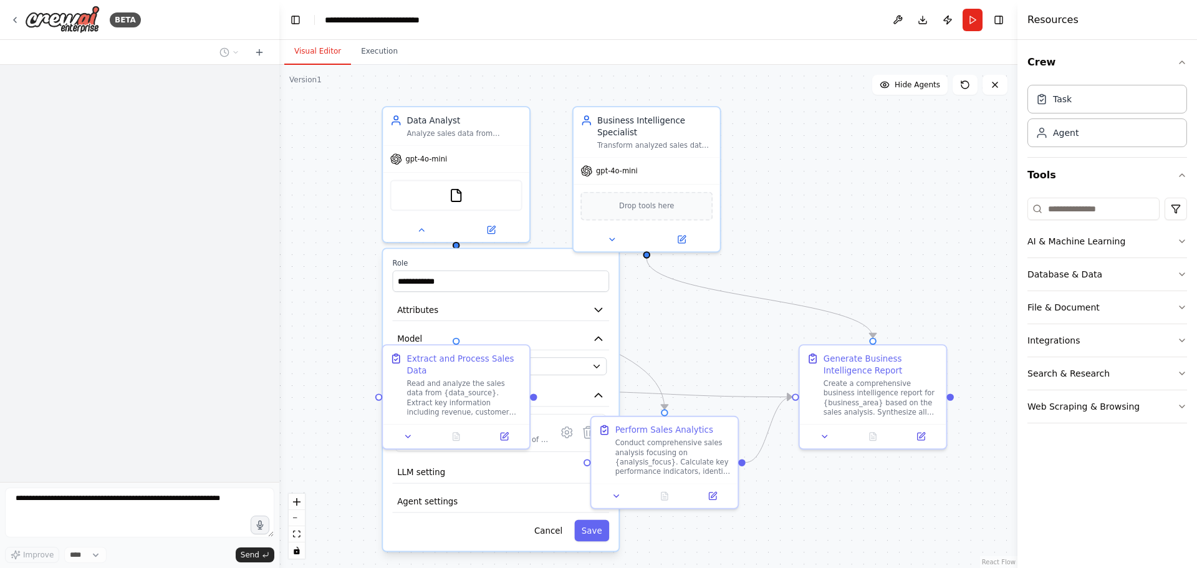
click at [935, 22] on header "**********" at bounding box center [648, 20] width 738 height 40
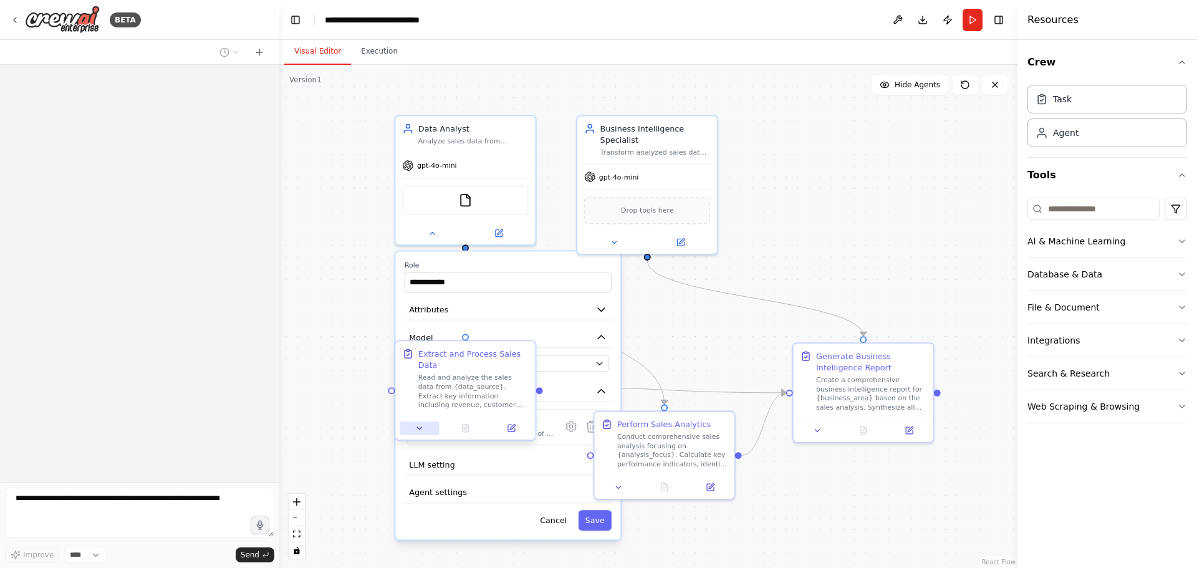
click at [422, 424] on icon at bounding box center [419, 428] width 9 height 9
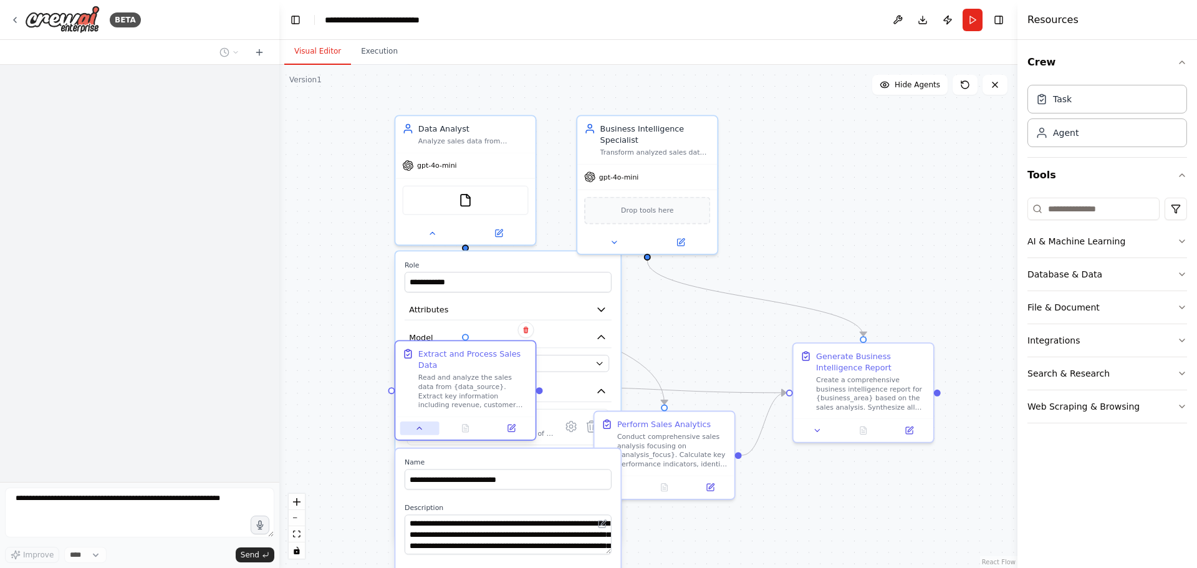
click at [422, 424] on icon at bounding box center [419, 428] width 9 height 9
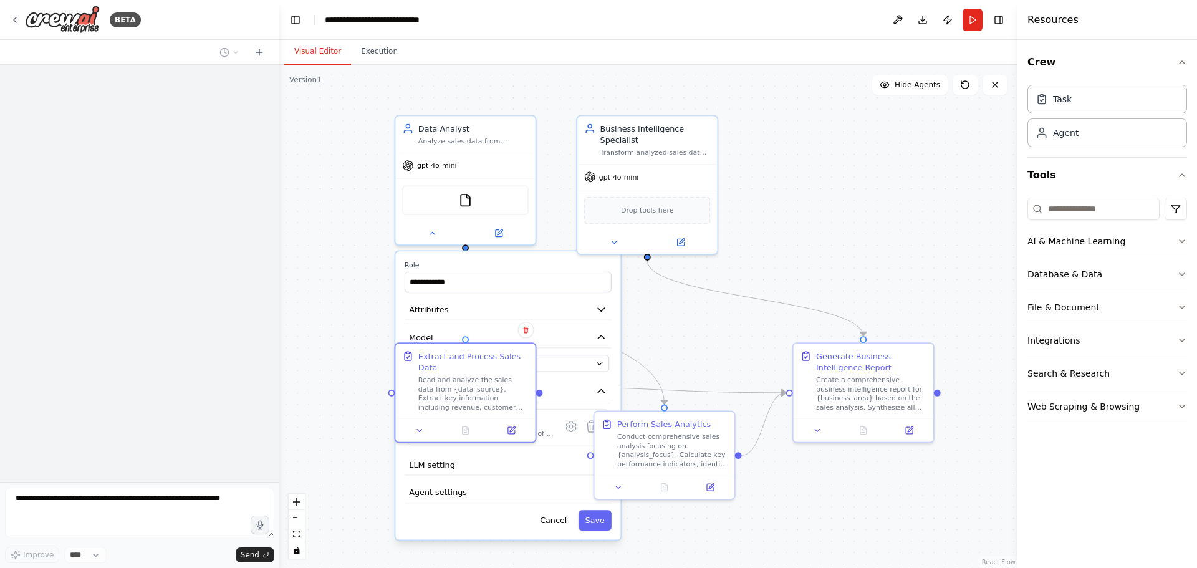
click at [550, 264] on label "Role" at bounding box center [508, 265] width 207 height 9
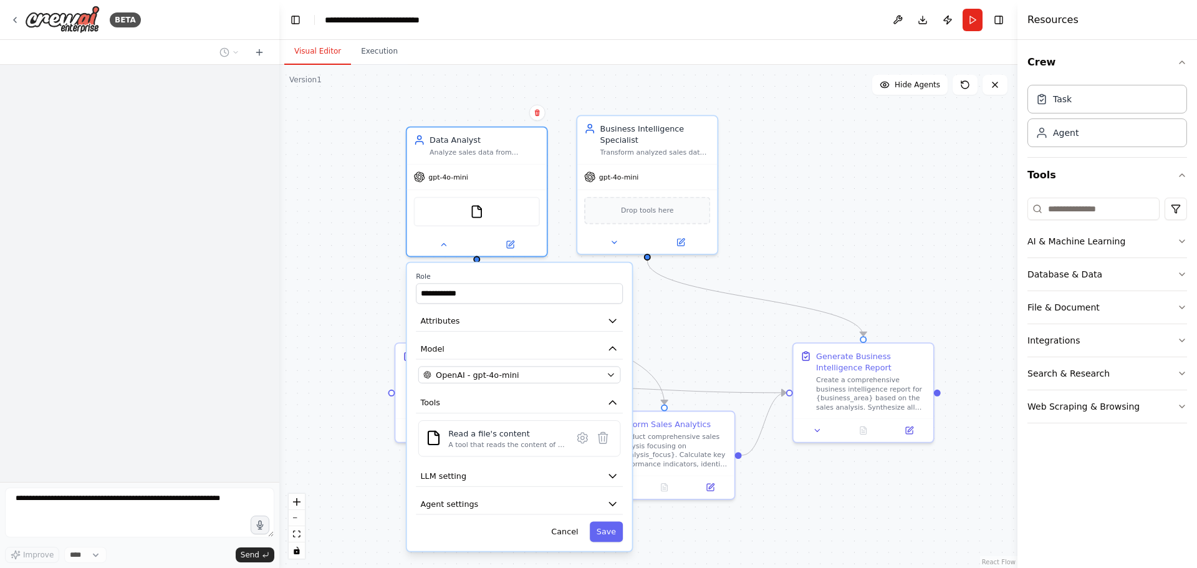
drag, startPoint x: 546, startPoint y: 260, endPoint x: 554, endPoint y: 269, distance: 12.3
click at [564, 269] on div "**********" at bounding box center [519, 407] width 225 height 288
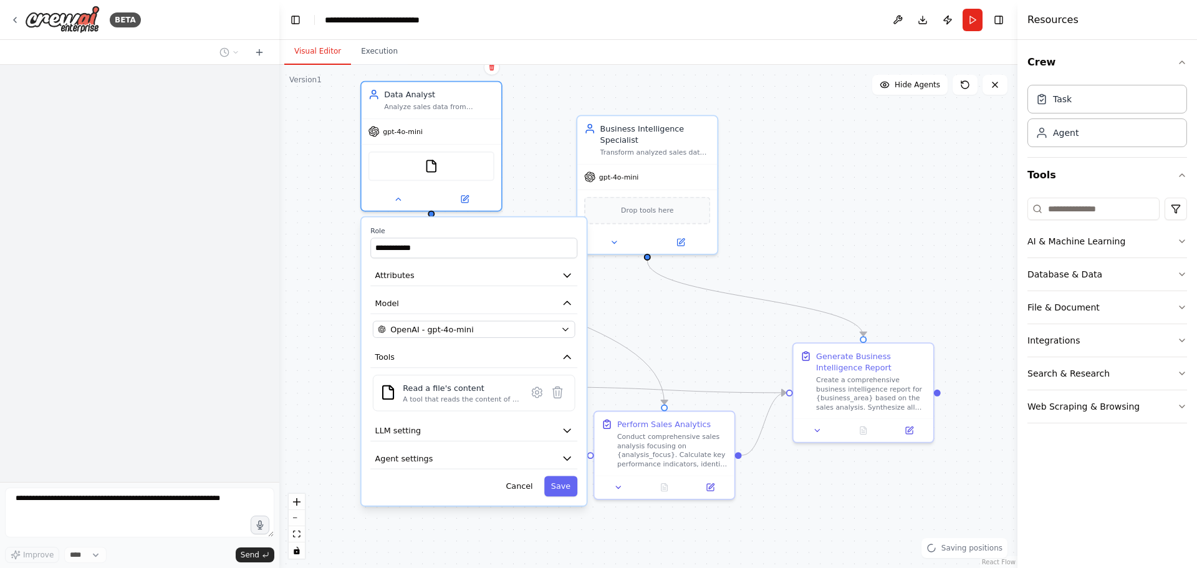
drag, startPoint x: 543, startPoint y: 273, endPoint x: 500, endPoint y: 231, distance: 59.5
click at [500, 231] on label "Role" at bounding box center [473, 230] width 207 height 9
click at [904, 236] on div "**********" at bounding box center [648, 316] width 738 height 503
click at [402, 203] on div at bounding box center [430, 196] width 140 height 22
click at [392, 203] on button at bounding box center [396, 197] width 64 height 14
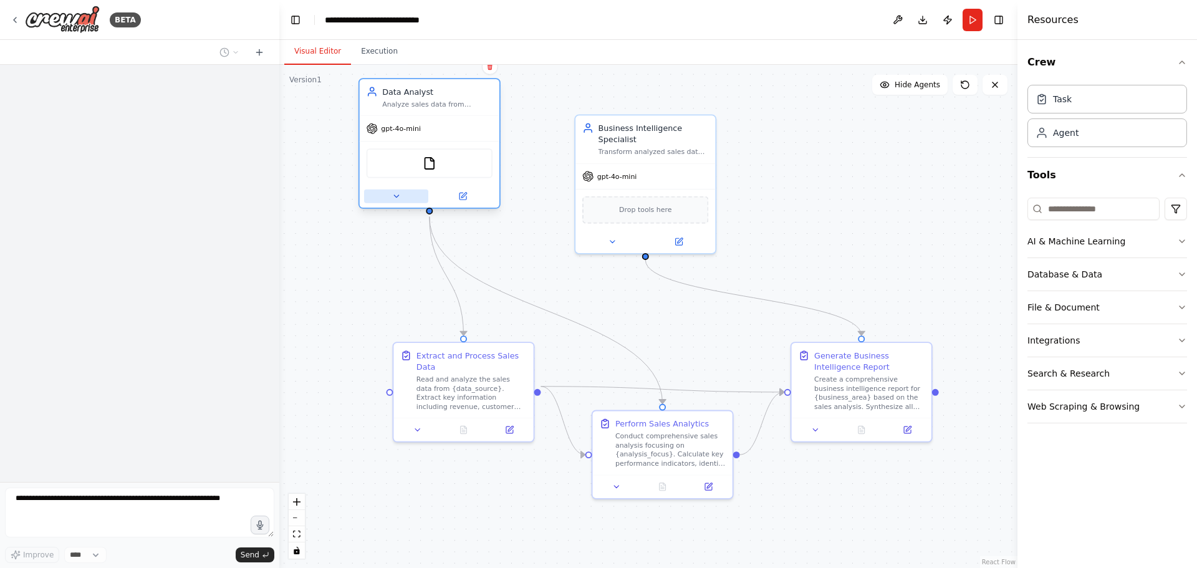
click at [392, 200] on icon at bounding box center [396, 195] width 9 height 9
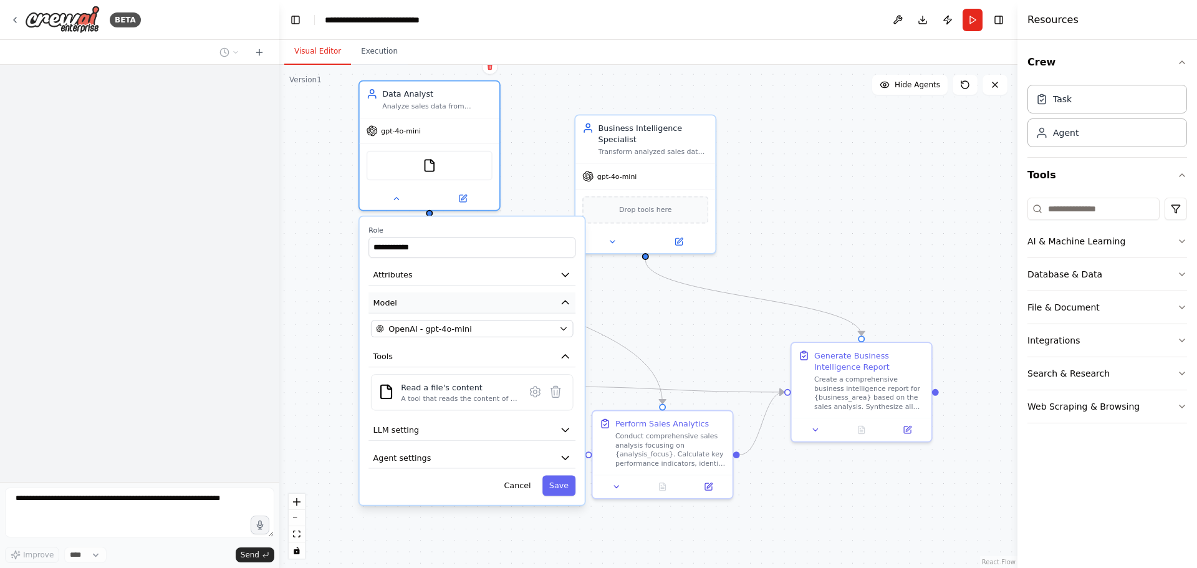
click at [559, 301] on button "Model" at bounding box center [472, 302] width 207 height 21
click at [553, 296] on button "Model" at bounding box center [472, 302] width 207 height 21
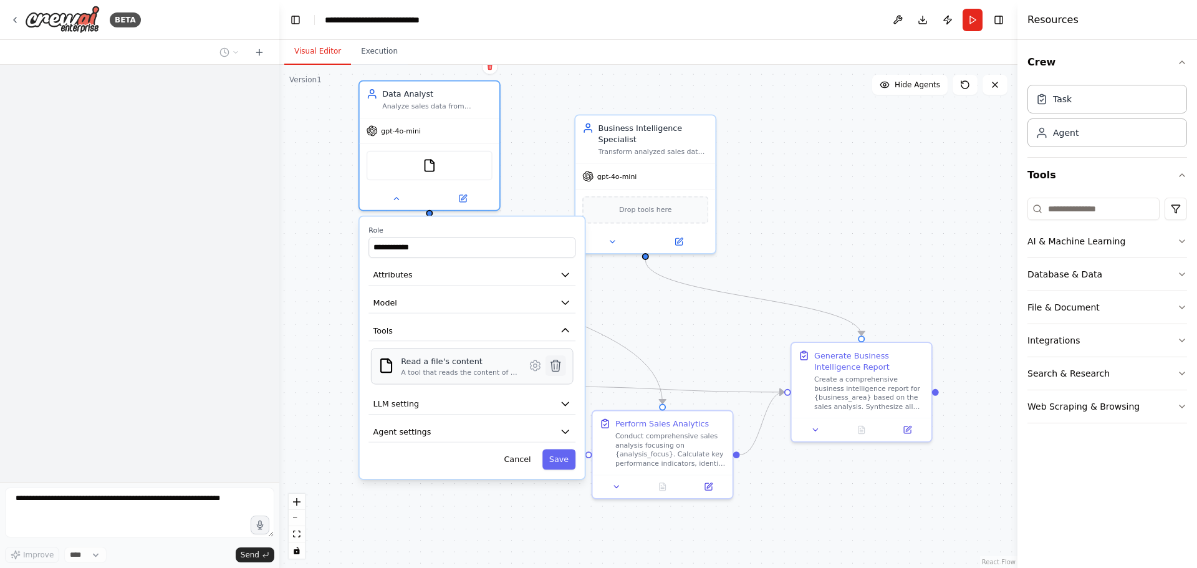
click at [557, 368] on icon at bounding box center [555, 365] width 9 height 11
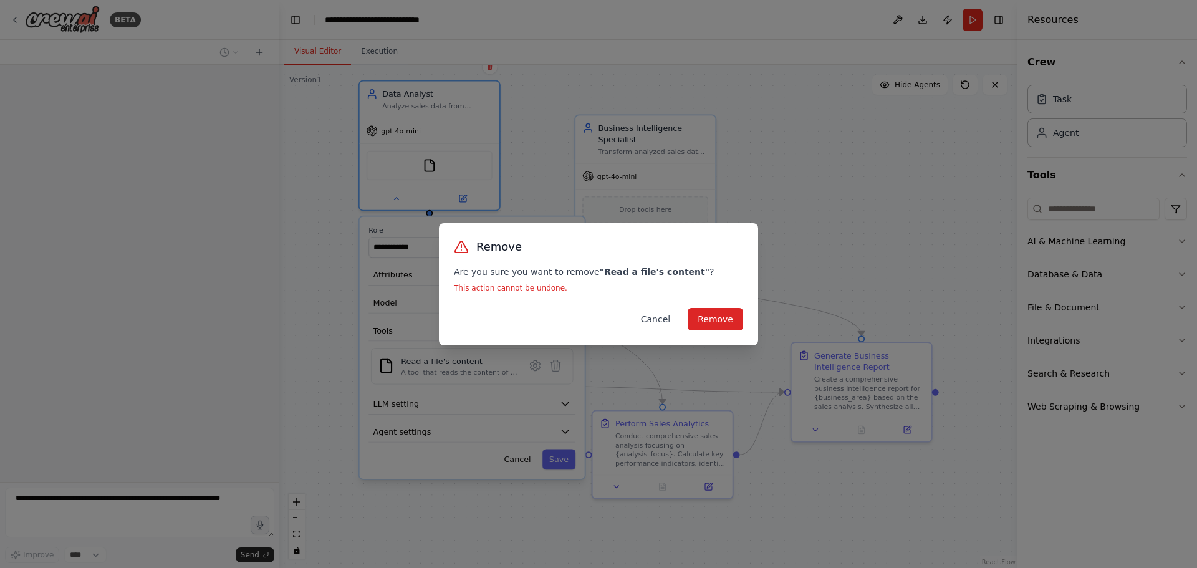
click at [660, 322] on button "Cancel" at bounding box center [655, 319] width 49 height 22
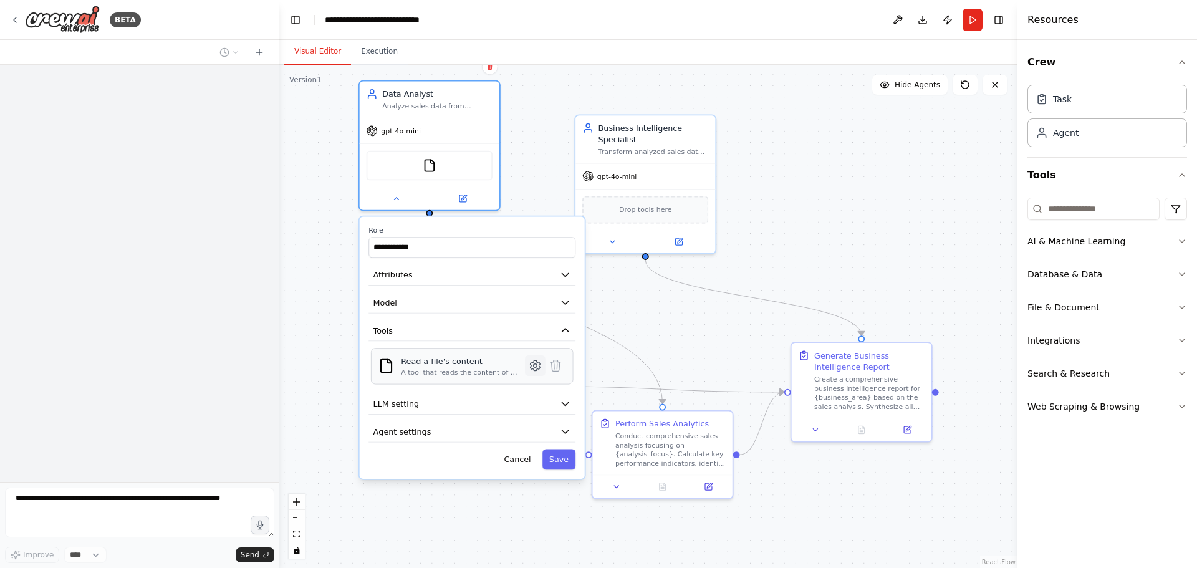
click at [534, 372] on icon at bounding box center [535, 366] width 14 height 14
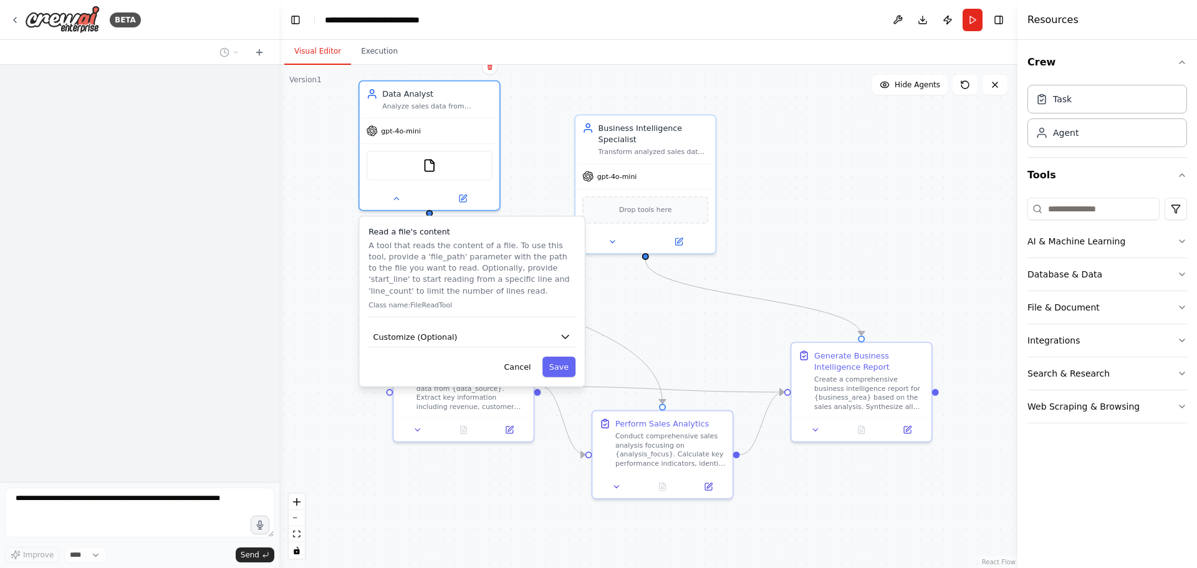
click at [818, 287] on div ".deletable-edge-delete-btn { width: 20px; height: 20px; border: 0px solid #ffff…" at bounding box center [648, 316] width 738 height 503
click at [997, 22] on button "Toggle Right Sidebar" at bounding box center [998, 19] width 17 height 17
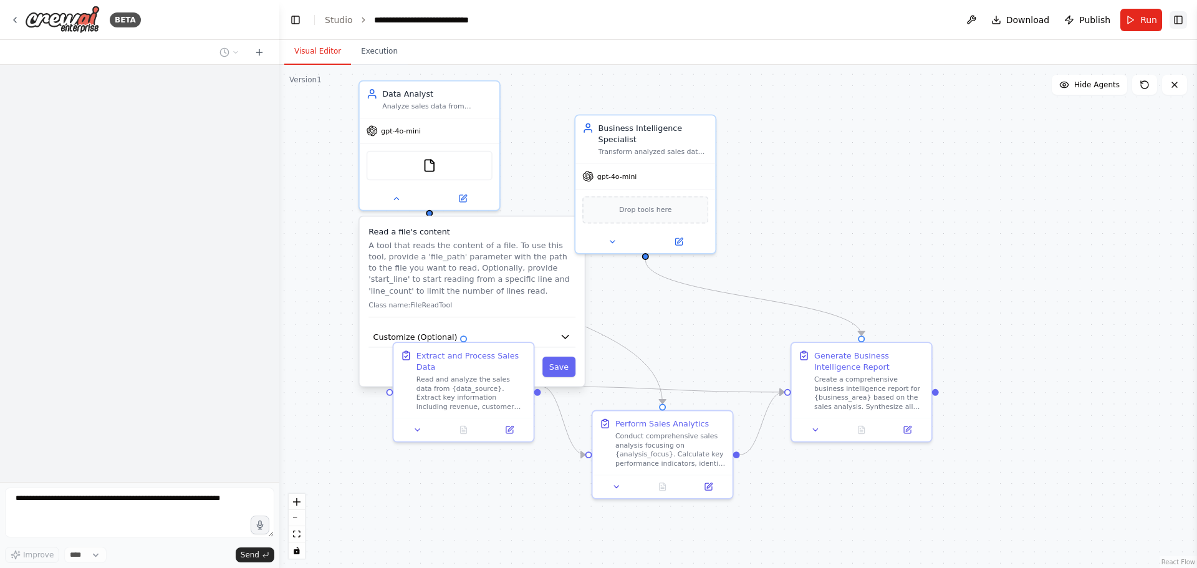
click at [1183, 26] on button "Toggle Right Sidebar" at bounding box center [1178, 19] width 17 height 17
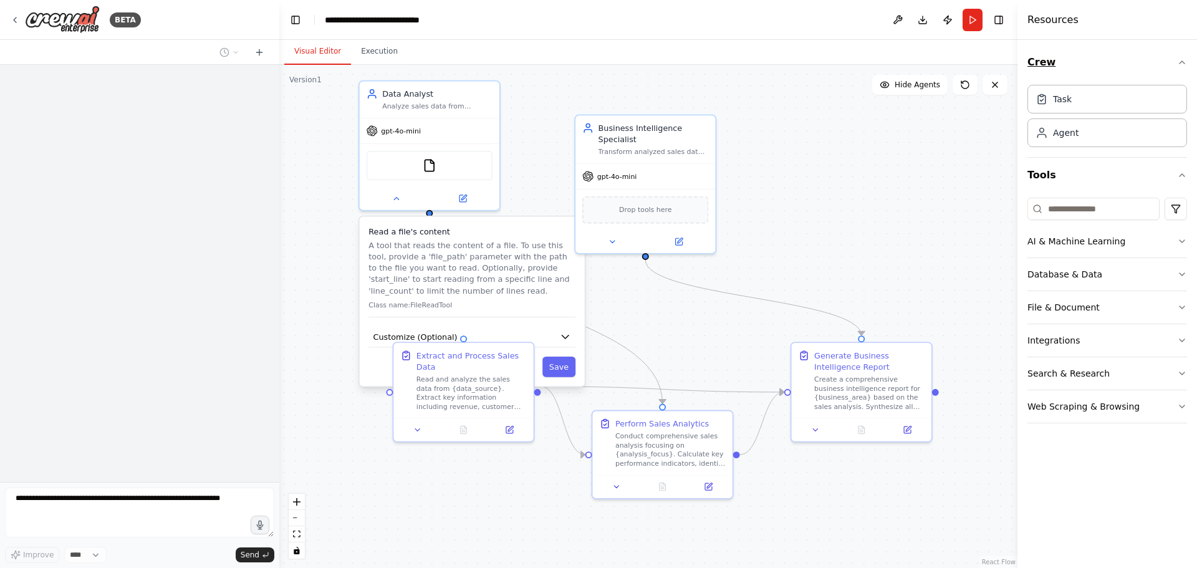
click at [1186, 60] on icon "button" at bounding box center [1182, 62] width 10 height 10
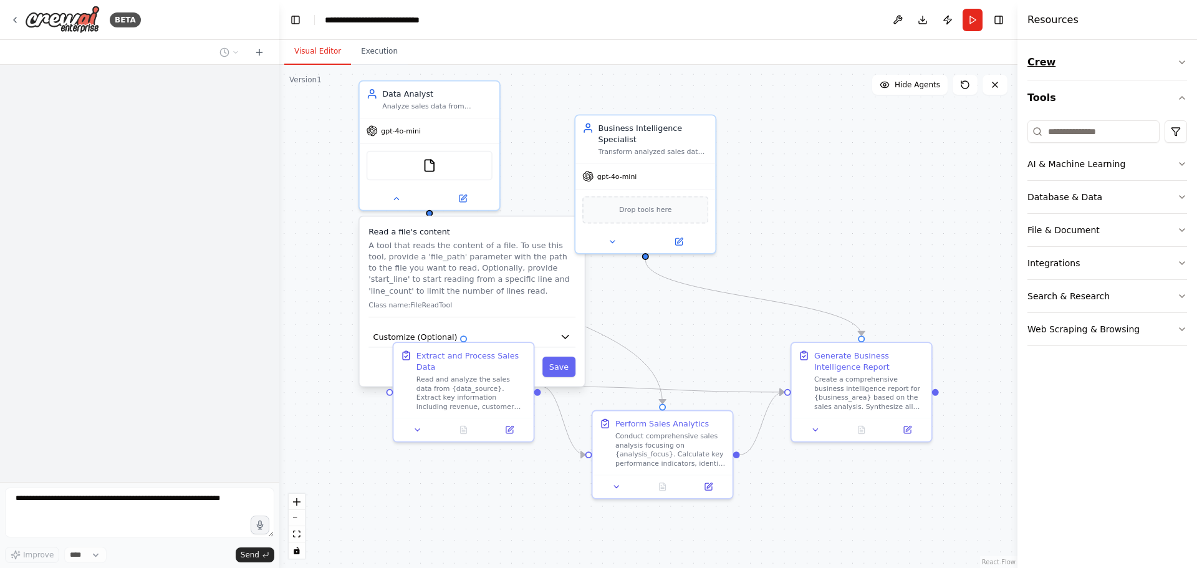
click at [1185, 60] on icon "button" at bounding box center [1182, 62] width 10 height 10
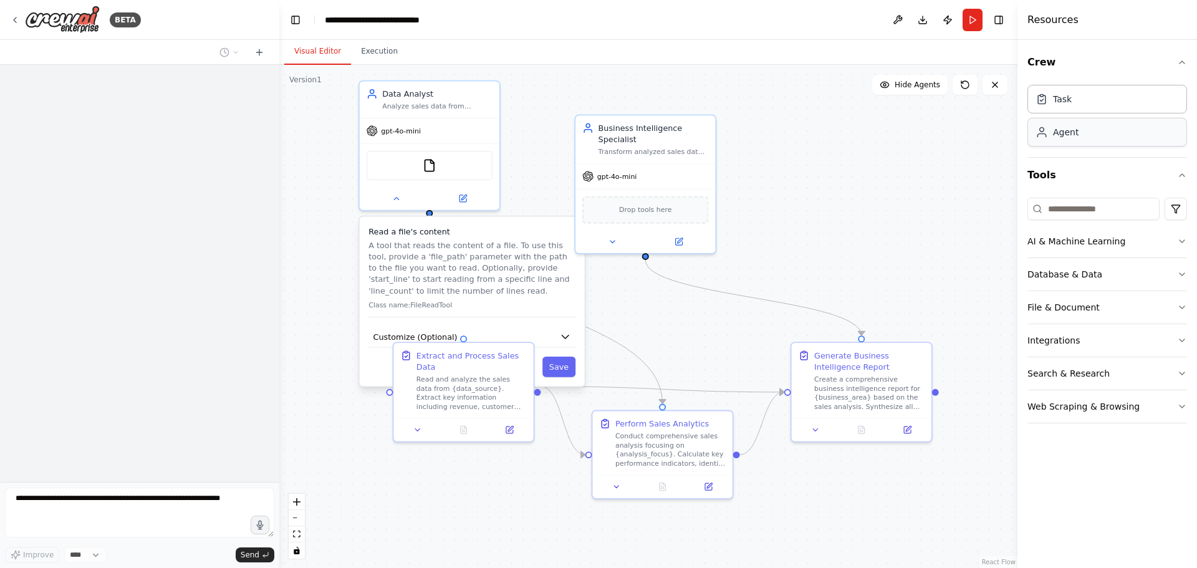
click at [1065, 143] on div "Agent" at bounding box center [1108, 132] width 160 height 29
click at [1091, 106] on div "Task" at bounding box center [1108, 98] width 160 height 29
click at [1188, 56] on div "Crew Task Agent Tools AI & Machine Learning Database & Data File & Document Int…" at bounding box center [1108, 304] width 180 height 528
click at [816, 224] on div ".deletable-edge-delete-btn { width: 20px; height: 20px; border: 0px solid #ffff…" at bounding box center [648, 316] width 738 height 503
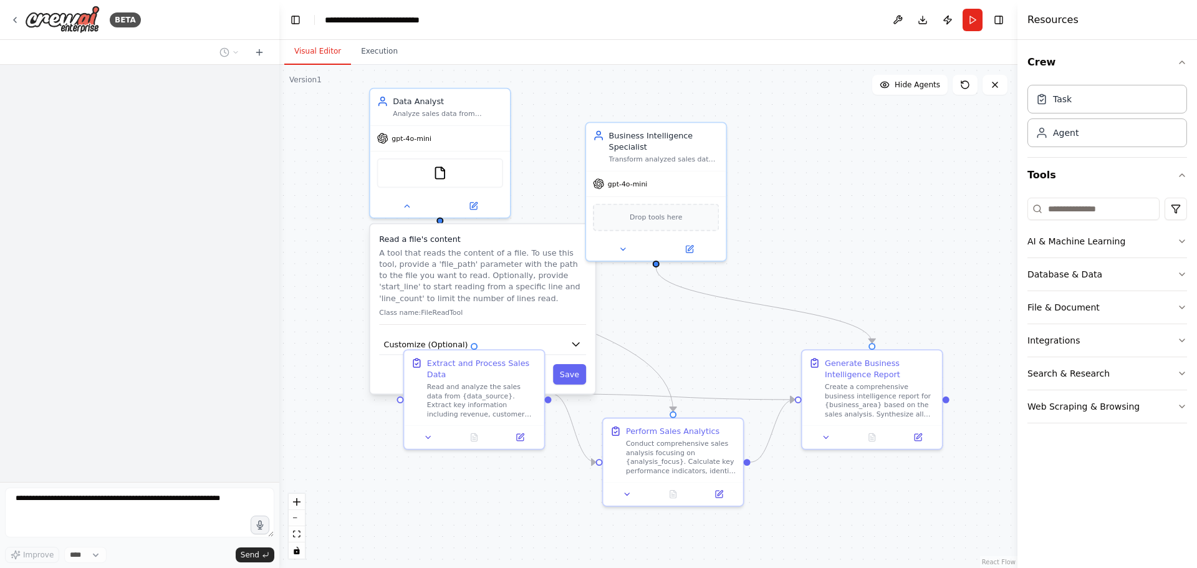
drag, startPoint x: 862, startPoint y: 180, endPoint x: 875, endPoint y: 191, distance: 16.8
click at [875, 191] on div ".deletable-edge-delete-btn { width: 20px; height: 20px; border: 0px solid #ffff…" at bounding box center [648, 316] width 738 height 503
drag, startPoint x: 907, startPoint y: 164, endPoint x: 883, endPoint y: 239, distance: 78.5
click at [888, 241] on div ".deletable-edge-delete-btn { width: 20px; height: 20px; border: 0px solid #ffff…" at bounding box center [648, 316] width 738 height 503
click at [673, 179] on div "gpt-4o-mini" at bounding box center [658, 184] width 140 height 25
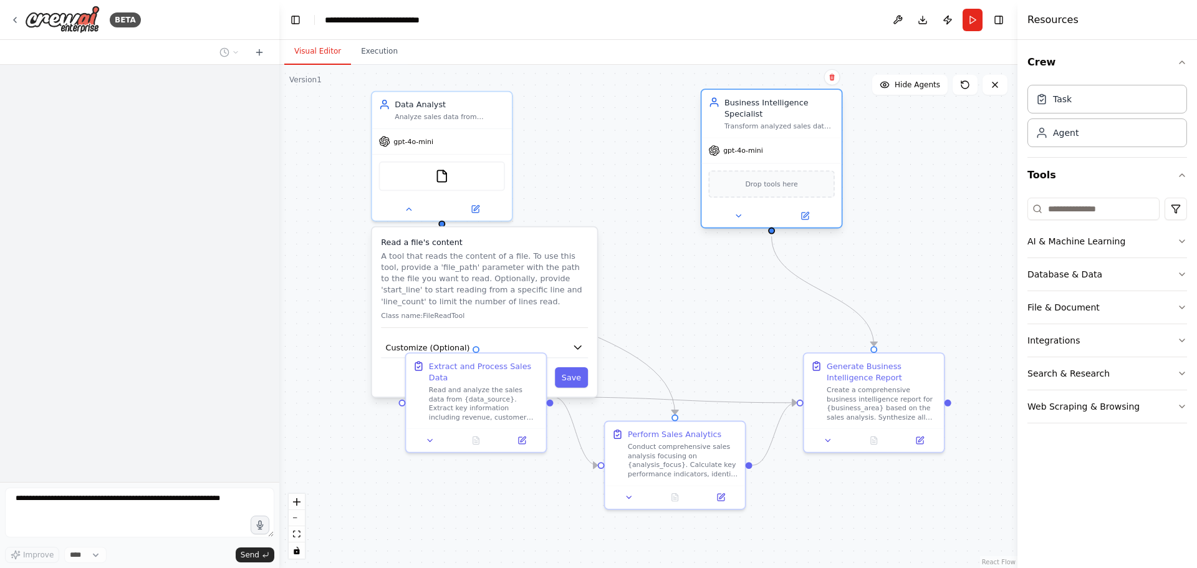
drag, startPoint x: 746, startPoint y: 168, endPoint x: 806, endPoint y: 142, distance: 65.9
click at [806, 142] on div "gpt-4o-mini" at bounding box center [772, 150] width 140 height 25
click at [915, 196] on div ".deletable-edge-delete-btn { width: 20px; height: 20px; border: 0px solid #ffff…" at bounding box center [648, 316] width 738 height 503
click at [935, 89] on span "Hide Agents" at bounding box center [918, 85] width 46 height 10
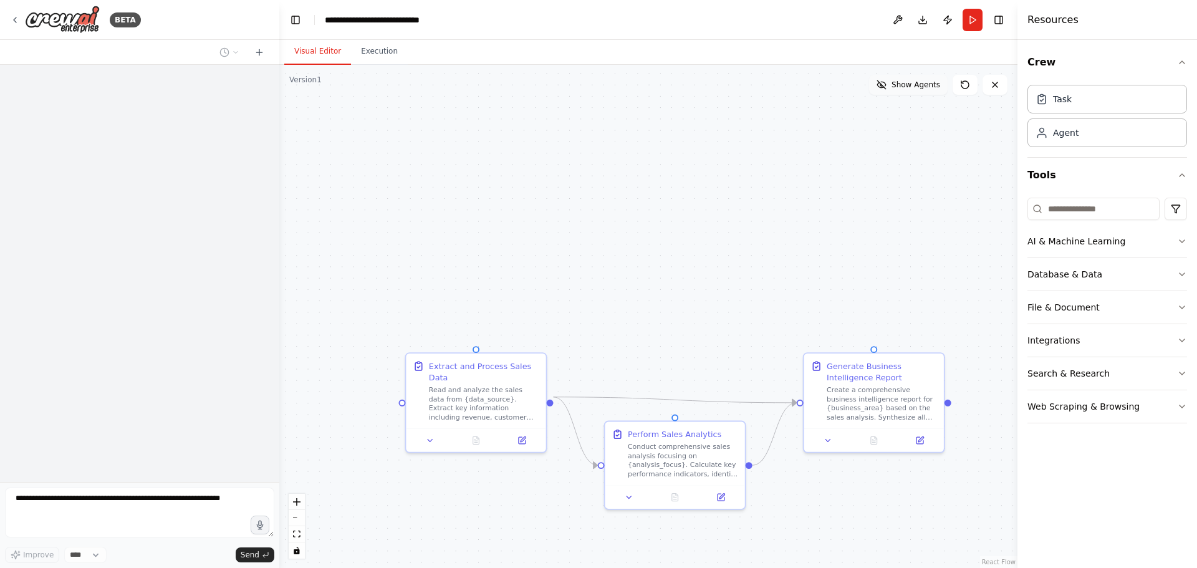
click at [919, 84] on span "Show Agents" at bounding box center [916, 85] width 49 height 10
click at [902, 80] on span "Hide Agents" at bounding box center [918, 85] width 46 height 10
click at [911, 87] on span "Show Agents" at bounding box center [916, 85] width 49 height 10
click at [1184, 62] on icon "button" at bounding box center [1182, 62] width 10 height 10
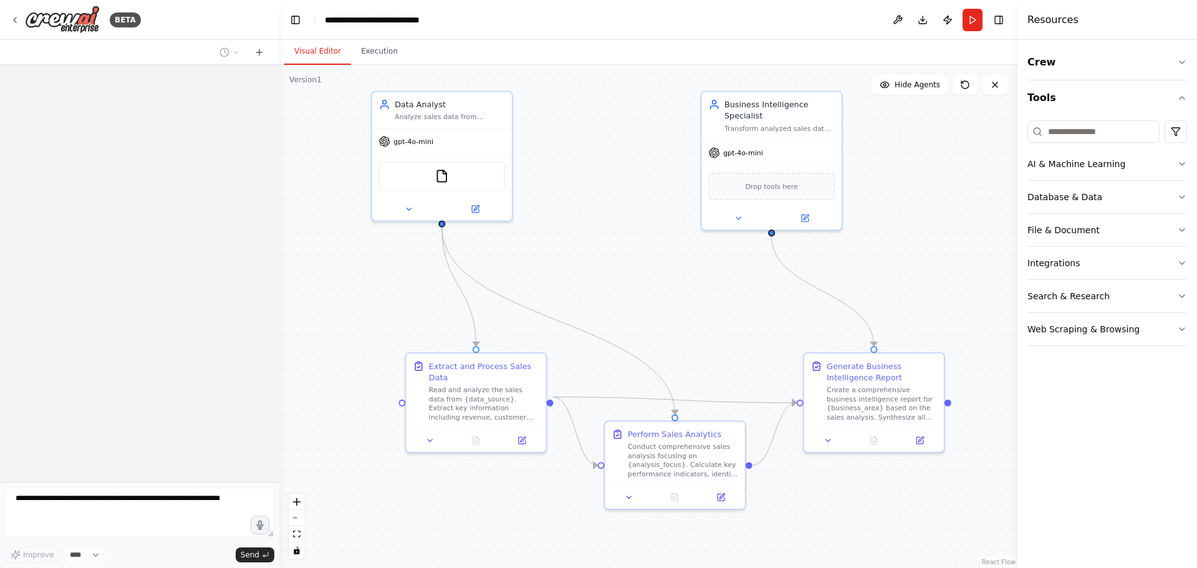
drag, startPoint x: 1103, startPoint y: 16, endPoint x: 1029, endPoint y: 19, distance: 74.3
click at [1090, 16] on div "Resources" at bounding box center [1108, 20] width 180 height 40
click at [1029, 19] on h4 "Resources" at bounding box center [1053, 19] width 51 height 15
click at [1176, 163] on button "AI & Machine Learning" at bounding box center [1108, 164] width 160 height 32
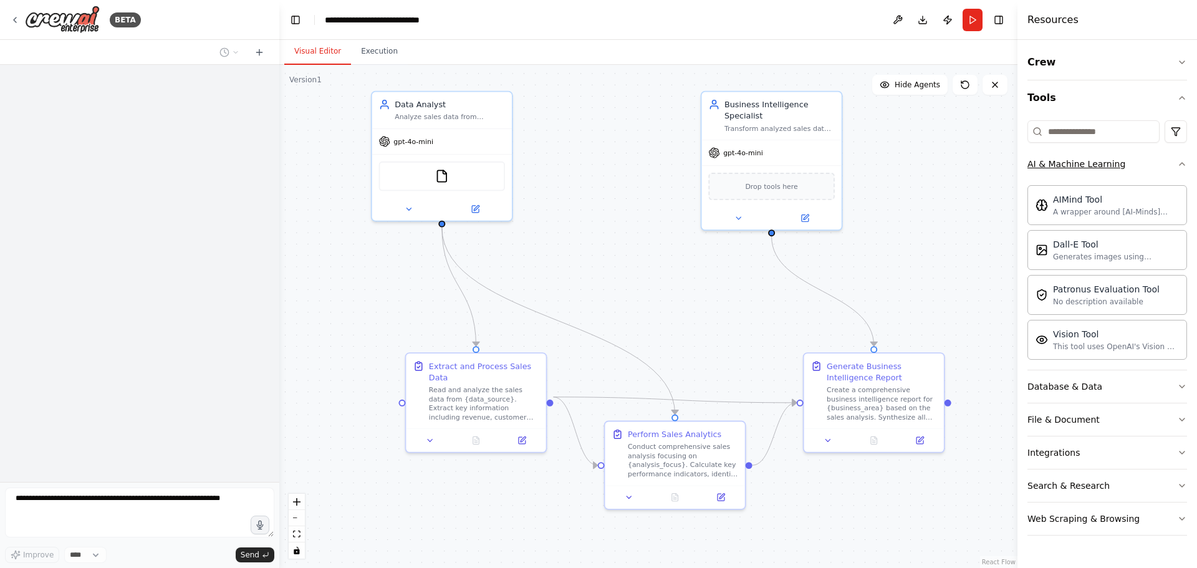
click at [1184, 168] on icon "button" at bounding box center [1182, 164] width 10 height 10
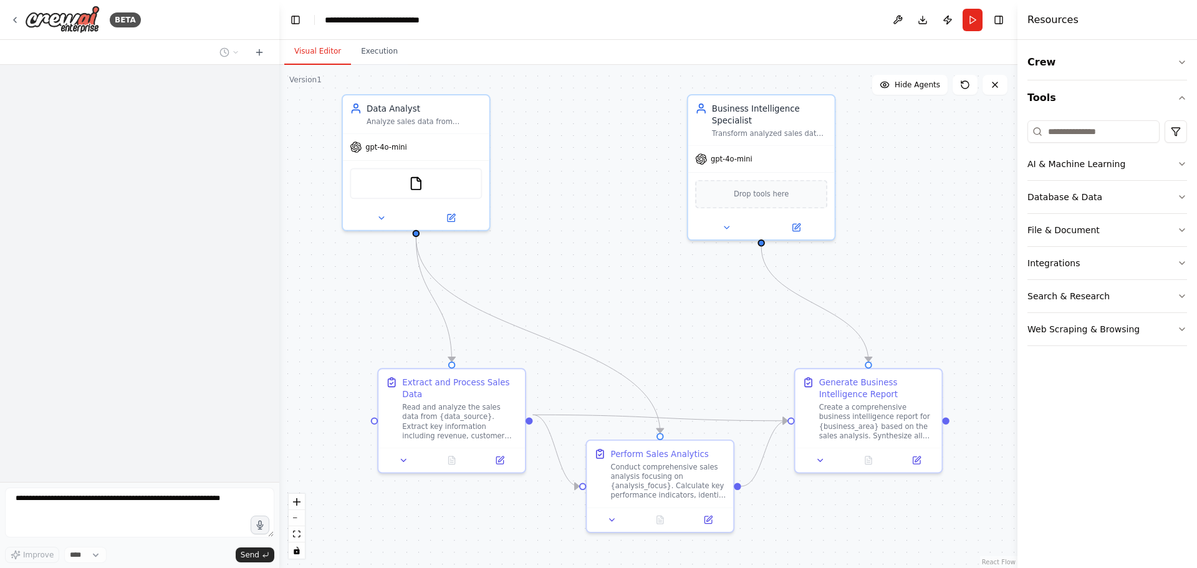
drag, startPoint x: 625, startPoint y: 246, endPoint x: 606, endPoint y: 261, distance: 24.4
click at [606, 261] on div ".deletable-edge-delete-btn { width: 20px; height: 20px; border: 0px solid #ffff…" at bounding box center [648, 316] width 738 height 503
click at [1190, 70] on div "Crew Tools AI & Machine Learning Database & Data File & Document Integrations S…" at bounding box center [1108, 304] width 180 height 528
click at [1182, 67] on icon "button" at bounding box center [1182, 62] width 10 height 10
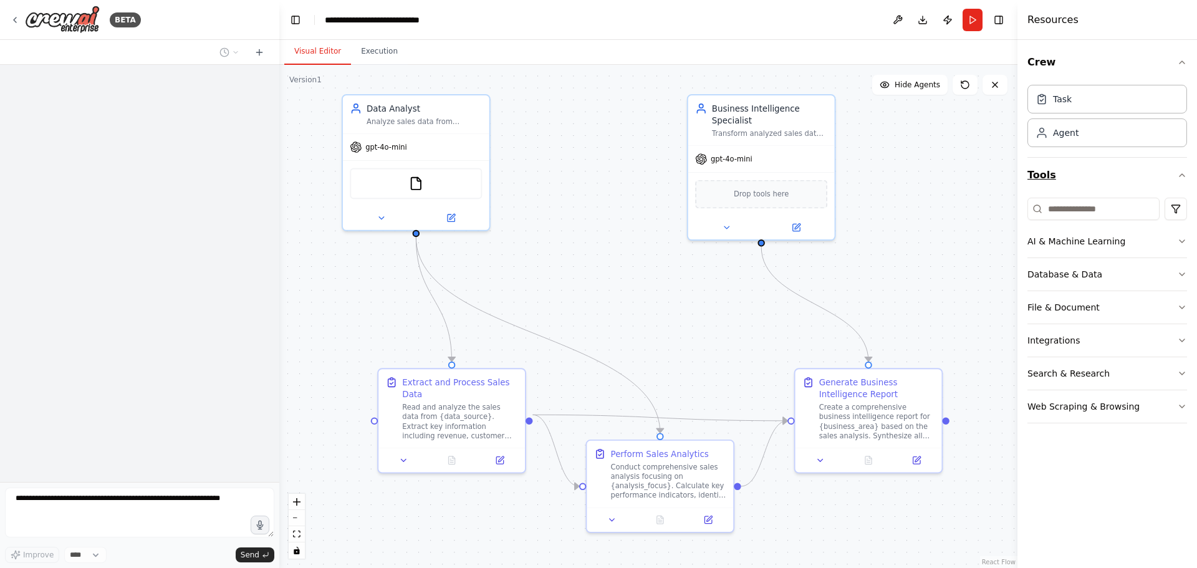
click at [1175, 175] on button "Tools" at bounding box center [1108, 175] width 160 height 35
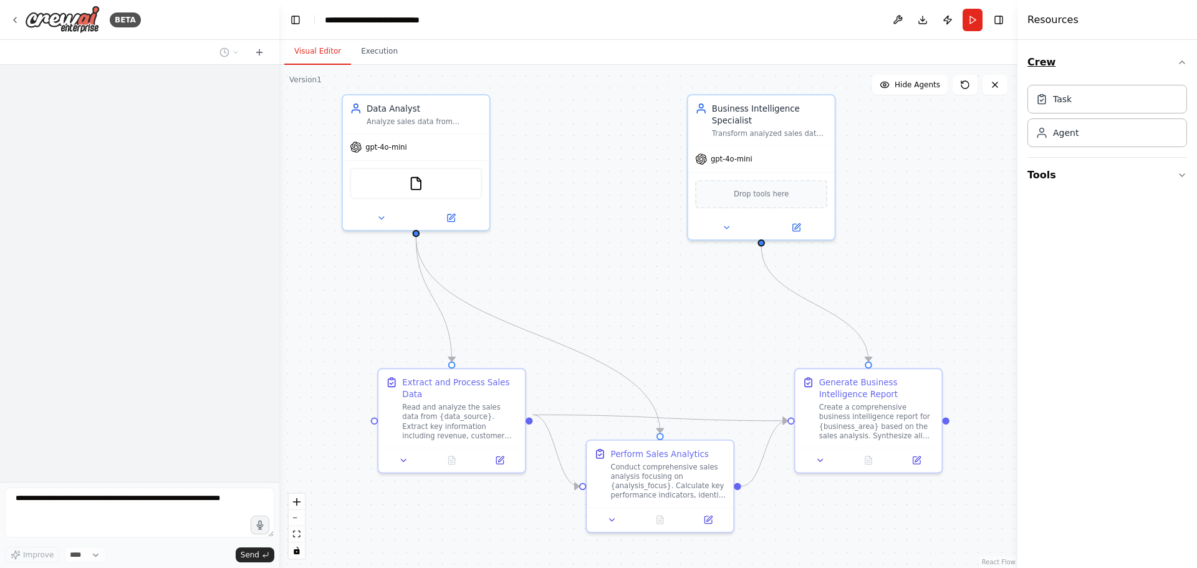
click at [1170, 70] on button "Crew" at bounding box center [1108, 62] width 160 height 35
click at [458, 148] on div "gpt-4o-mini" at bounding box center [416, 145] width 147 height 26
click at [384, 217] on icon at bounding box center [381, 215] width 9 height 9
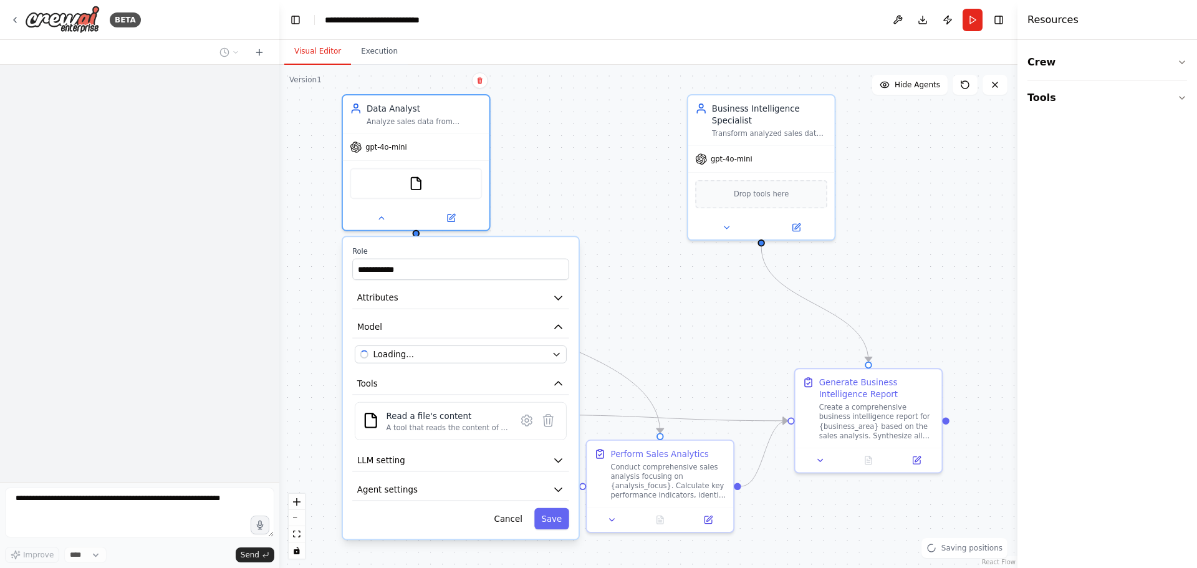
click at [584, 200] on div "**********" at bounding box center [648, 316] width 738 height 503
click at [575, 105] on div "**********" at bounding box center [648, 316] width 738 height 503
click at [521, 517] on button "Cancel" at bounding box center [512, 518] width 42 height 21
drag, startPoint x: 520, startPoint y: 532, endPoint x: 518, endPoint y: 524, distance: 7.9
click at [519, 532] on div "**********" at bounding box center [465, 388] width 236 height 302
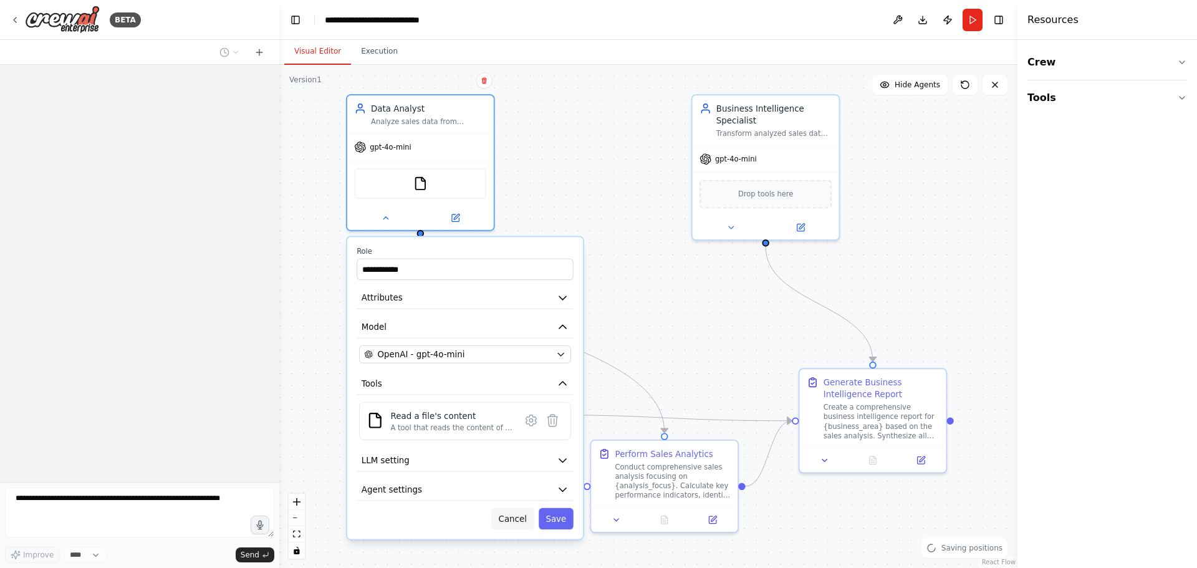
click at [518, 520] on button "Cancel" at bounding box center [512, 518] width 42 height 21
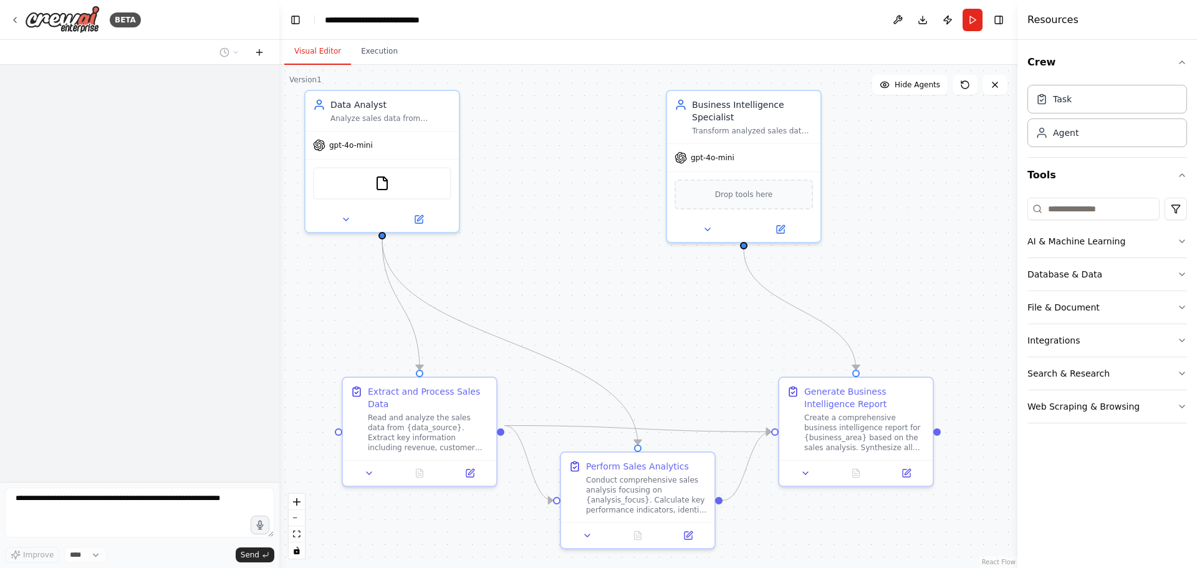
click at [264, 56] on button at bounding box center [259, 52] width 20 height 15
click at [263, 54] on icon at bounding box center [259, 52] width 10 height 10
click at [258, 54] on icon at bounding box center [259, 52] width 10 height 10
click at [17, 19] on icon at bounding box center [15, 20] width 10 height 10
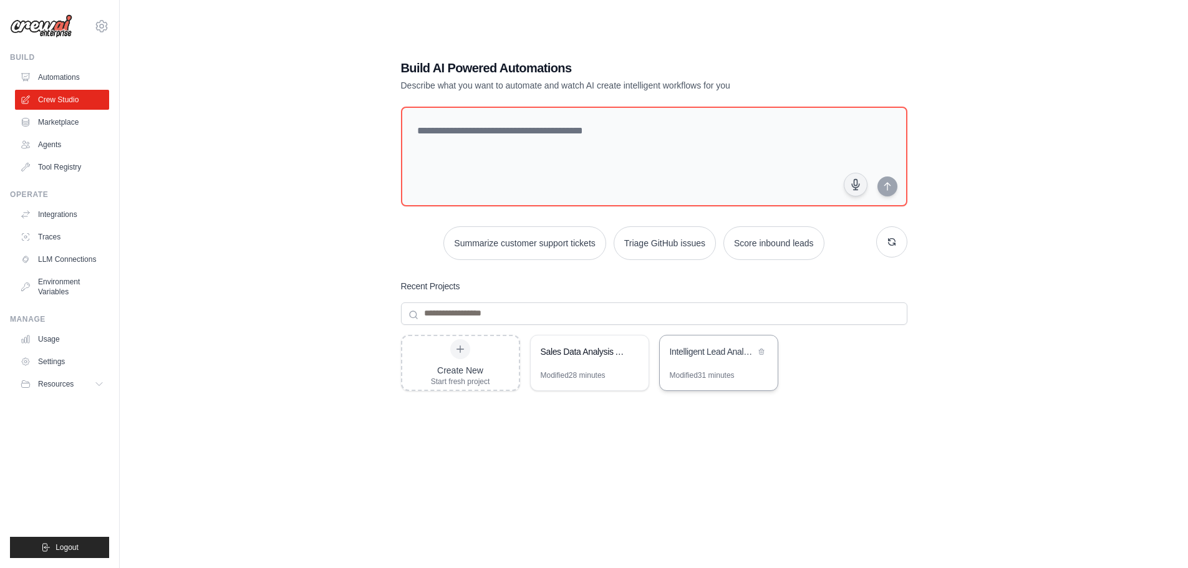
click at [707, 357] on div "Intelligent Lead Analysis & Routing System" at bounding box center [712, 351] width 85 height 12
click at [574, 364] on div "Sales Data Analysis Automation" at bounding box center [590, 352] width 118 height 35
click at [618, 372] on div "Modified 28 minutes" at bounding box center [590, 380] width 118 height 20
click at [710, 371] on div "Modified 31 minutes" at bounding box center [702, 375] width 65 height 10
click at [46, 360] on link "Settings" at bounding box center [63, 362] width 94 height 20
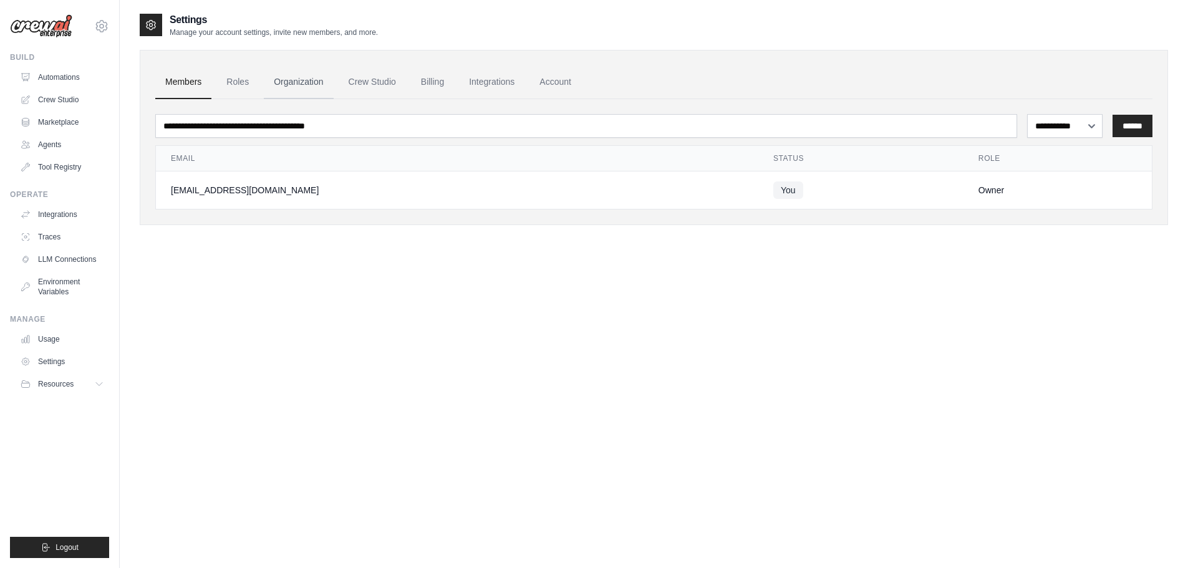
click at [274, 91] on link "Organization" at bounding box center [298, 82] width 69 height 34
click at [320, 84] on link "Organization" at bounding box center [298, 82] width 69 height 34
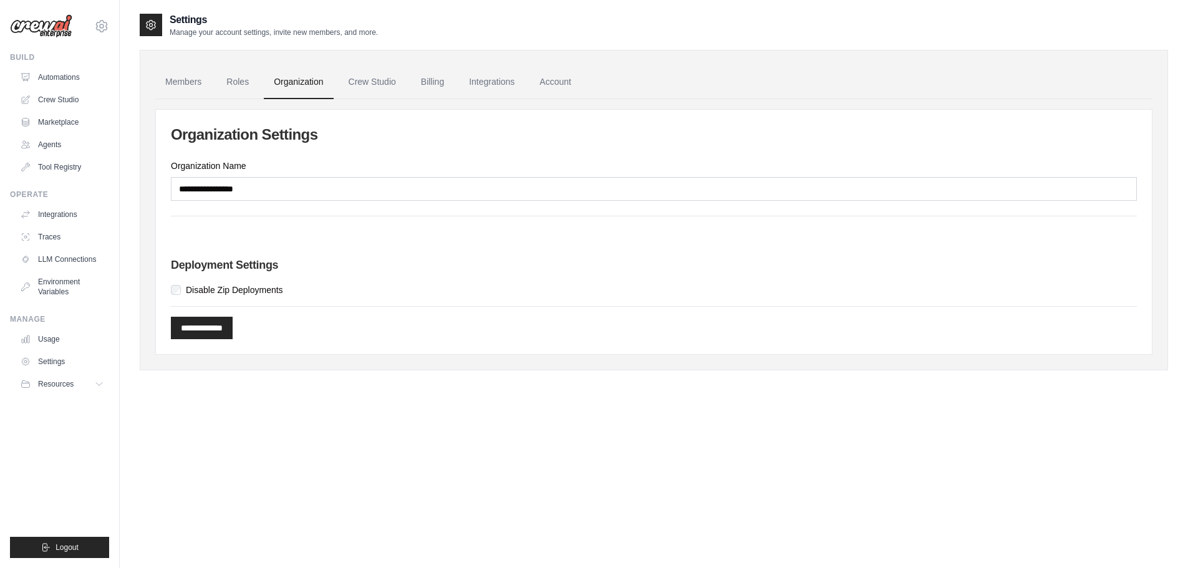
click at [455, 82] on ul "Members Roles Organization Crew Studio Billing Integrations Account" at bounding box center [653, 82] width 997 height 34
click at [431, 85] on link "Billing" at bounding box center [432, 82] width 43 height 34
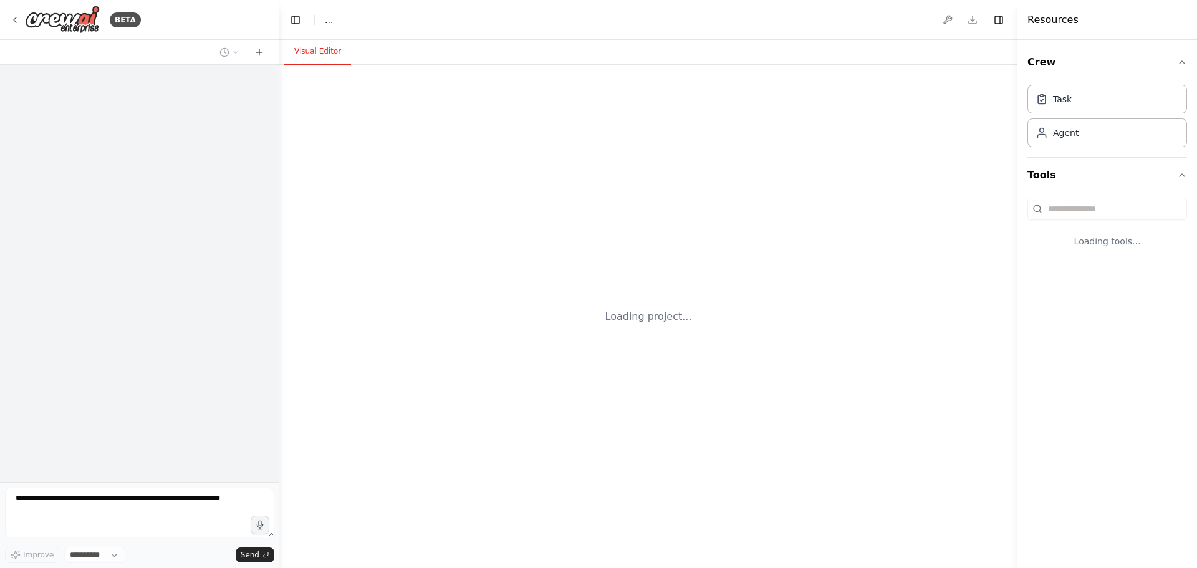
select select "****"
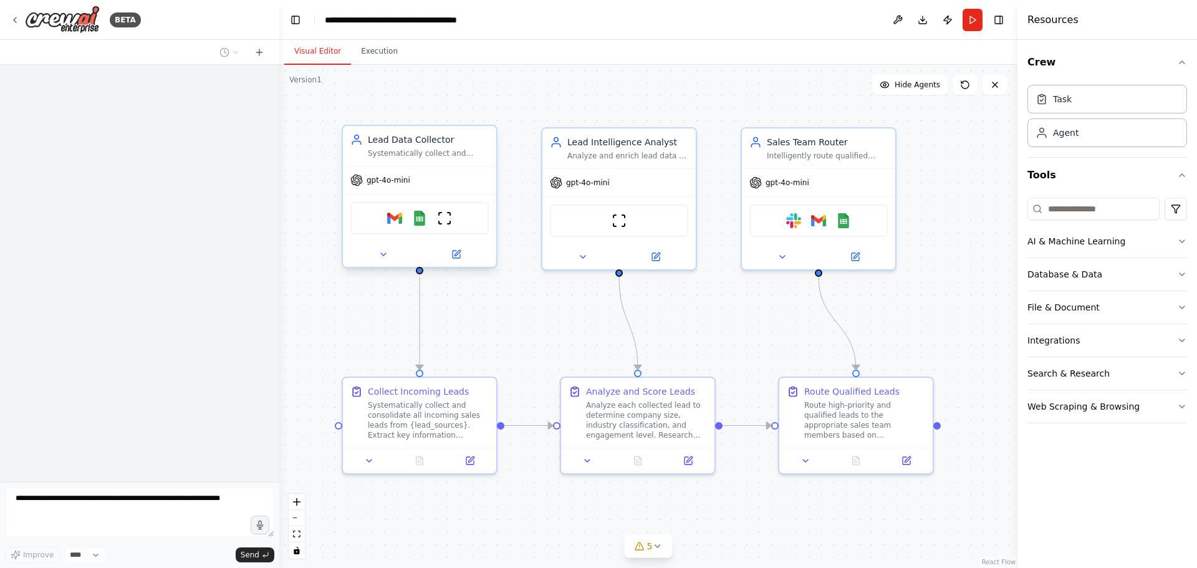
click at [453, 193] on div "gpt-4o-mini" at bounding box center [419, 180] width 153 height 27
click at [387, 266] on div at bounding box center [419, 254] width 153 height 25
click at [385, 256] on icon at bounding box center [384, 254] width 10 height 10
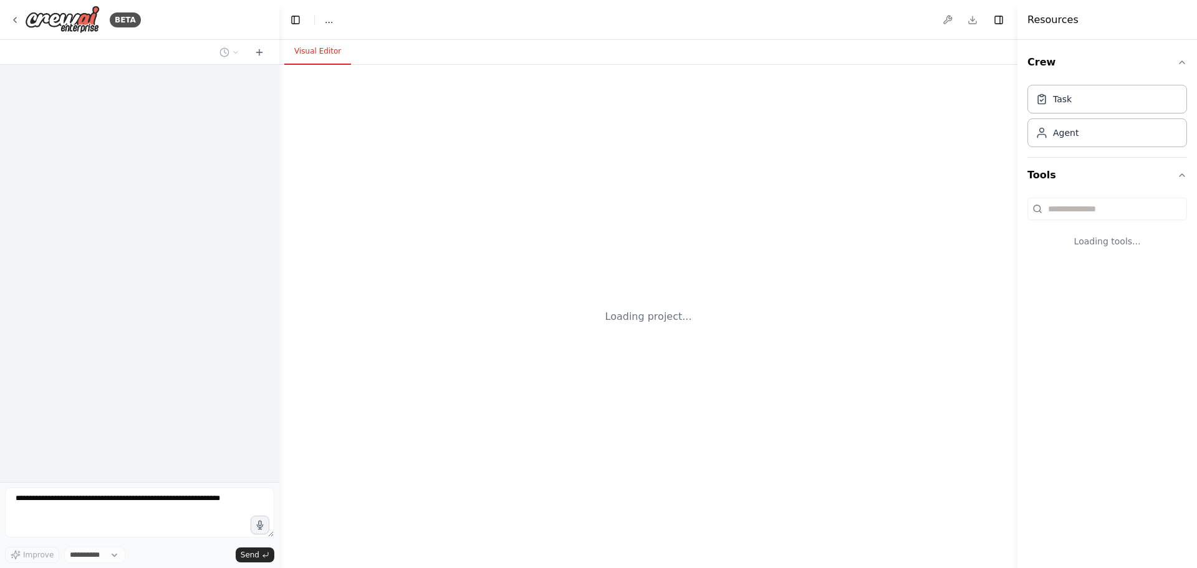
select select "****"
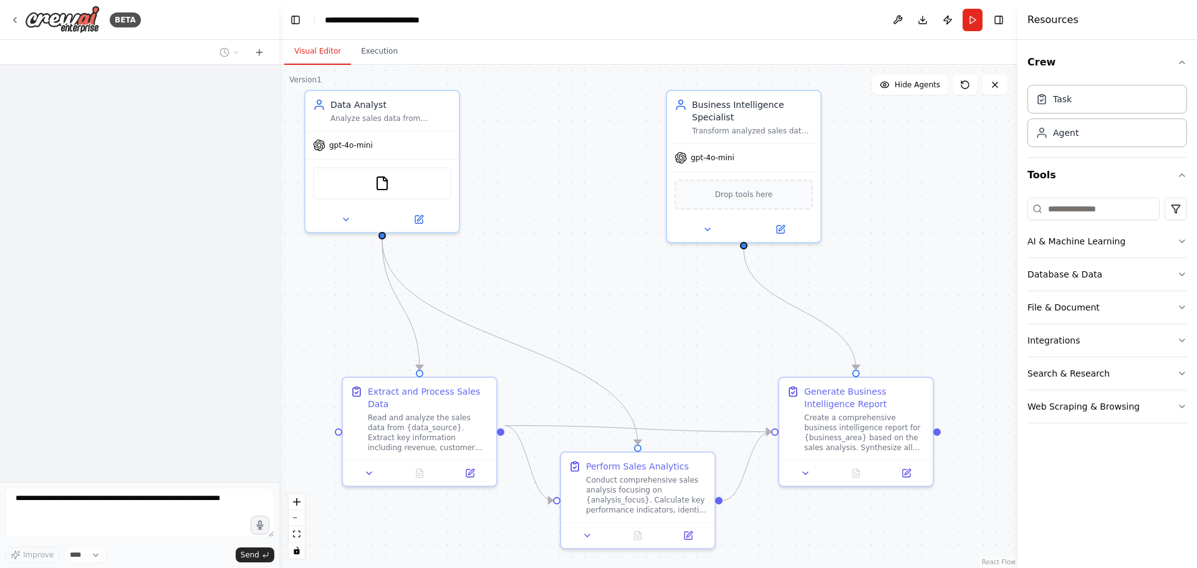
click at [665, 256] on div ".deletable-edge-delete-btn { width: 20px; height: 20px; border: 0px solid #ffff…" at bounding box center [648, 316] width 738 height 503
click at [349, 225] on div at bounding box center [382, 217] width 153 height 25
click at [349, 223] on button at bounding box center [346, 217] width 70 height 15
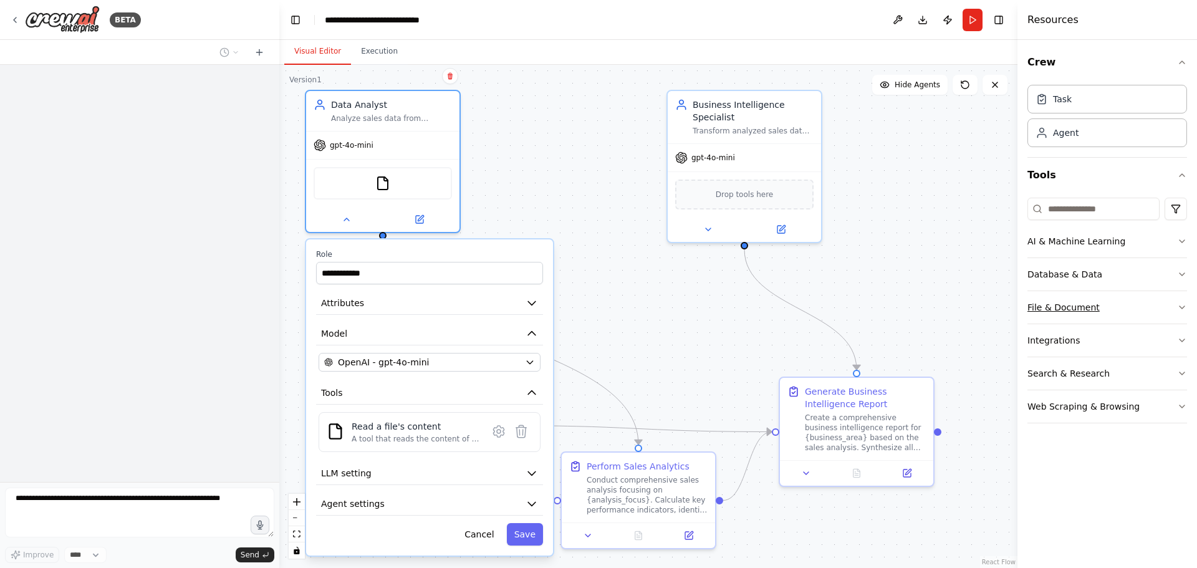
click at [1106, 308] on button "File & Document" at bounding box center [1108, 307] width 160 height 32
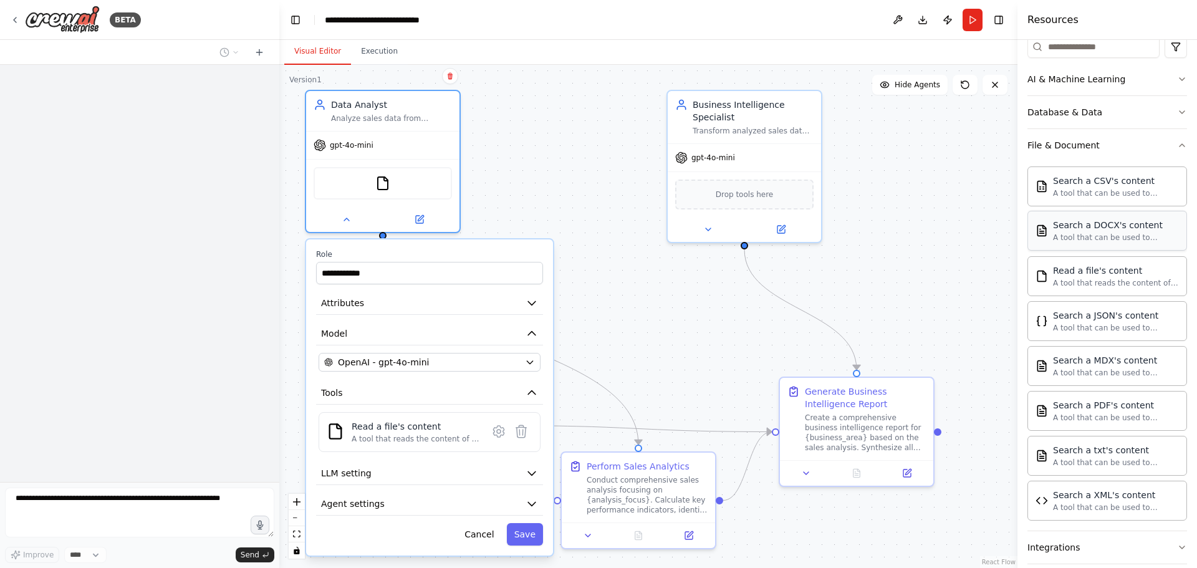
scroll to position [187, 0]
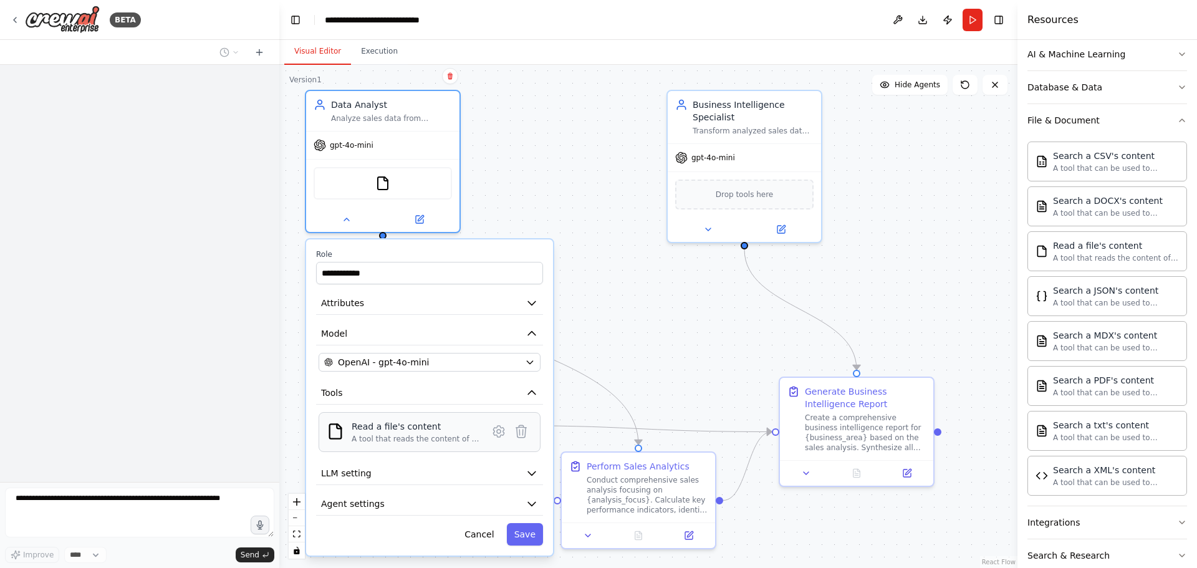
click at [374, 437] on div "A tool that reads the content of a file. To use this tool, provide a 'file_path…" at bounding box center [416, 439] width 128 height 10
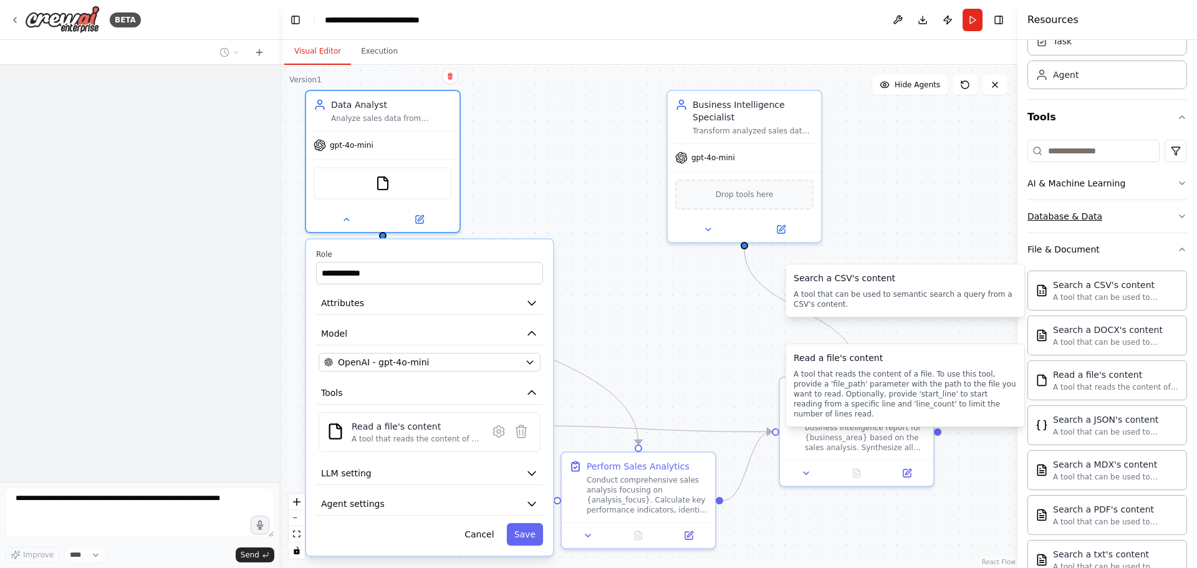
scroll to position [57, 0]
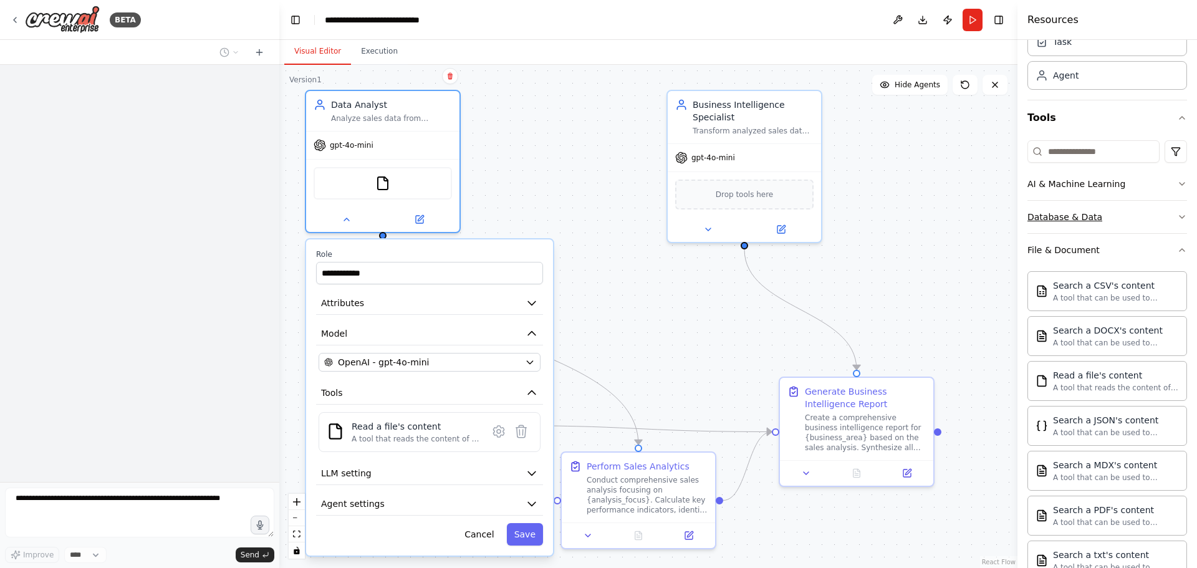
click at [1128, 218] on button "Database & Data" at bounding box center [1108, 217] width 160 height 32
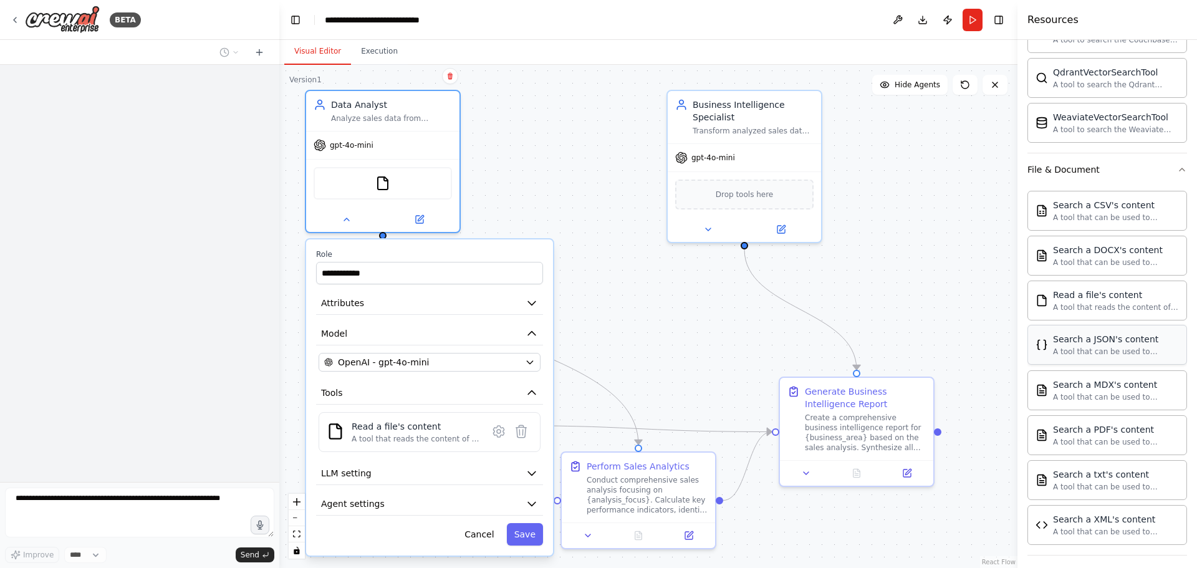
scroll to position [307, 0]
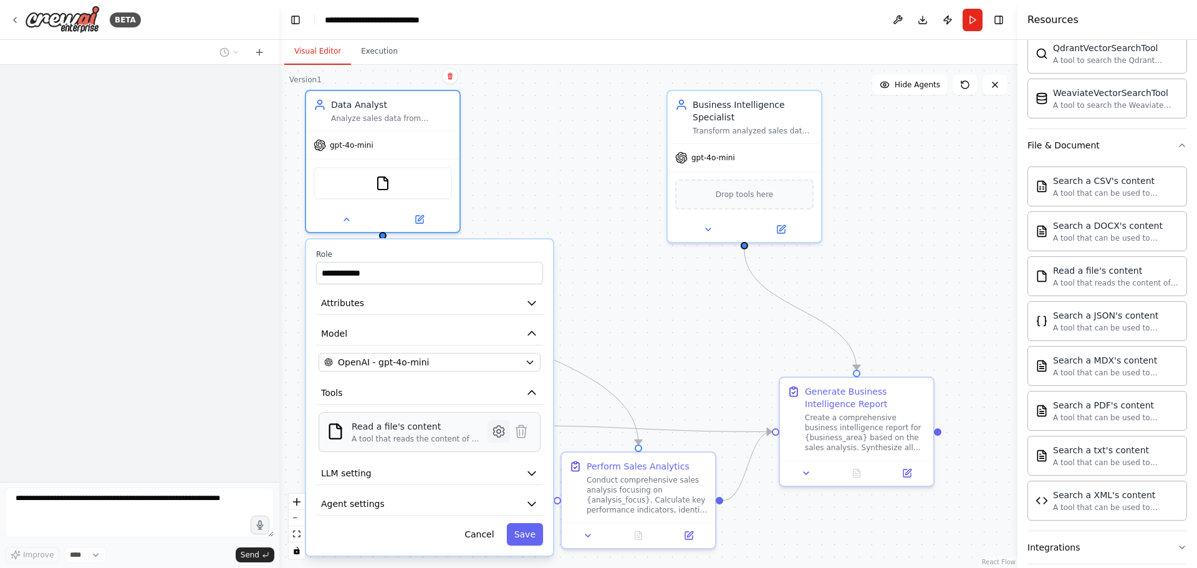
click at [498, 434] on icon at bounding box center [498, 431] width 11 height 11
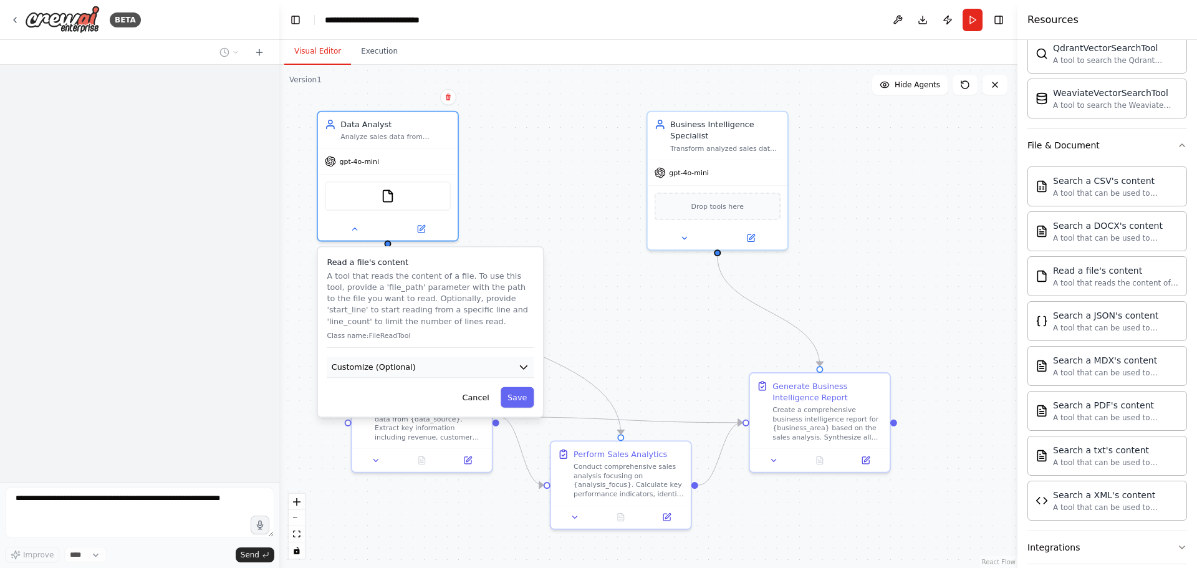
click at [520, 370] on icon "button" at bounding box center [523, 367] width 11 height 11
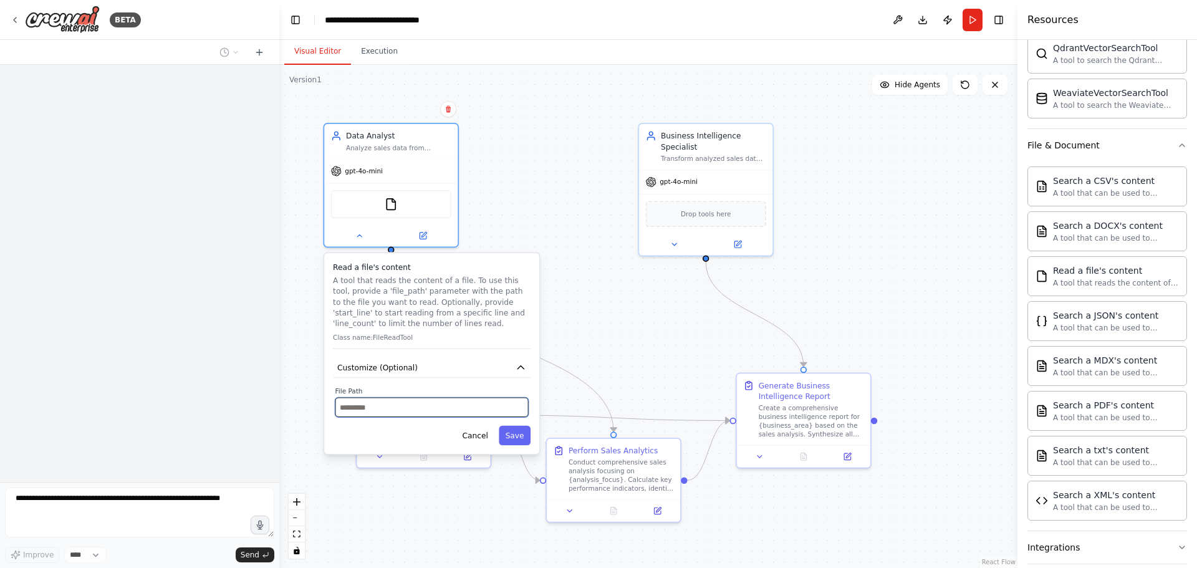
click at [403, 405] on input "text" at bounding box center [431, 407] width 193 height 19
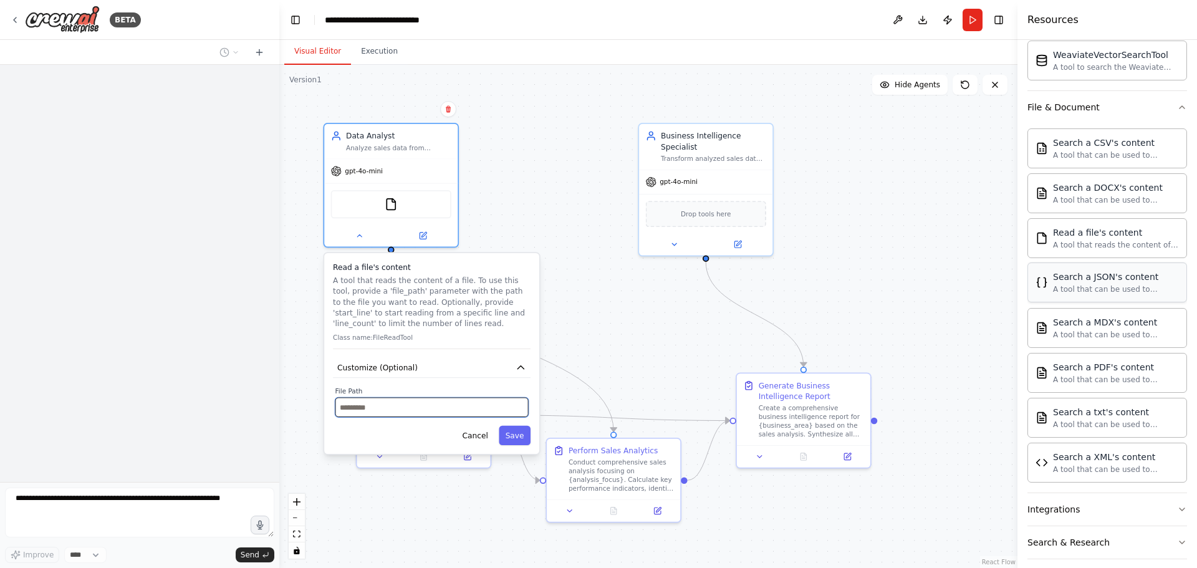
scroll to position [389, 0]
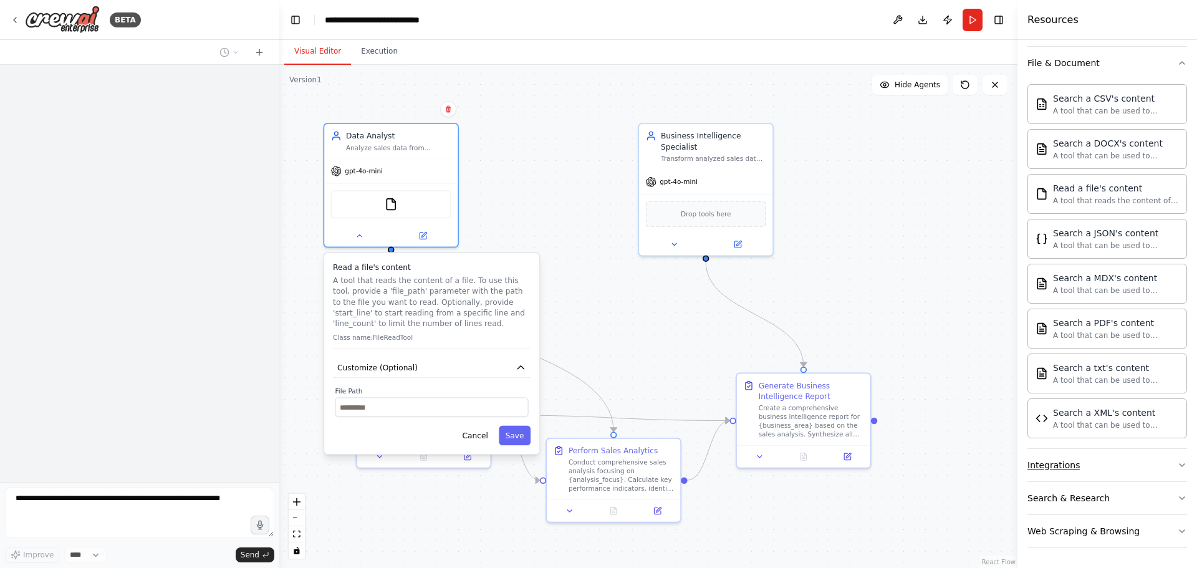
click at [1126, 459] on button "Integrations" at bounding box center [1108, 465] width 160 height 32
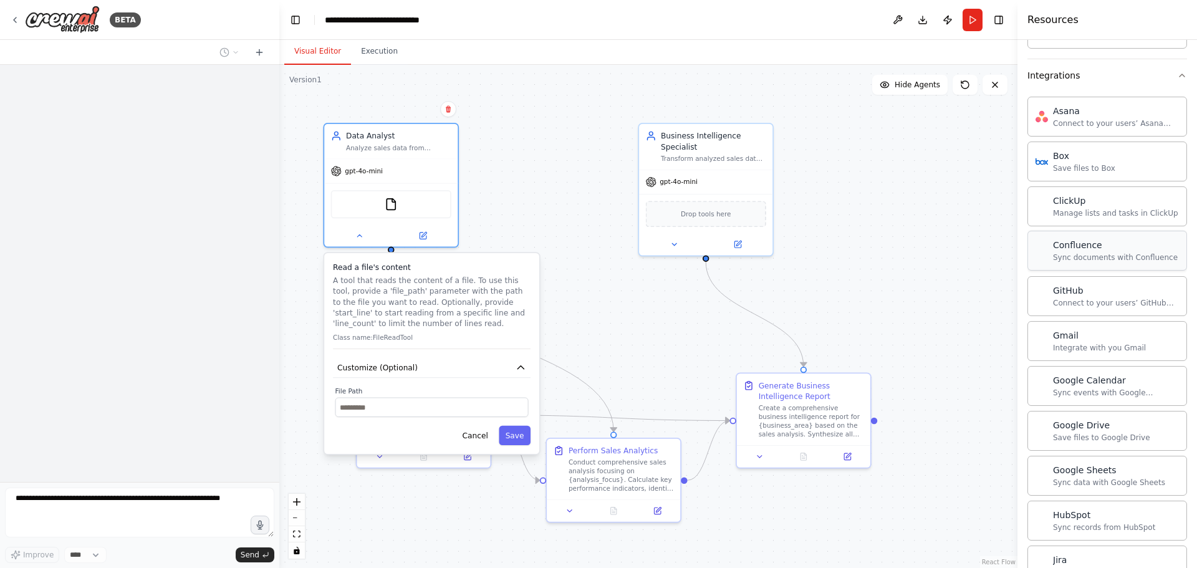
scroll to position [805, 0]
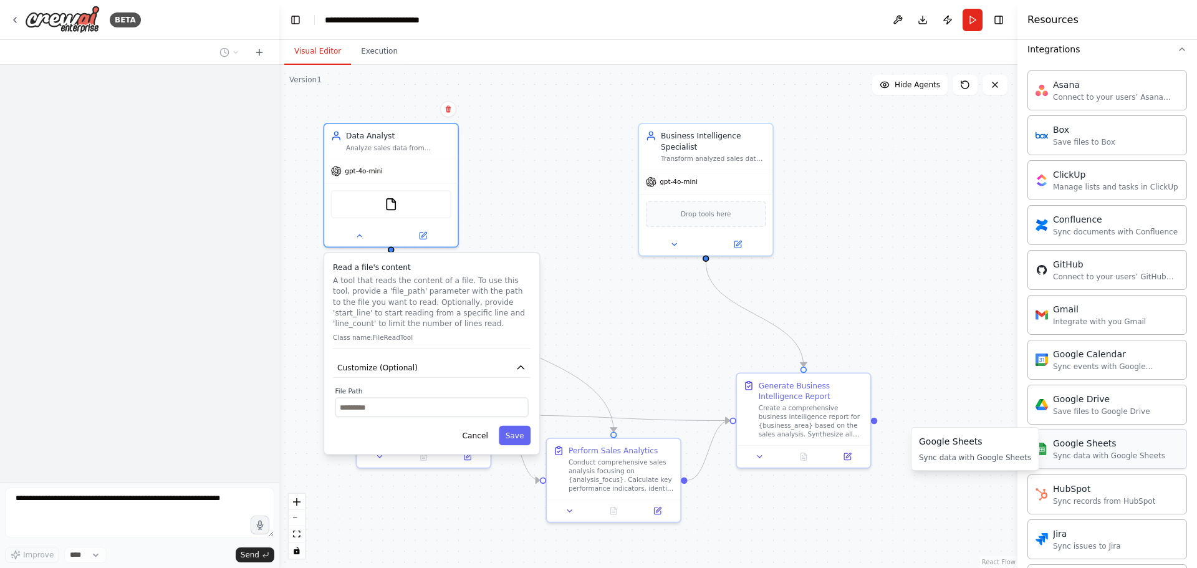
click at [1114, 456] on div "Sync data with Google Sheets" at bounding box center [1109, 456] width 112 height 10
click at [16, 19] on icon at bounding box center [15, 20] width 10 height 10
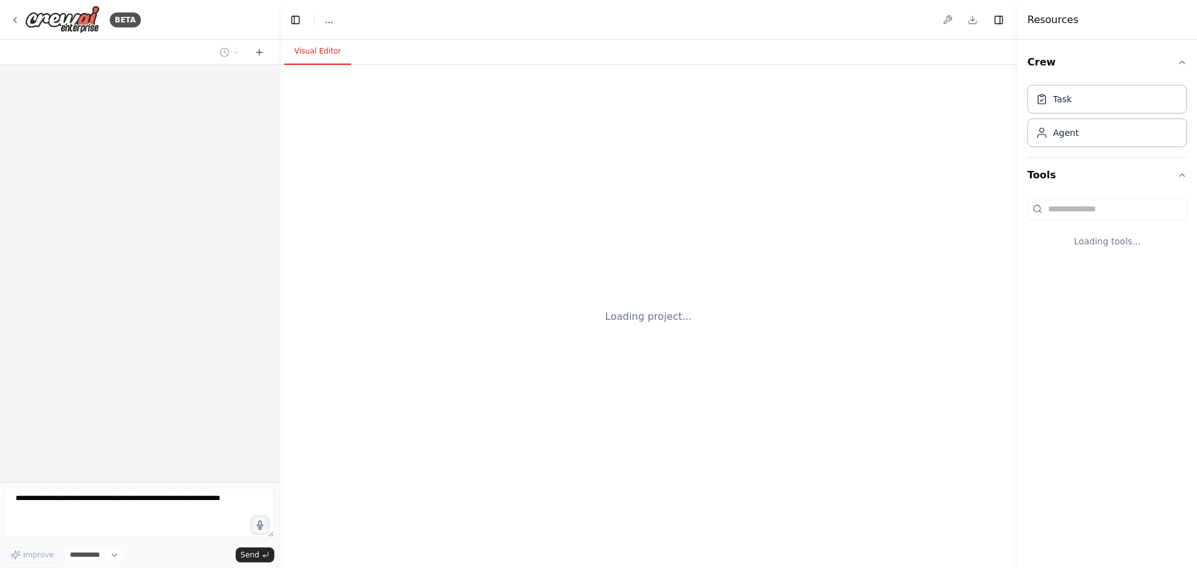
select select "****"
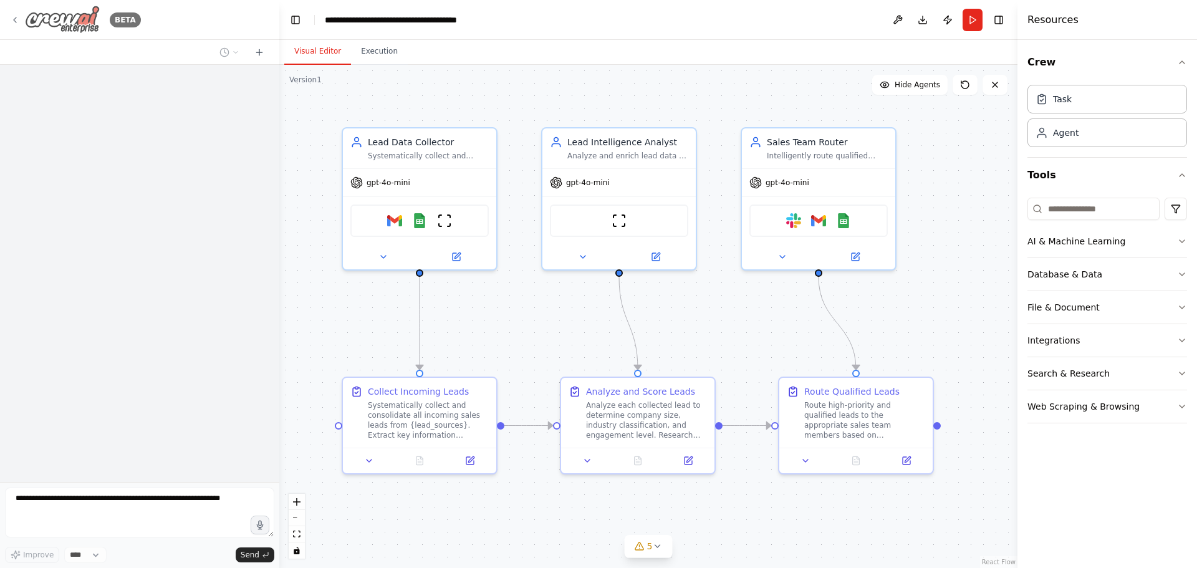
click at [83, 7] on img at bounding box center [62, 20] width 75 height 28
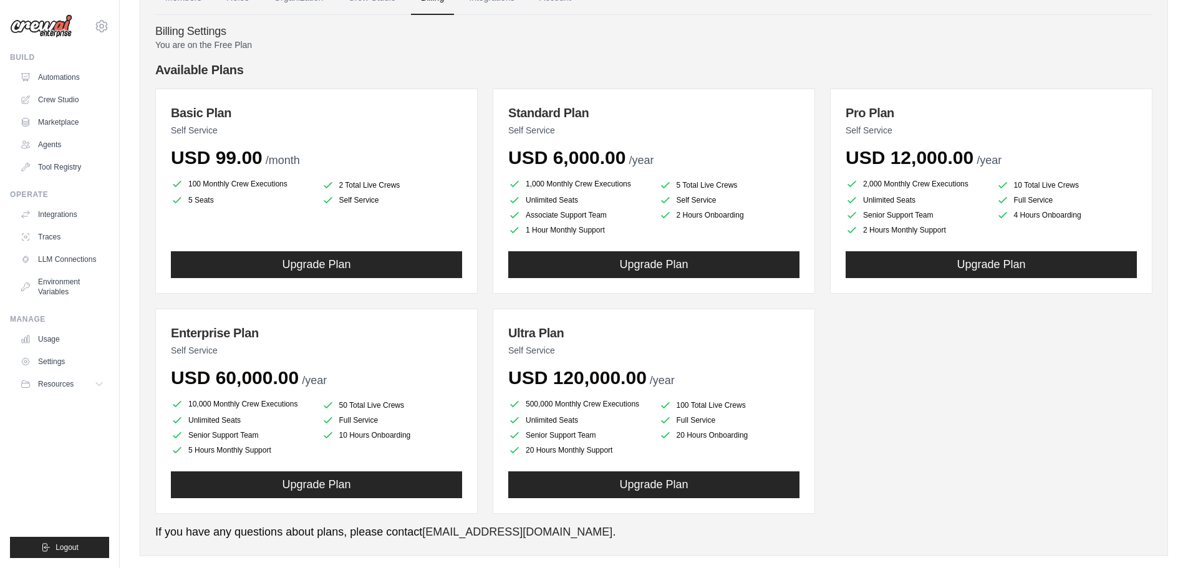
scroll to position [105, 0]
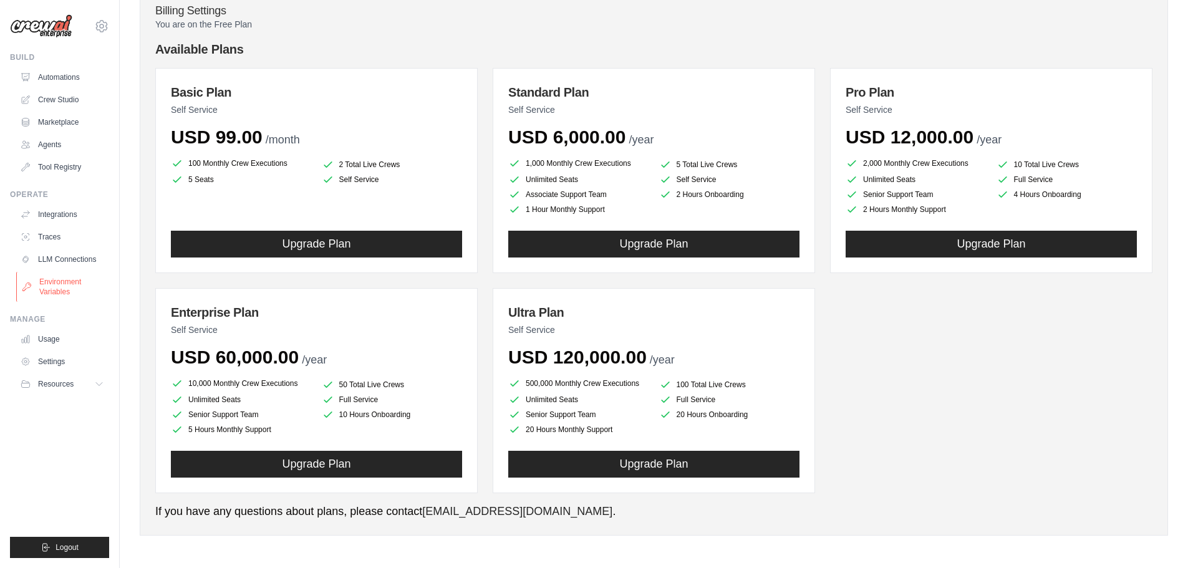
click at [60, 279] on link "Environment Variables" at bounding box center [63, 287] width 94 height 30
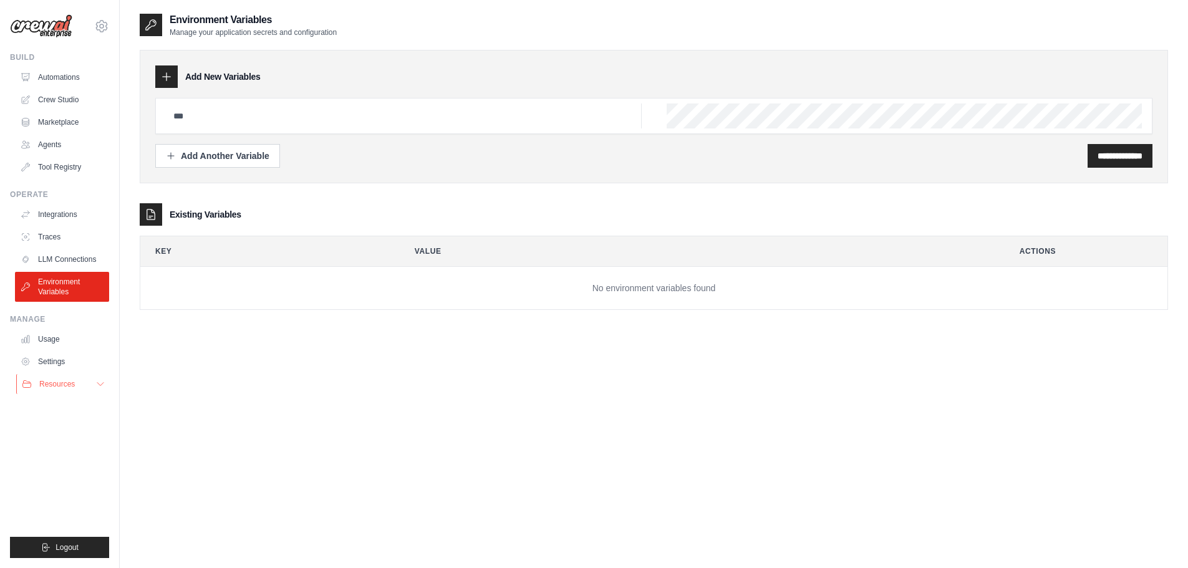
click at [54, 383] on span "Resources" at bounding box center [57, 384] width 36 height 10
click at [66, 407] on span "Documentation" at bounding box center [69, 405] width 51 height 10
click at [70, 464] on span "Video Tutorials" at bounding box center [68, 465] width 49 height 10
click at [64, 253] on link "LLM Connections" at bounding box center [63, 259] width 94 height 20
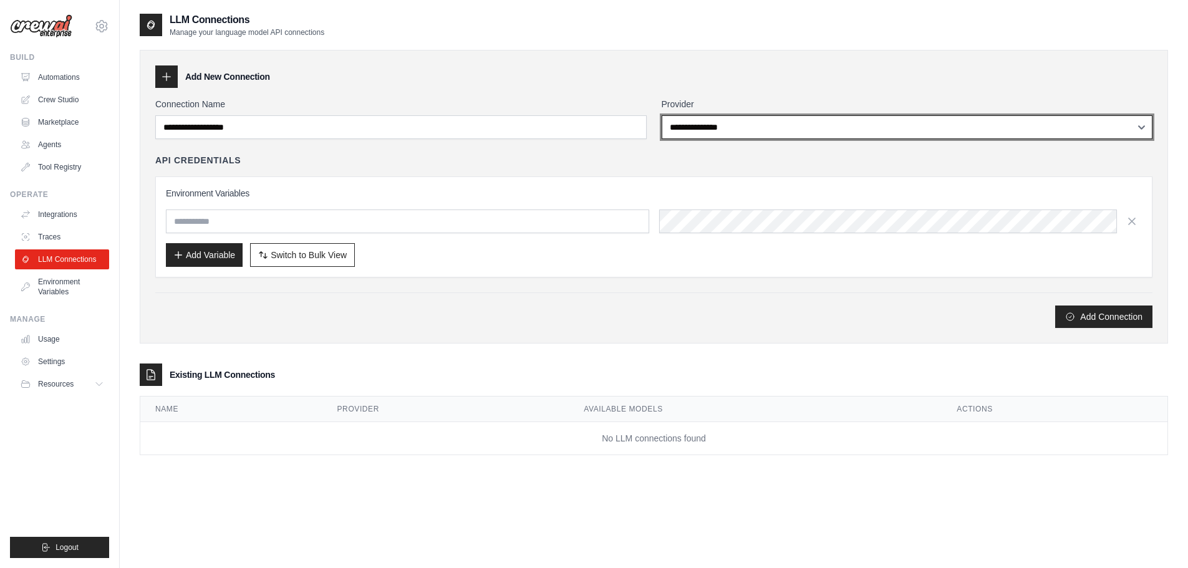
click at [778, 119] on select "**********" at bounding box center [907, 127] width 491 height 24
select select "******"
click at [662, 115] on select "**********" at bounding box center [907, 127] width 491 height 24
click at [730, 133] on select "**********" at bounding box center [907, 127] width 491 height 24
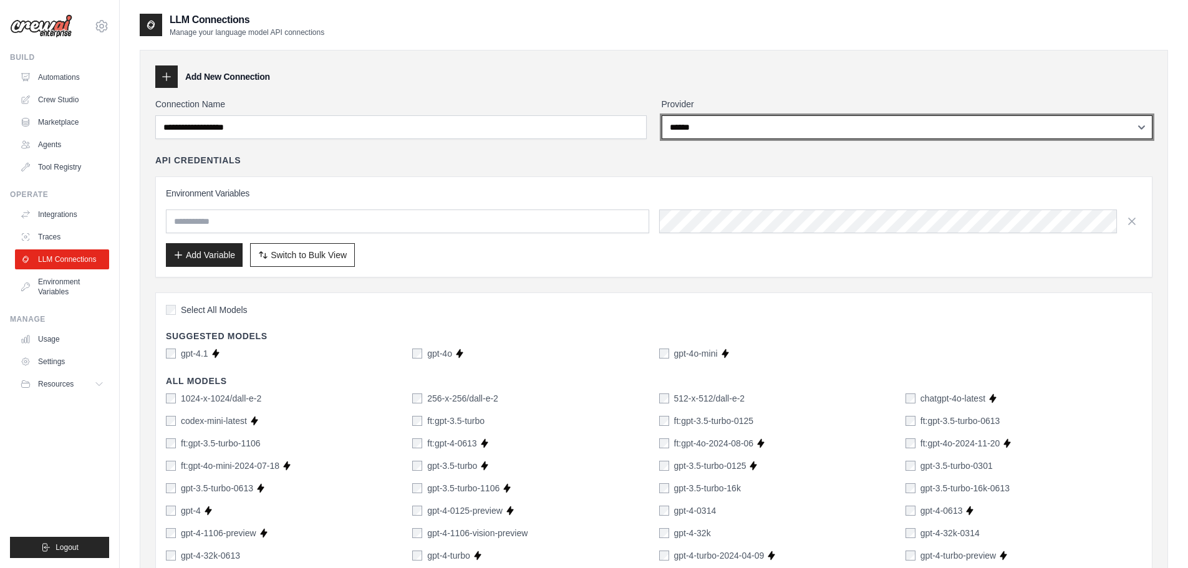
select select
click at [662, 115] on select "**********" at bounding box center [907, 127] width 491 height 24
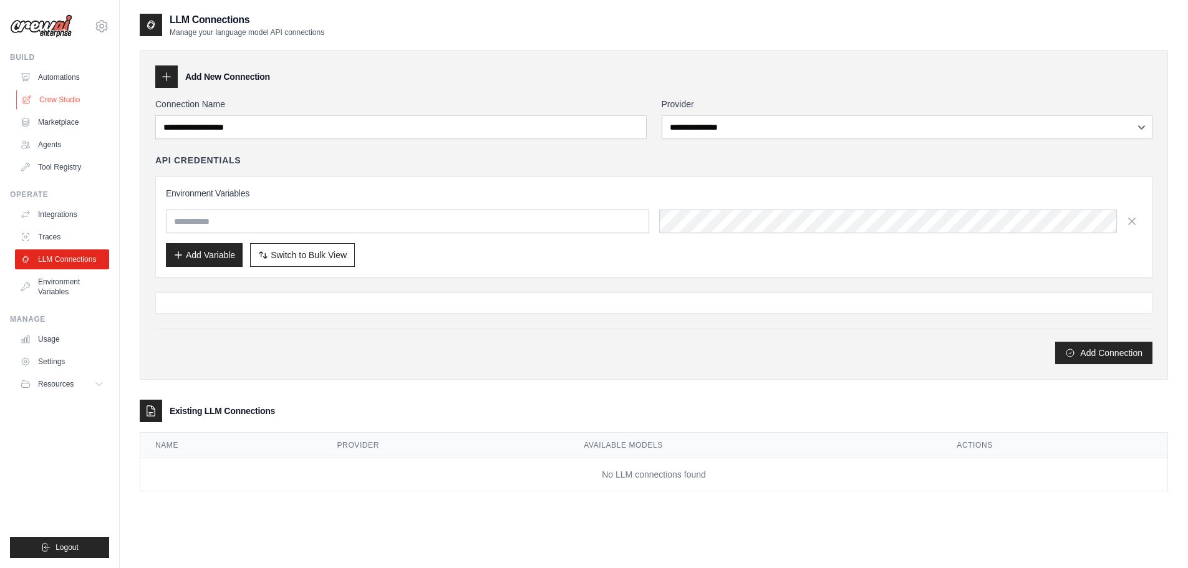
click at [63, 99] on link "Crew Studio" at bounding box center [63, 100] width 94 height 20
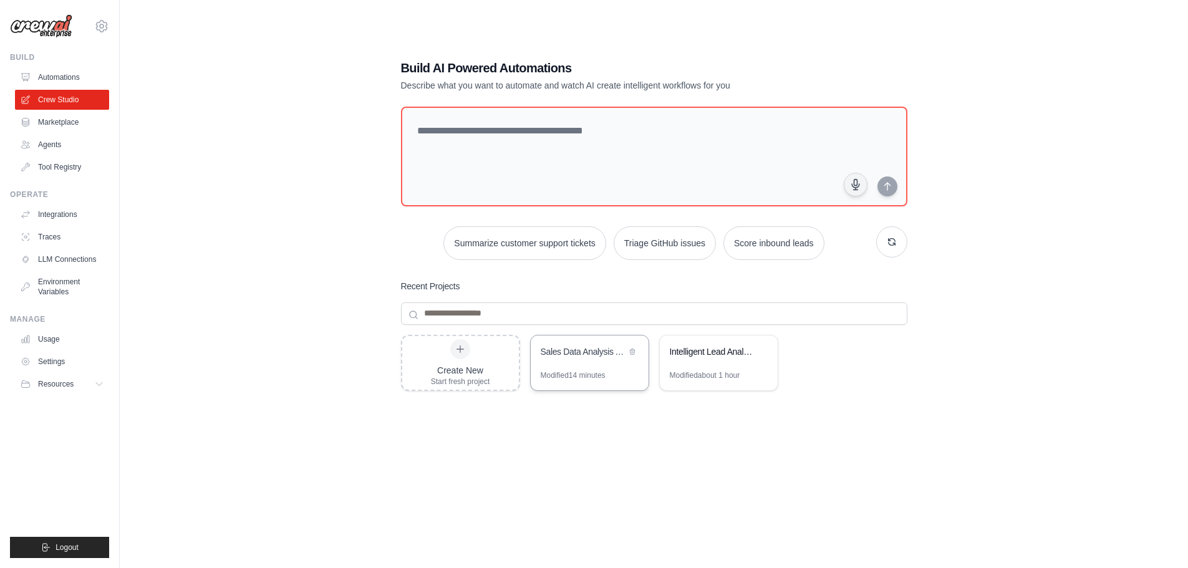
click at [568, 354] on div "Sales Data Analysis Automation" at bounding box center [583, 351] width 85 height 12
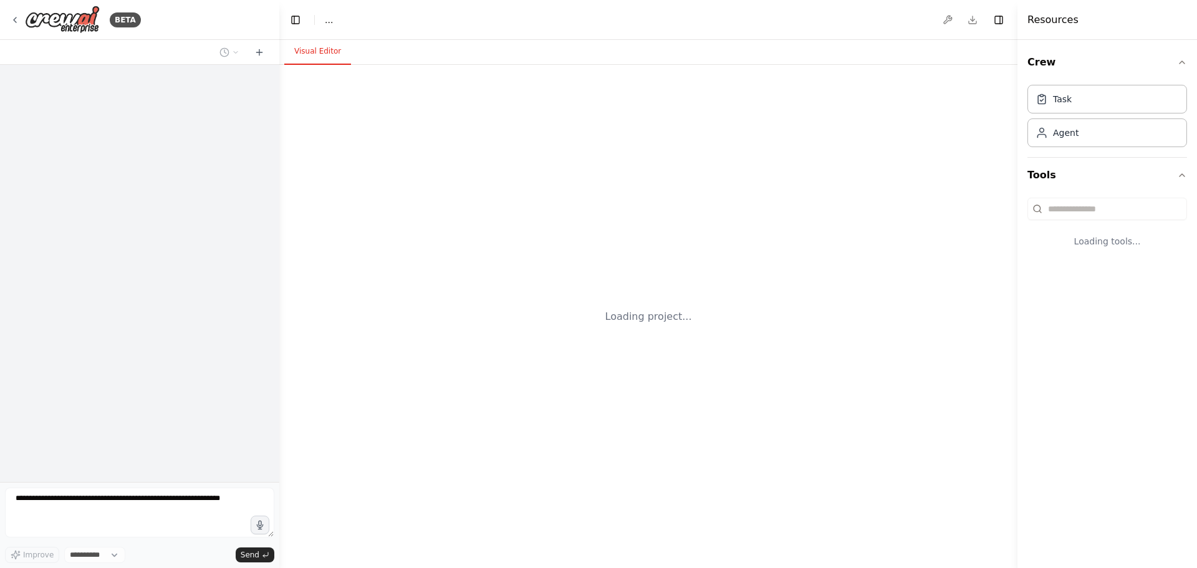
select select "****"
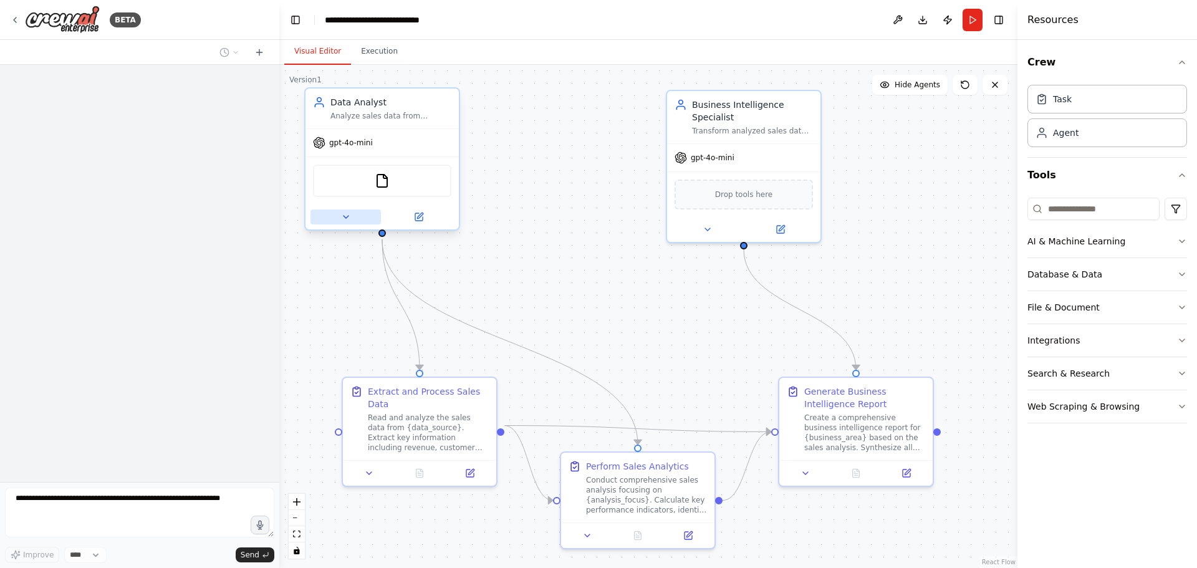
click at [351, 213] on button at bounding box center [346, 217] width 70 height 15
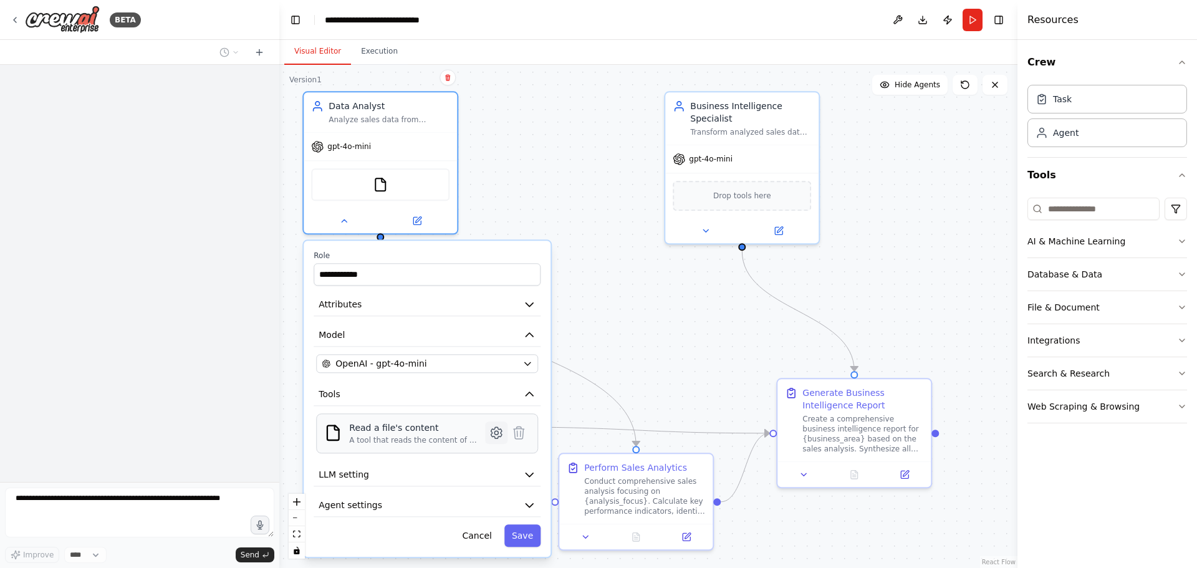
click at [497, 435] on icon at bounding box center [497, 433] width 4 height 4
click at [500, 436] on icon at bounding box center [496, 432] width 11 height 11
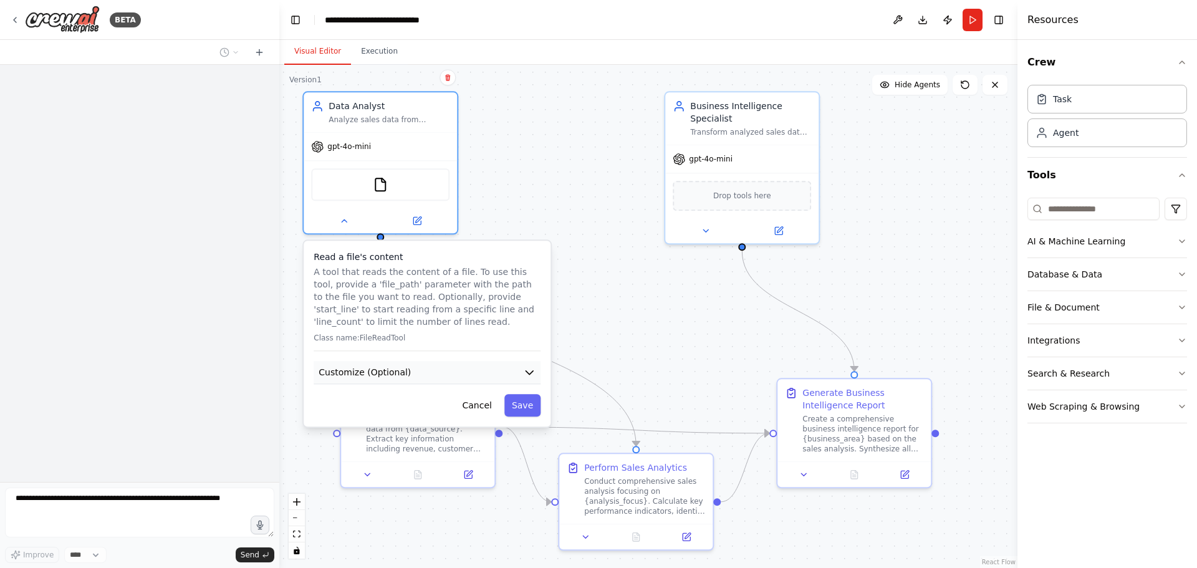
click at [516, 372] on button "Customize (Optional)" at bounding box center [427, 372] width 227 height 23
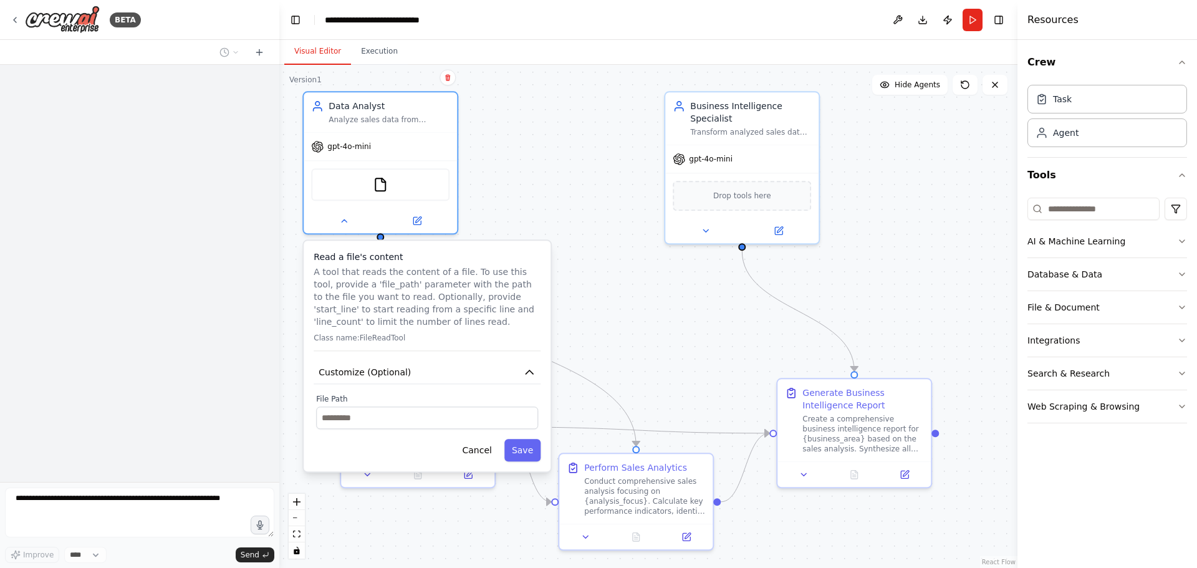
click at [594, 317] on div ".deletable-edge-delete-btn { width: 20px; height: 20px; border: 0px solid #ffff…" at bounding box center [648, 316] width 738 height 503
click at [998, 89] on icon at bounding box center [995, 85] width 10 height 10
click at [999, 87] on icon at bounding box center [995, 85] width 10 height 10
click at [969, 24] on button "Run" at bounding box center [973, 20] width 20 height 22
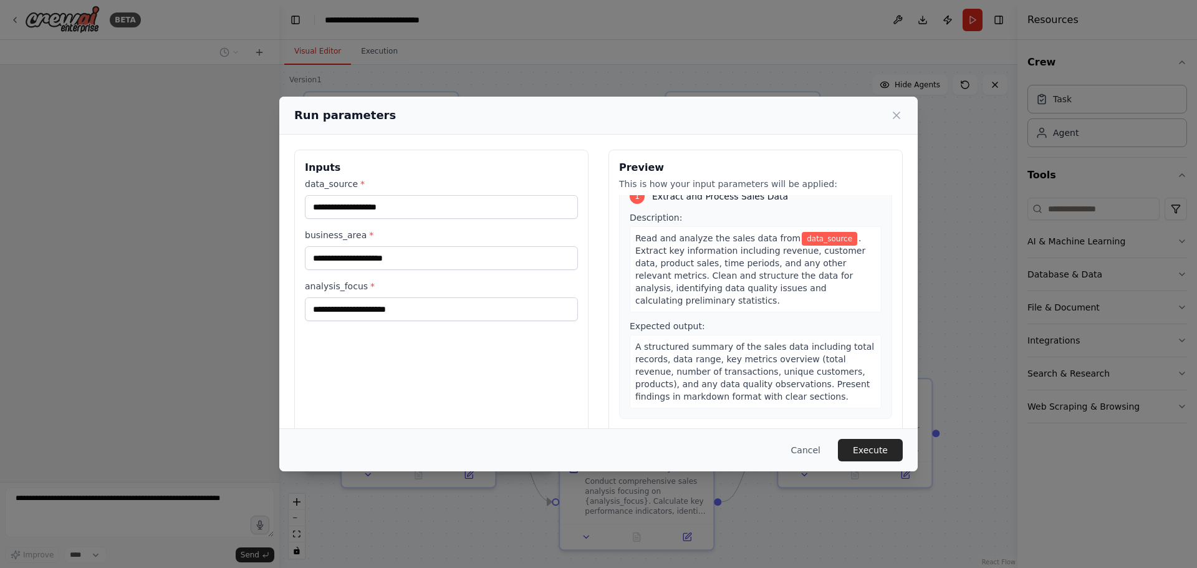
scroll to position [21, 0]
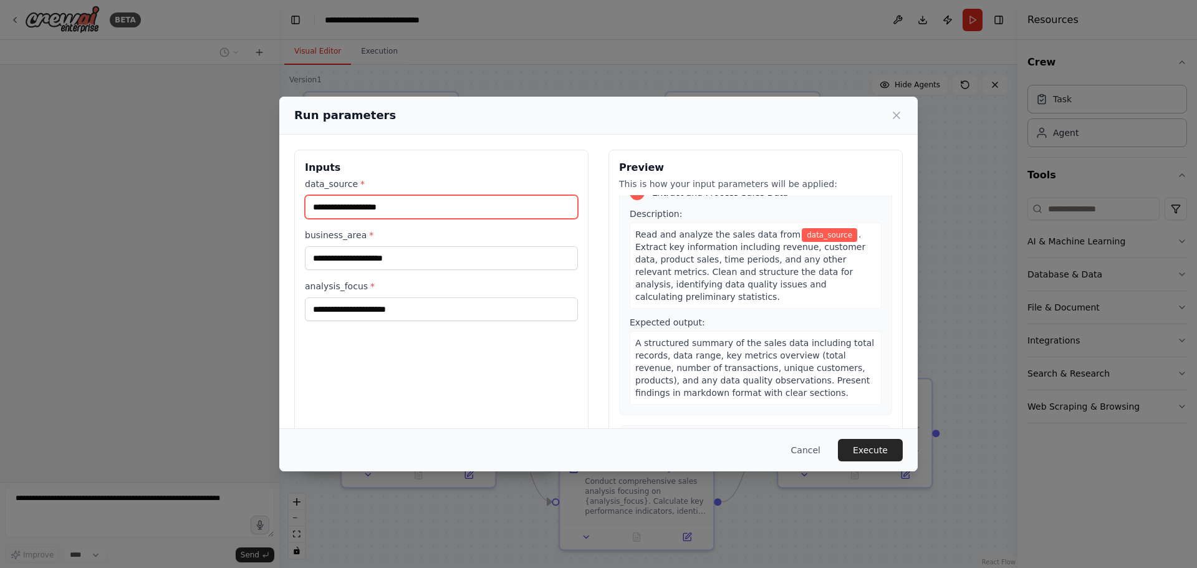
click at [450, 206] on input "data_source *" at bounding box center [441, 207] width 273 height 24
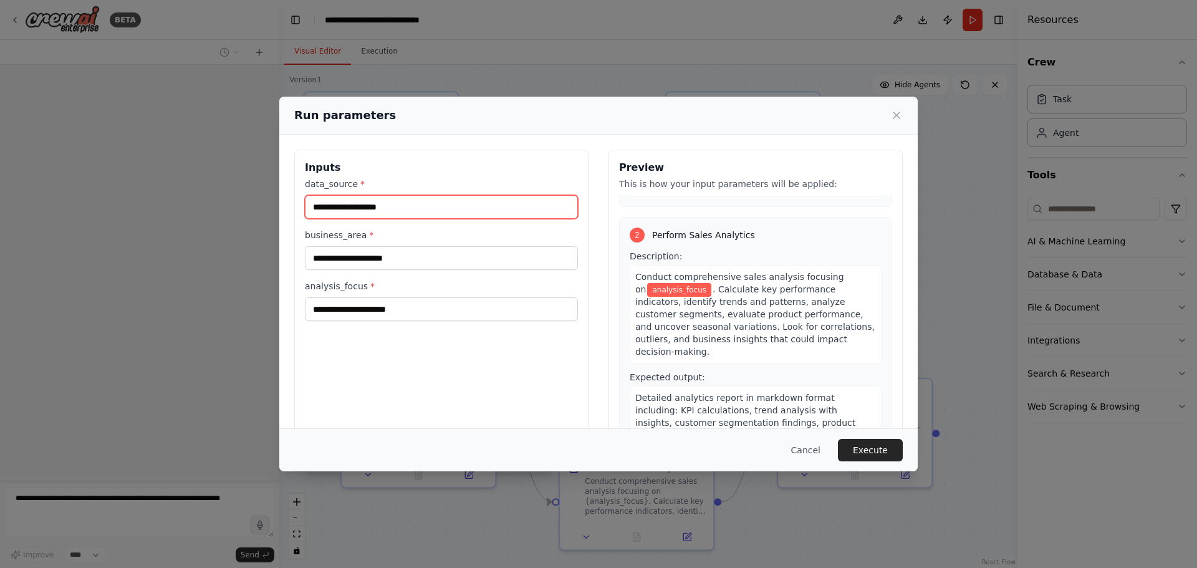
scroll to position [249, 0]
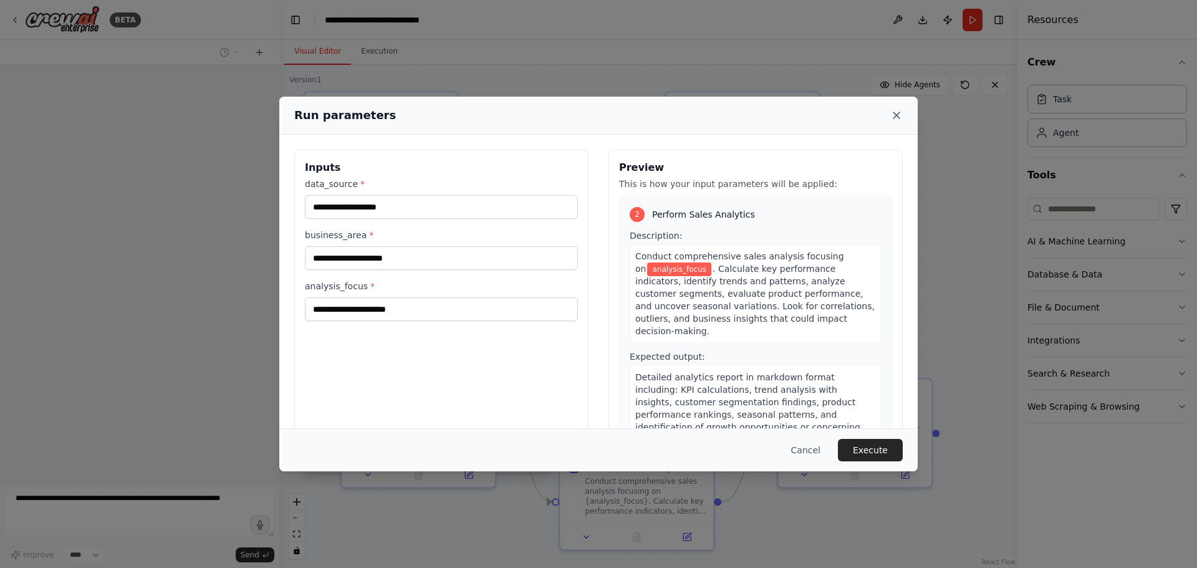
click at [896, 115] on icon at bounding box center [897, 115] width 6 height 6
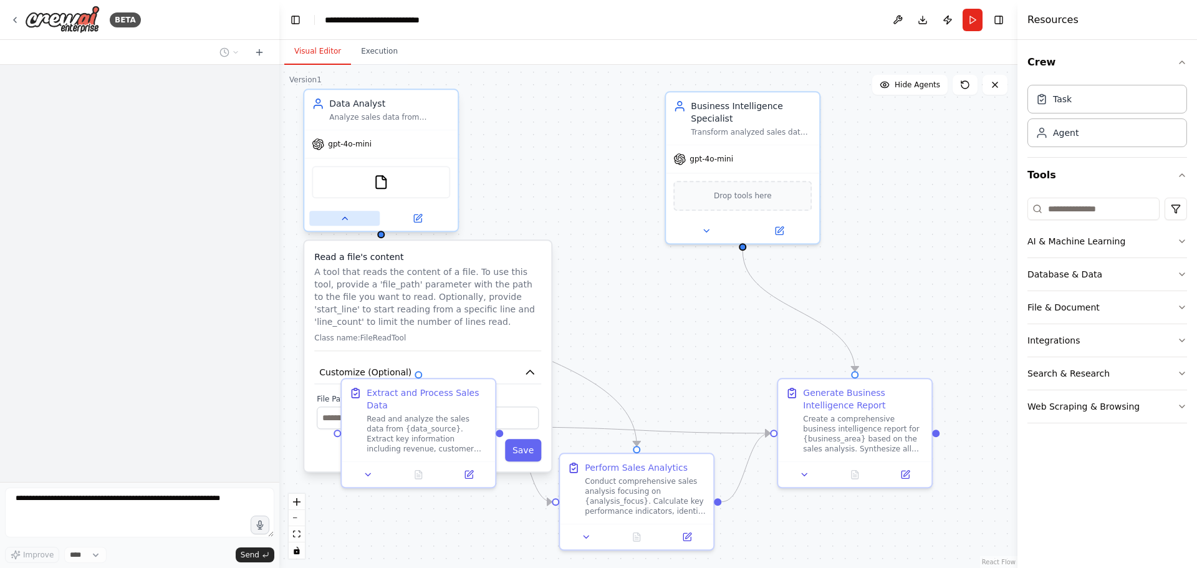
click at [351, 226] on button at bounding box center [344, 218] width 70 height 15
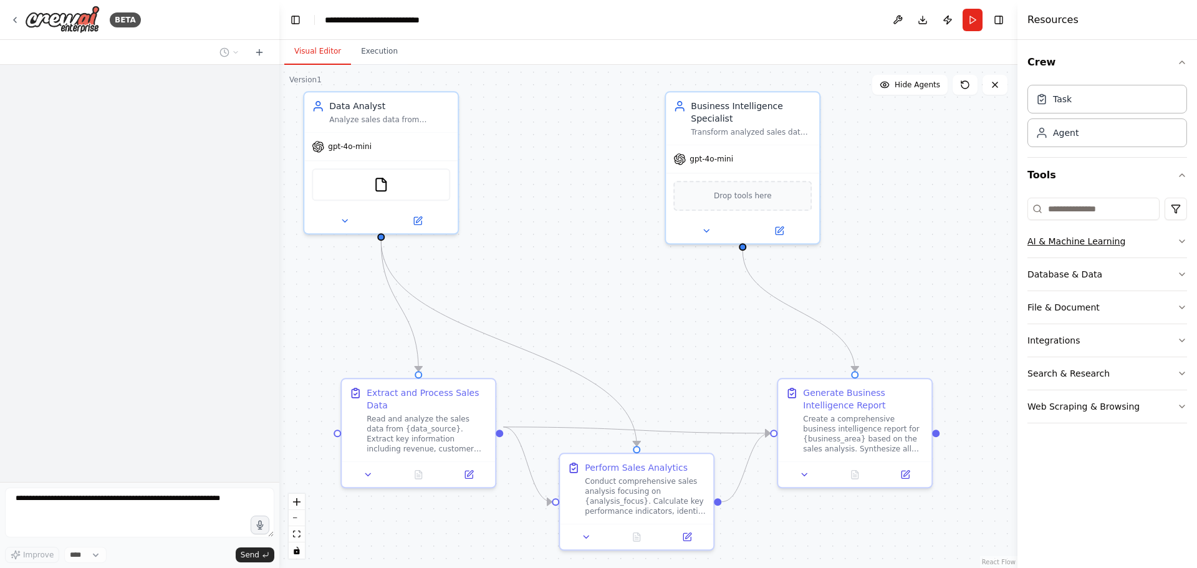
click at [1182, 246] on button "AI & Machine Learning" at bounding box center [1108, 241] width 160 height 32
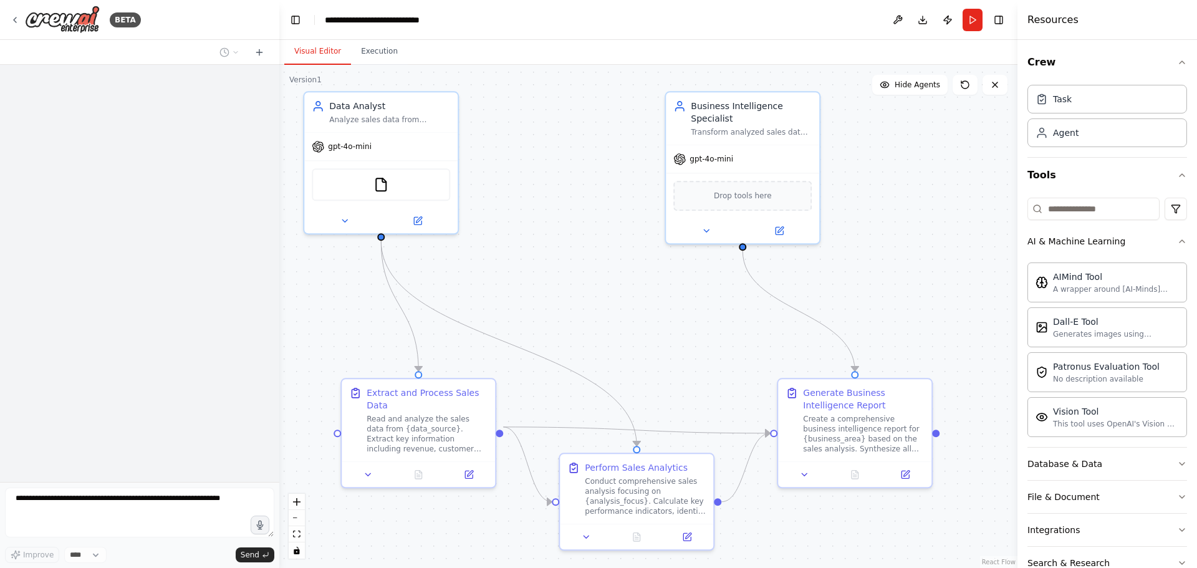
click at [1179, 241] on div "Crew Task Agent Tools AI & Machine Learning AIMind Tool A wrapper around [AI-Mi…" at bounding box center [1108, 304] width 180 height 528
click at [1169, 253] on button "AI & Machine Learning" at bounding box center [1108, 241] width 160 height 32
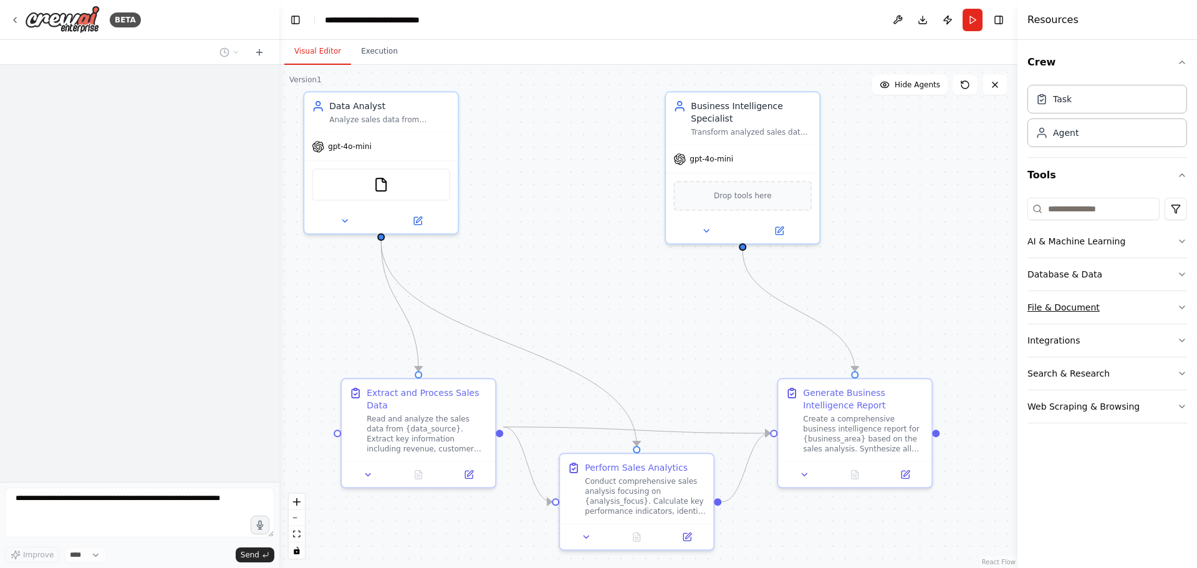
click at [1161, 311] on button "File & Document" at bounding box center [1108, 307] width 160 height 32
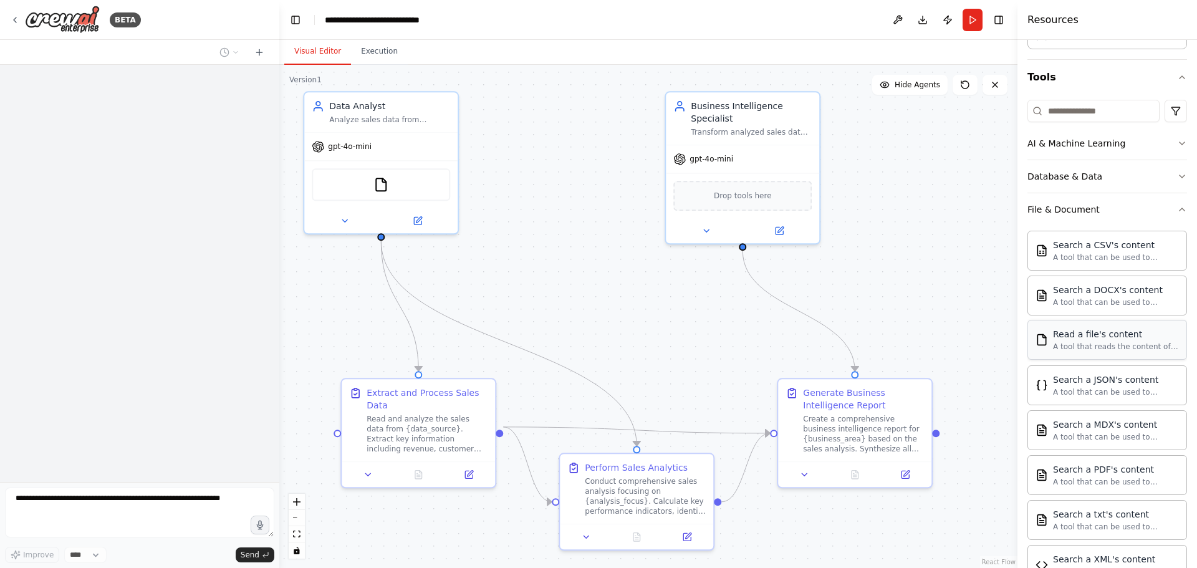
scroll to position [104, 0]
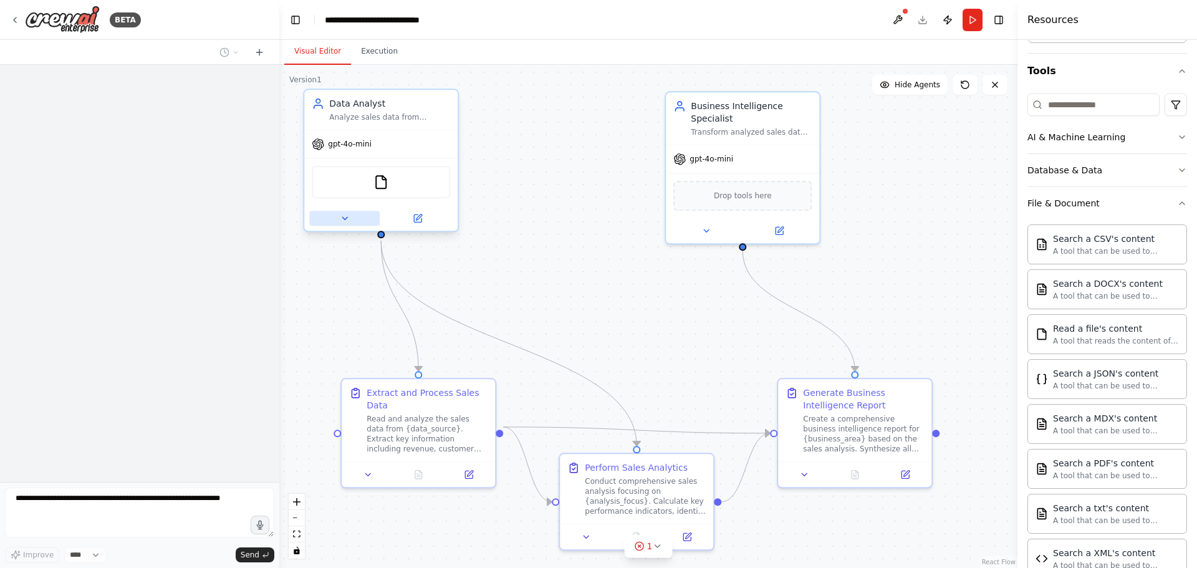
click at [348, 214] on icon at bounding box center [345, 218] width 10 height 10
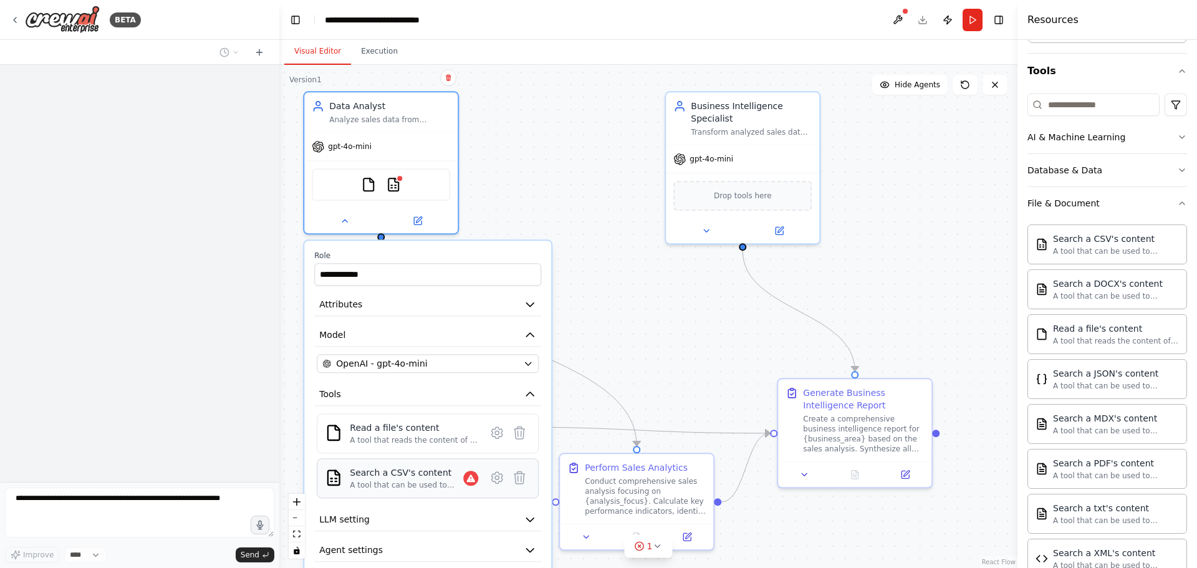
click at [479, 487] on div "Search a CSV's content A tool that can be used to semantic search a query from …" at bounding box center [428, 478] width 206 height 24
click at [496, 485] on icon at bounding box center [497, 477] width 15 height 15
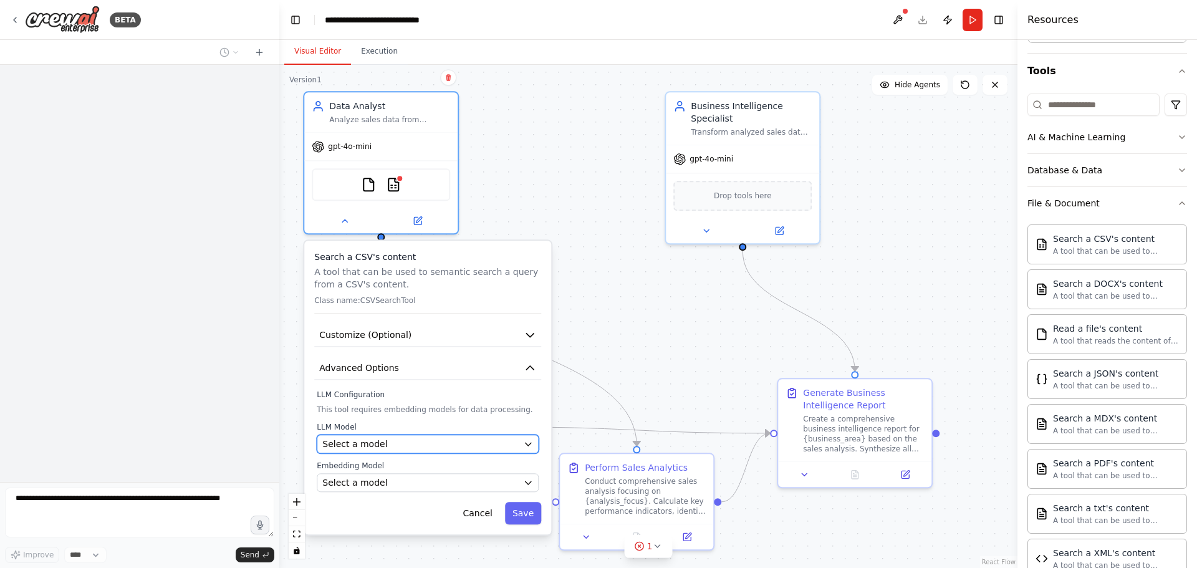
click at [522, 441] on button "Select a model" at bounding box center [428, 444] width 222 height 19
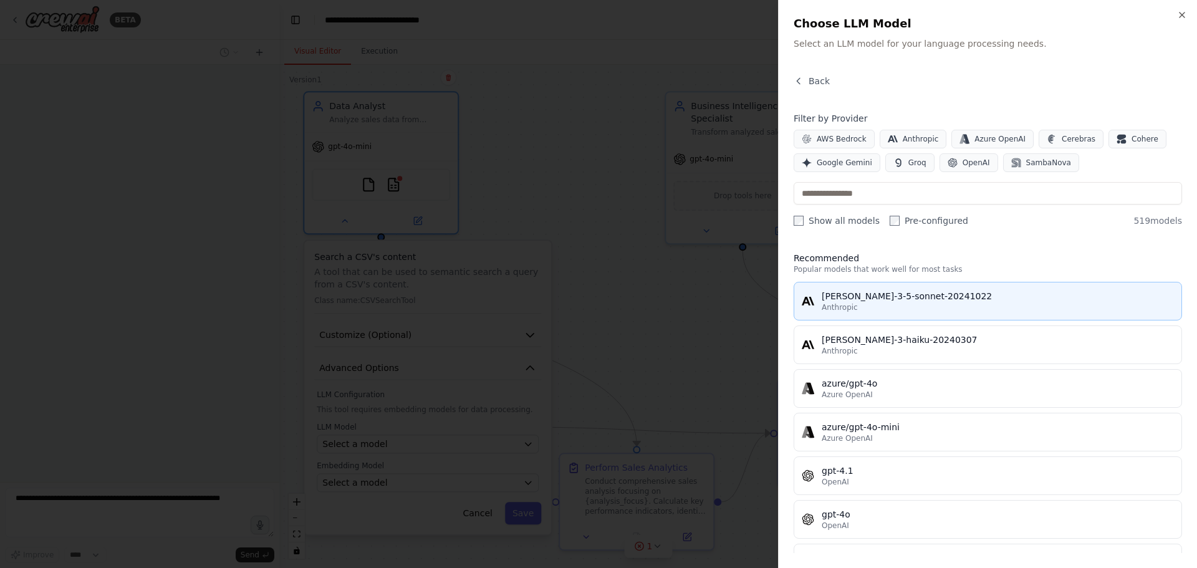
click at [890, 312] on button "claude-3-5-sonnet-20241022 Anthropic" at bounding box center [988, 301] width 389 height 39
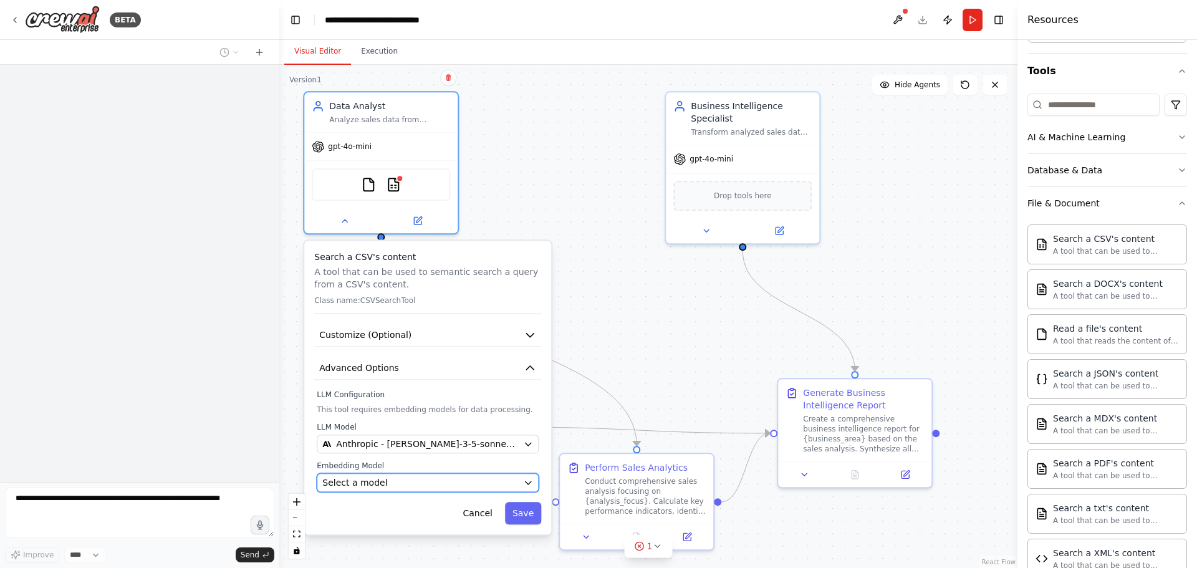
click at [489, 486] on div "Select a model" at bounding box center [420, 482] width 196 height 12
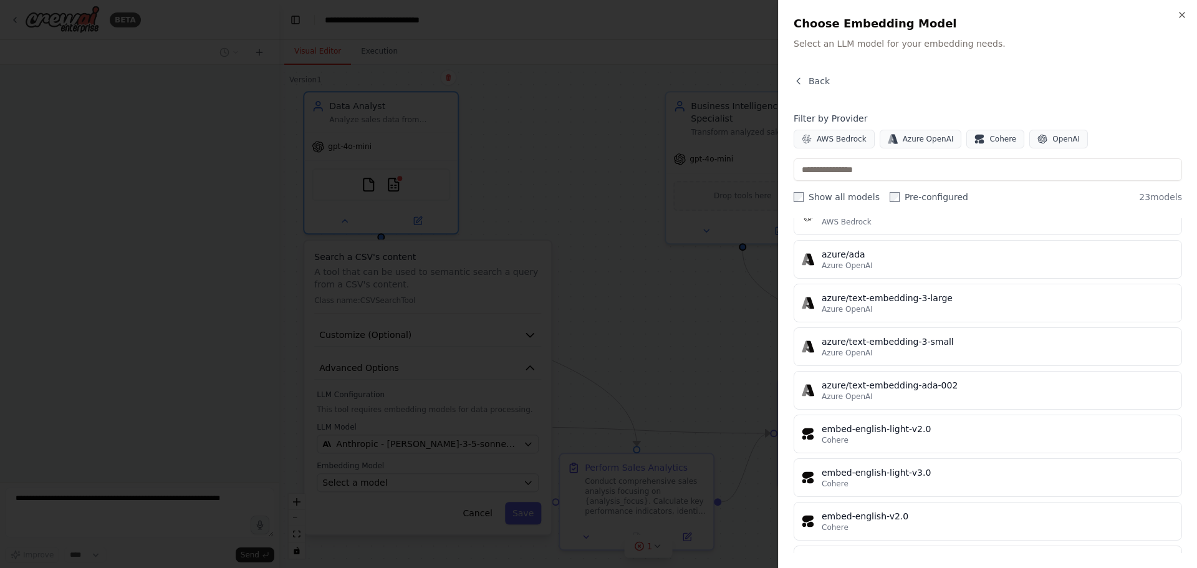
scroll to position [437, 0]
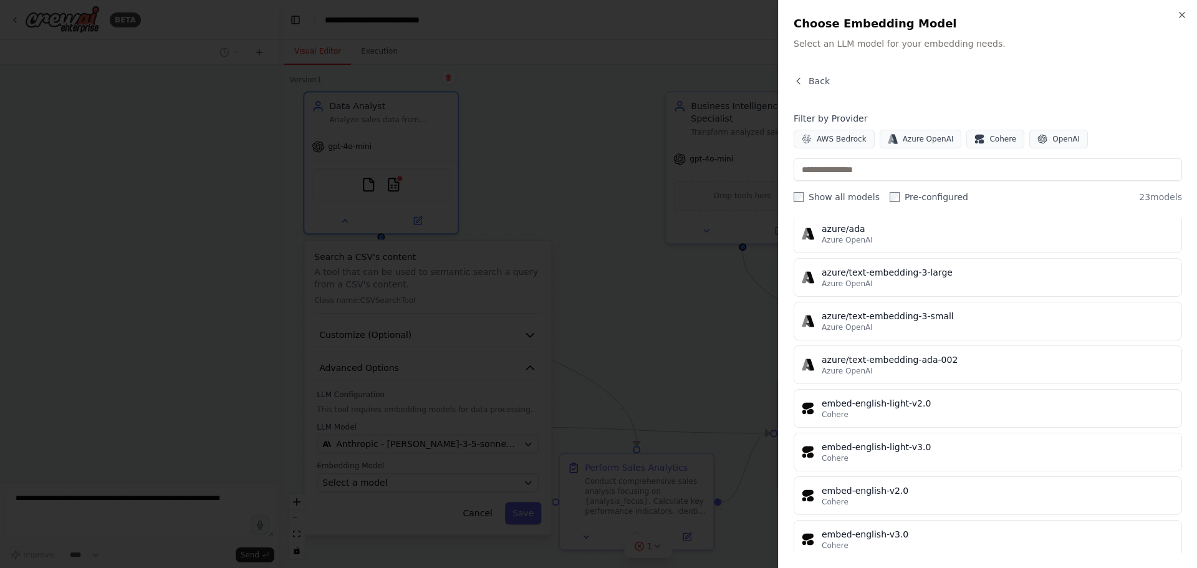
click at [499, 263] on div at bounding box center [598, 284] width 1197 height 568
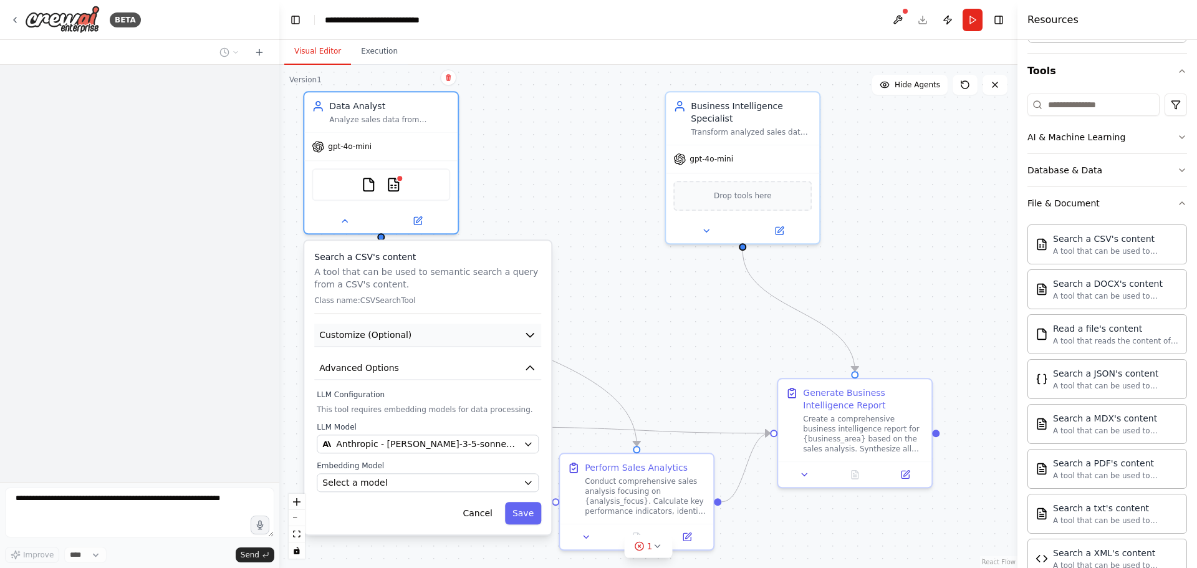
click at [537, 335] on button "Customize (Optional)" at bounding box center [427, 335] width 227 height 23
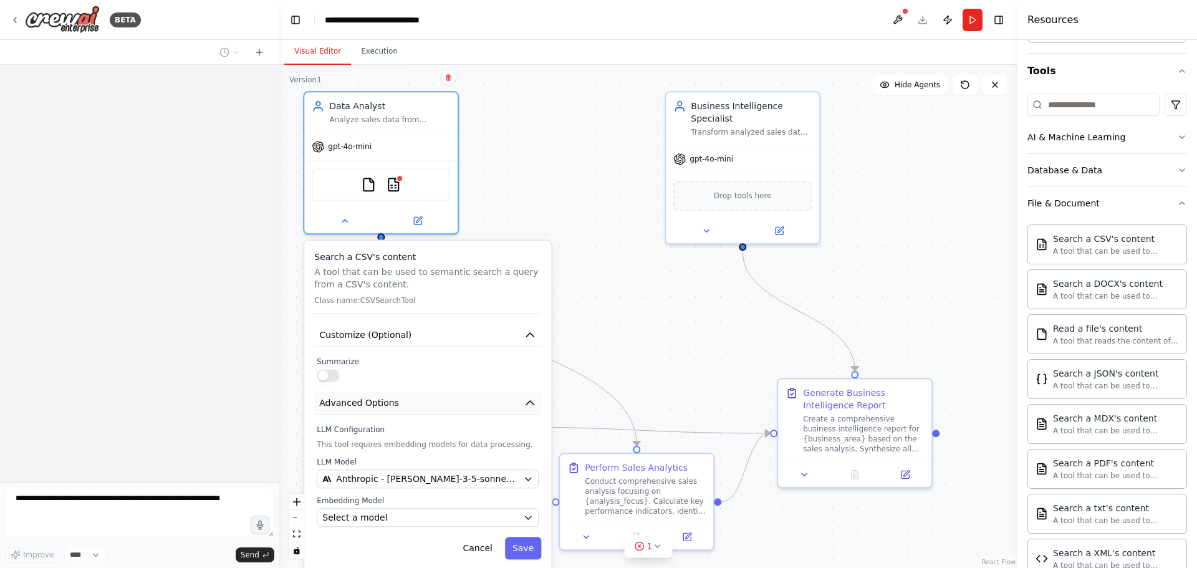
click at [534, 398] on icon "button" at bounding box center [530, 403] width 12 height 12
click at [525, 327] on button "Customize (Optional)" at bounding box center [427, 335] width 227 height 23
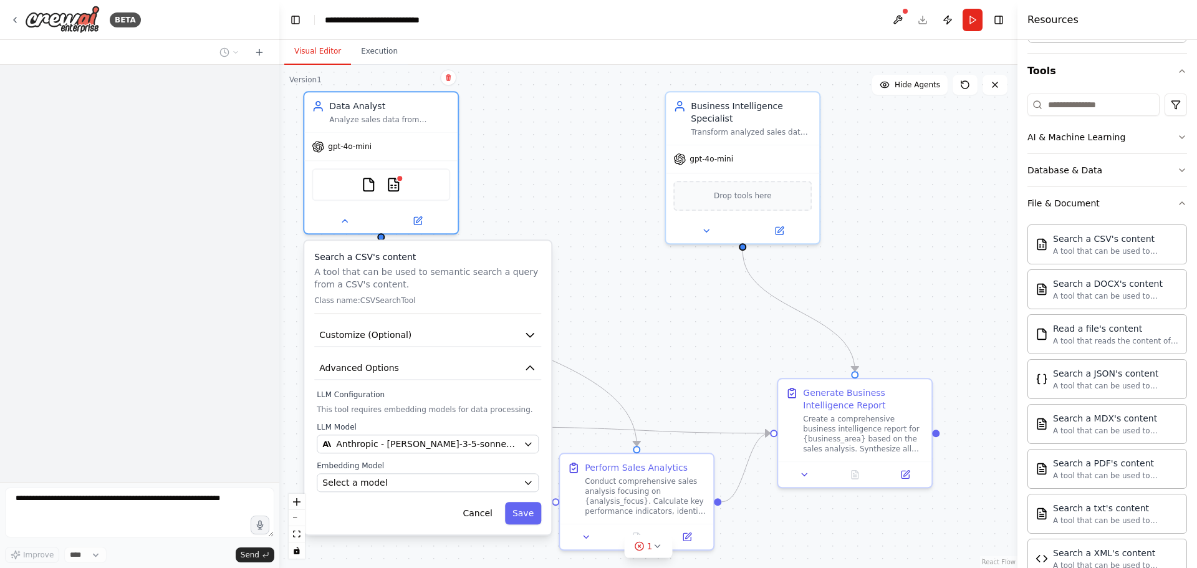
click at [576, 196] on div ".deletable-edge-delete-btn { width: 20px; height: 20px; border: 0px solid #ffff…" at bounding box center [648, 316] width 738 height 503
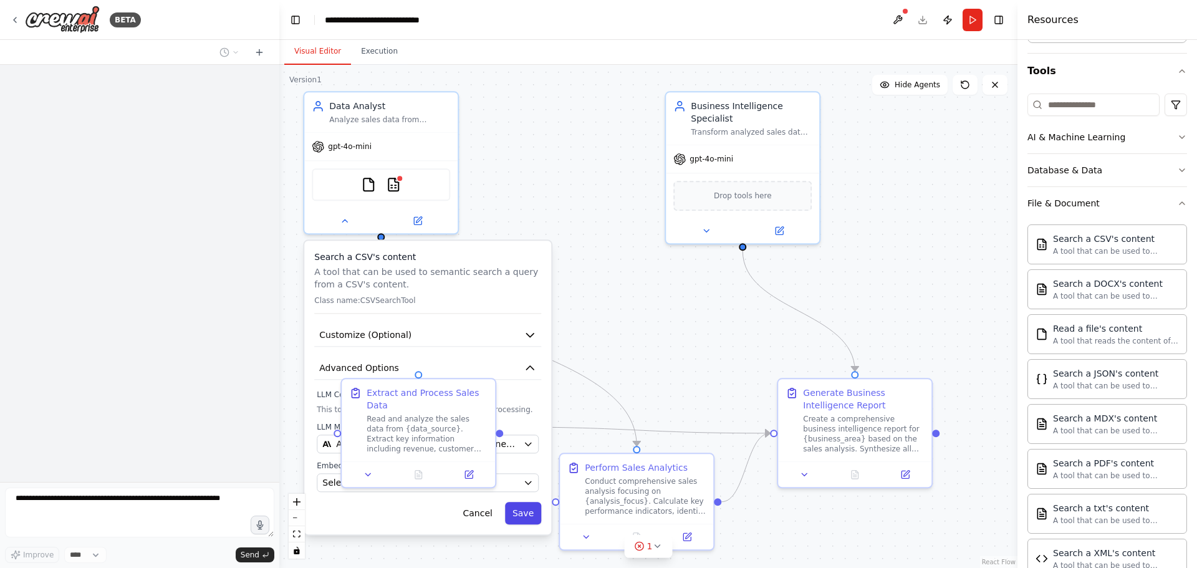
click at [527, 516] on button "Save" at bounding box center [523, 513] width 36 height 22
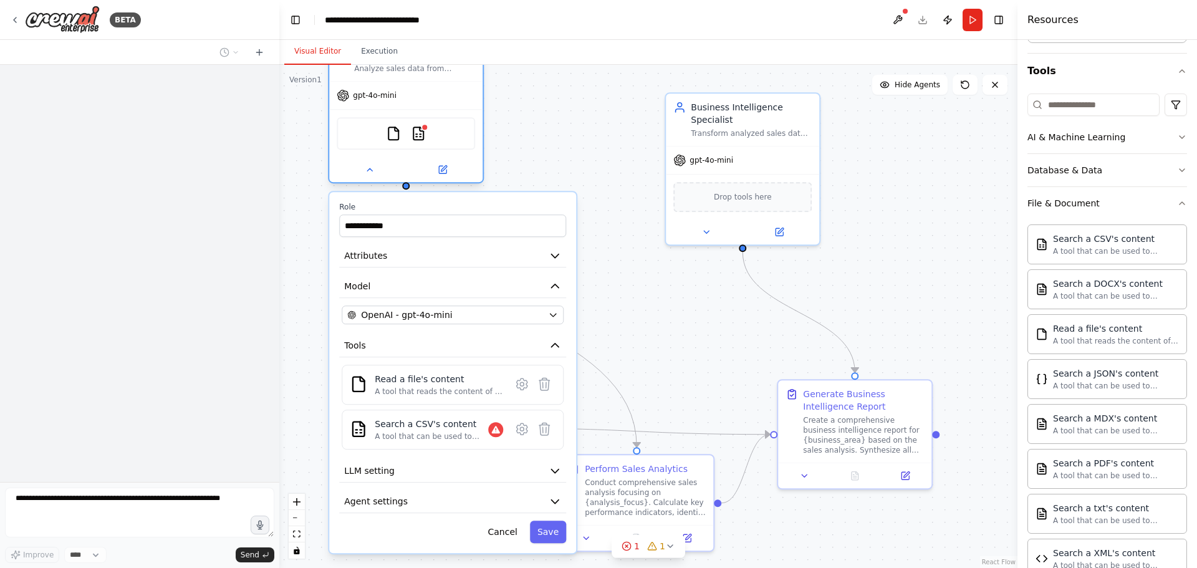
drag, startPoint x: 427, startPoint y: 137, endPoint x: 454, endPoint y: 89, distance: 55.3
click at [454, 89] on div "gpt-4o-mini" at bounding box center [405, 95] width 153 height 27
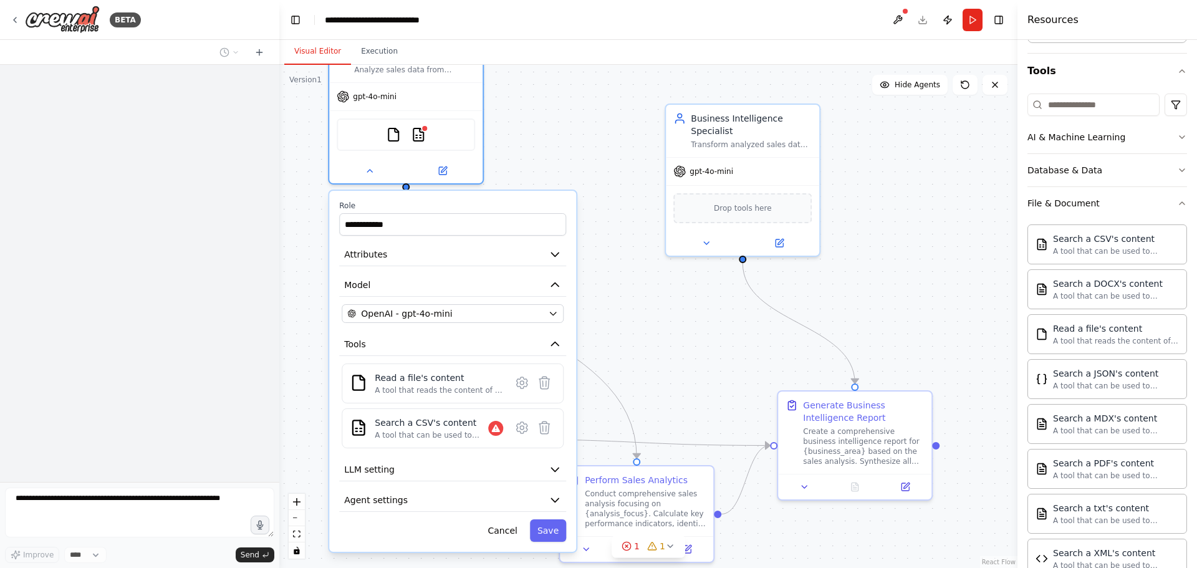
drag, startPoint x: 469, startPoint y: 176, endPoint x: 469, endPoint y: 185, distance: 8.7
click at [469, 185] on div "**********" at bounding box center [648, 316] width 738 height 503
click at [664, 286] on div "**********" at bounding box center [648, 316] width 738 height 503
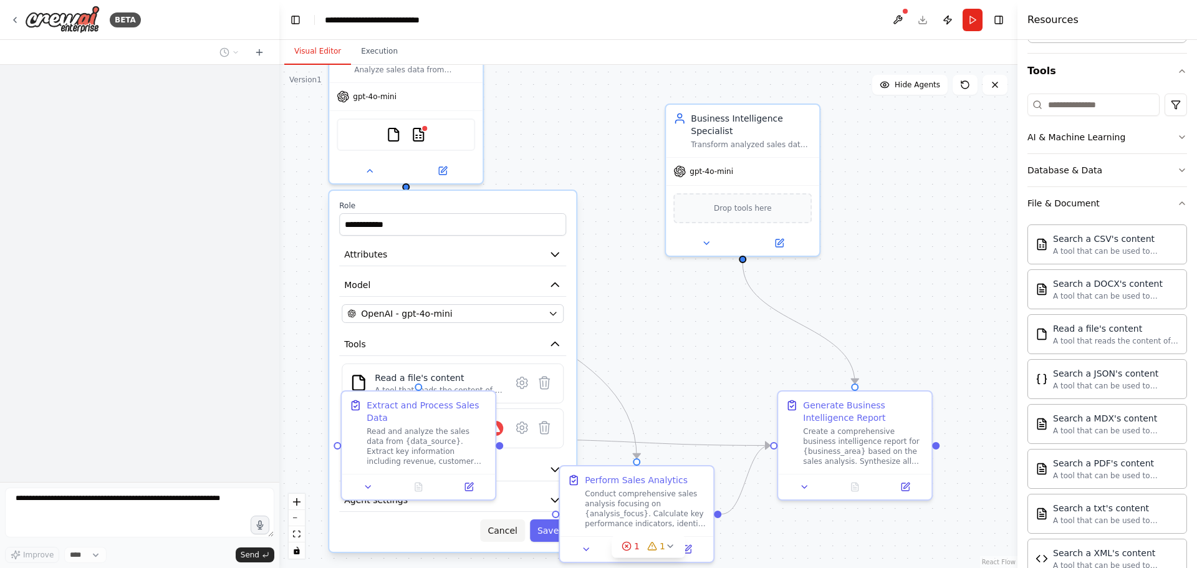
click at [504, 541] on button "Cancel" at bounding box center [502, 530] width 44 height 22
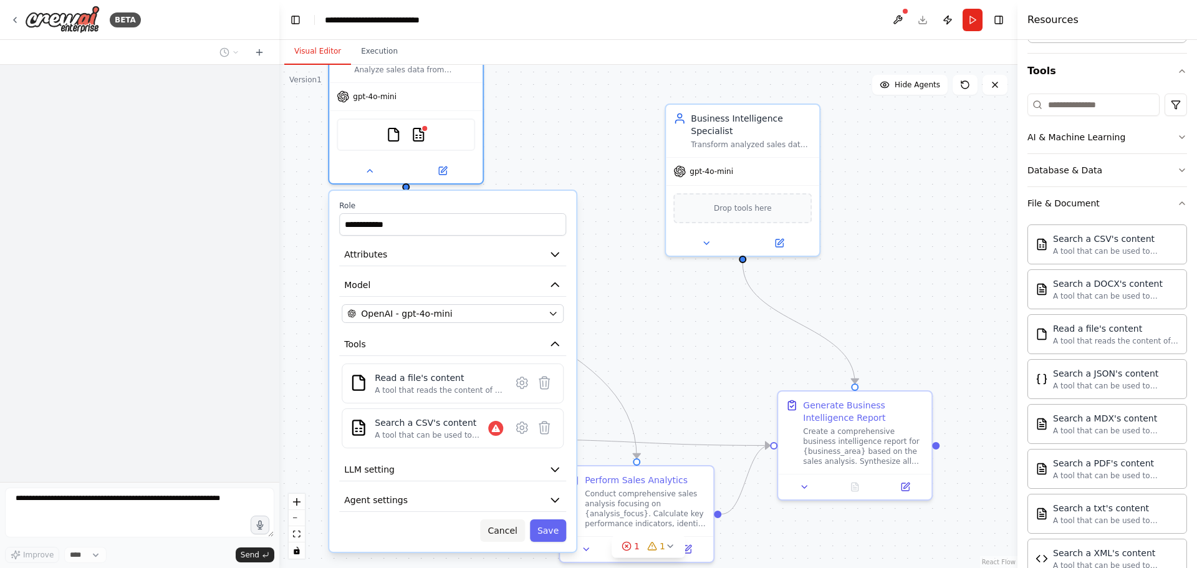
click at [512, 526] on button "Cancel" at bounding box center [502, 530] width 44 height 22
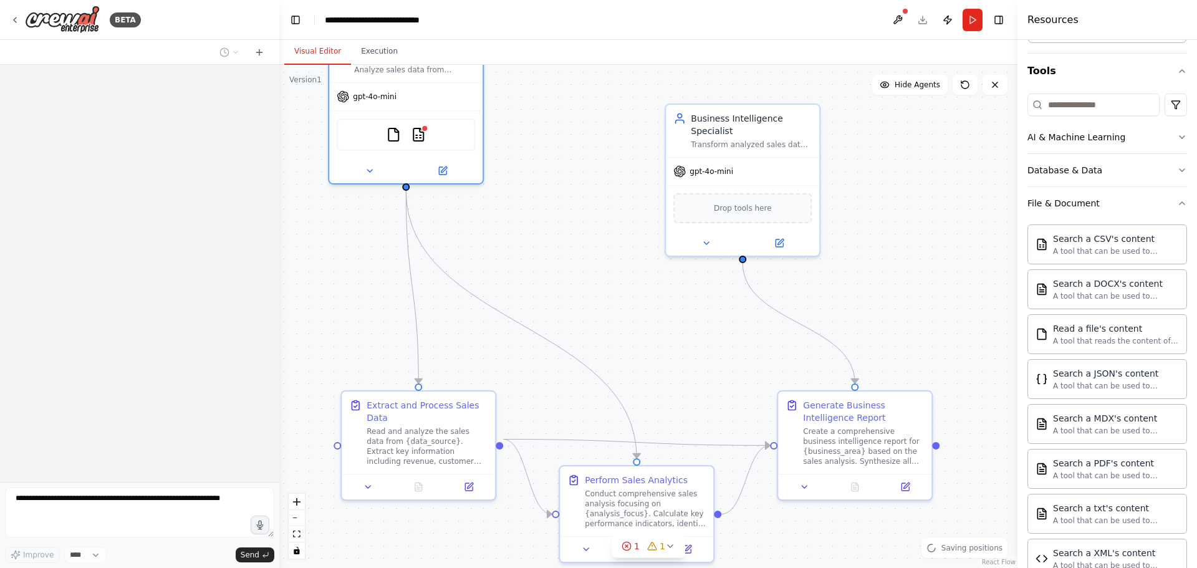
click at [596, 185] on div ".deletable-edge-delete-btn { width: 20px; height: 20px; border: 0px solid #ffff…" at bounding box center [648, 316] width 738 height 503
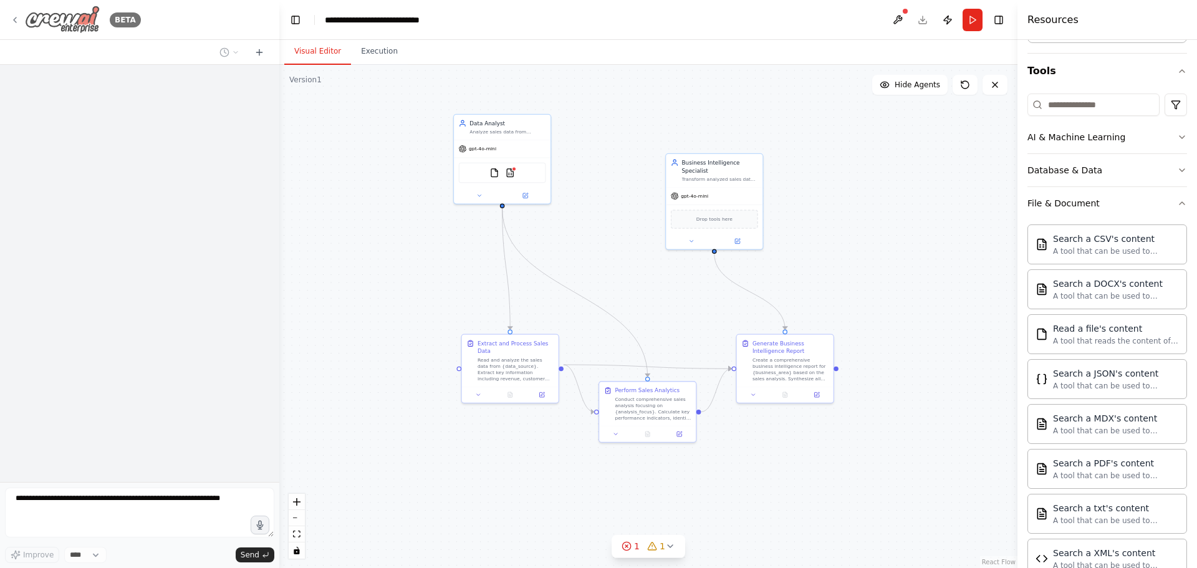
click at [57, 16] on img at bounding box center [62, 20] width 75 height 28
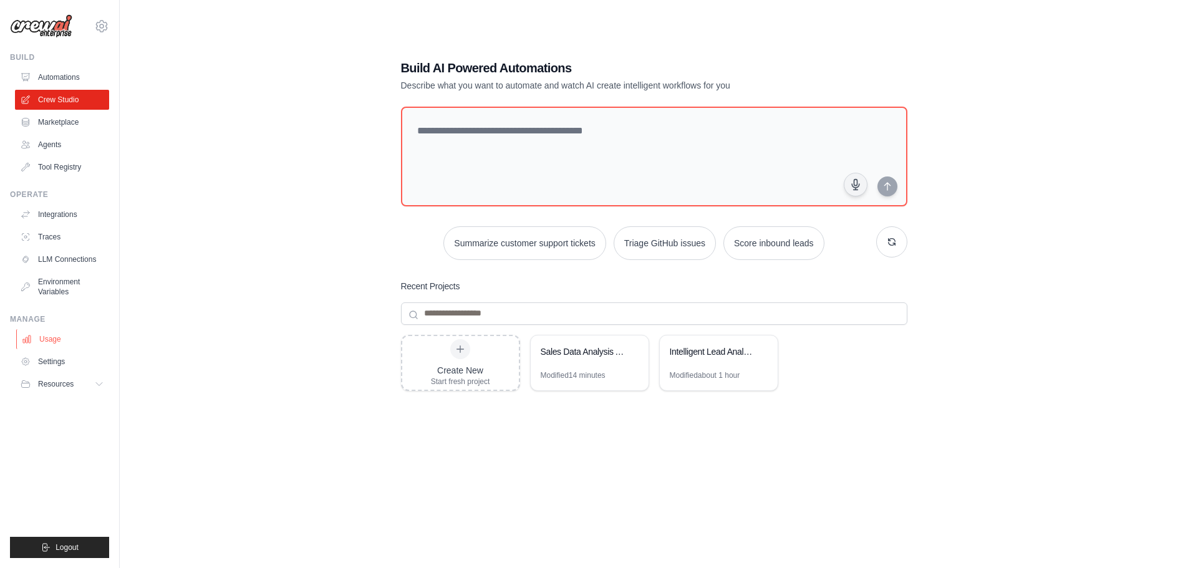
click at [65, 336] on link "Usage" at bounding box center [63, 339] width 94 height 20
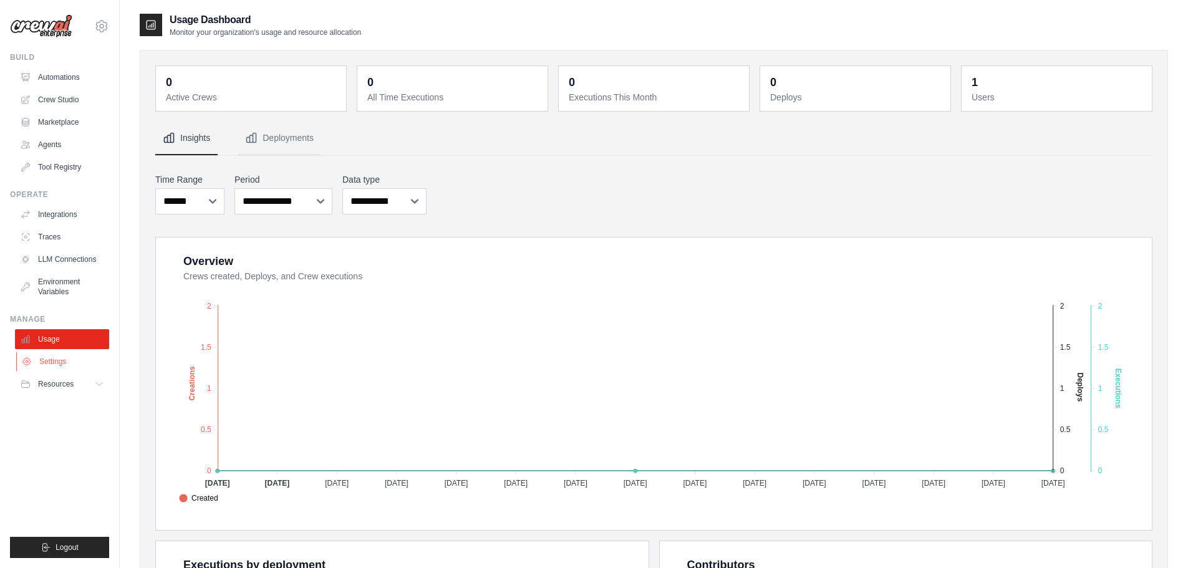
click at [80, 364] on link "Settings" at bounding box center [63, 362] width 94 height 20
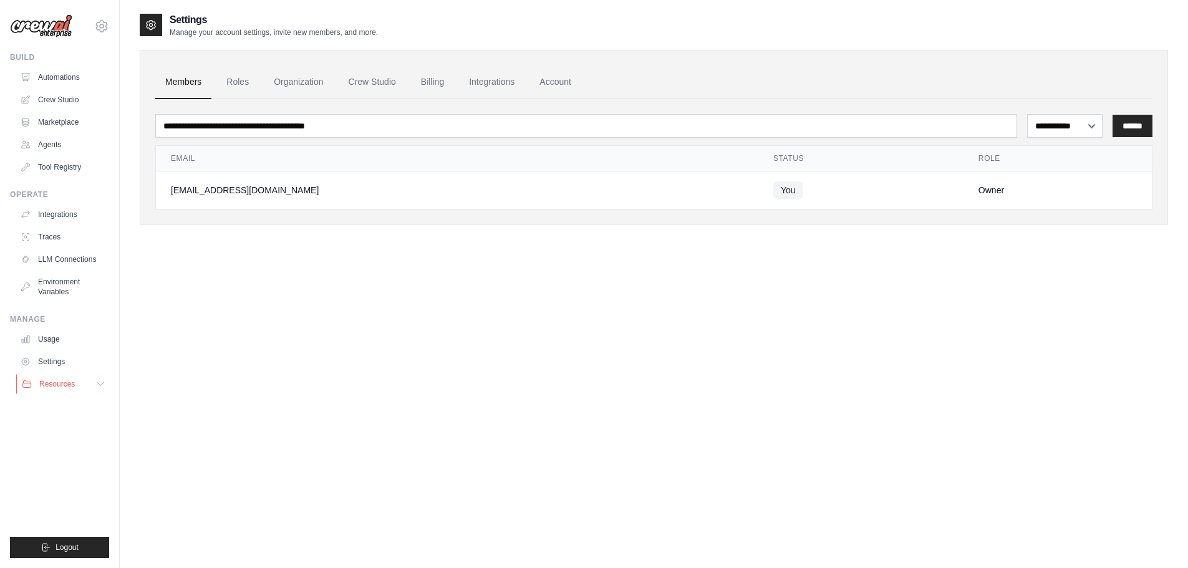
click at [65, 387] on span "Resources" at bounding box center [57, 384] width 36 height 10
click at [66, 370] on link "Settings" at bounding box center [63, 362] width 94 height 20
click at [59, 359] on link "Settings" at bounding box center [62, 362] width 94 height 20
click at [432, 85] on link "Billing" at bounding box center [432, 82] width 43 height 34
